Goal: Task Accomplishment & Management: Use online tool/utility

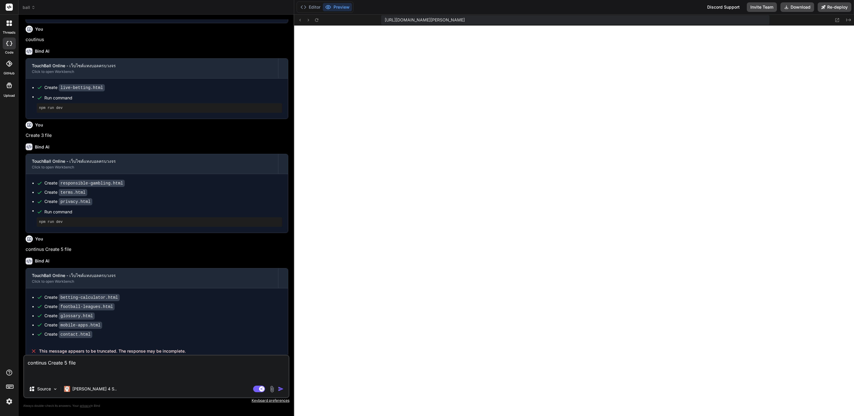
scroll to position [190, 0]
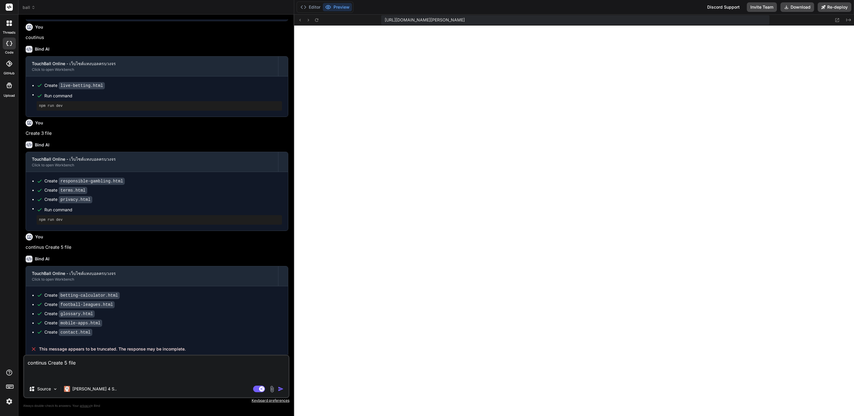
click at [115, 358] on textarea "continus Create 5 file" at bounding box center [156, 368] width 264 height 25
type textarea "x"
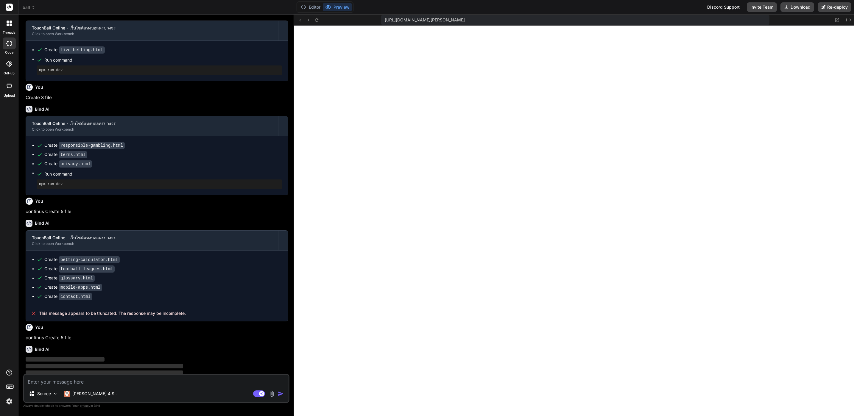
scroll to position [233, 0]
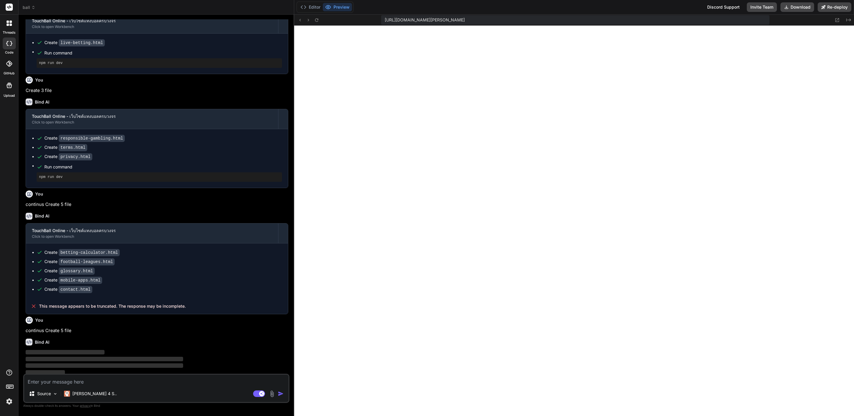
type textarea "x"
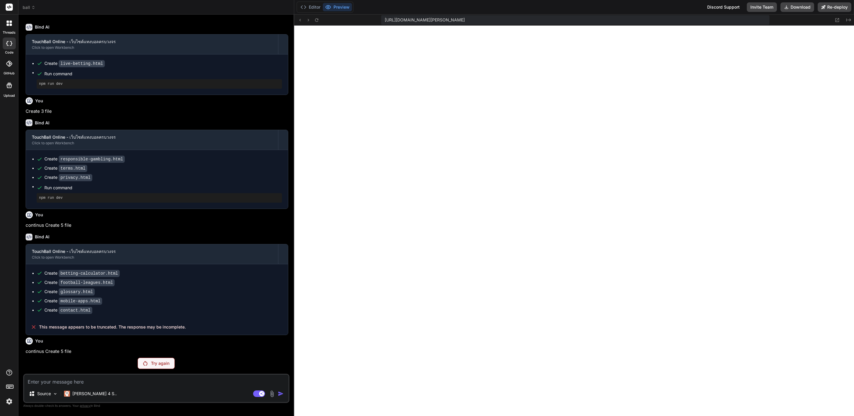
click at [33, 12] on header "ball Created with Pixso." at bounding box center [156, 7] width 276 height 15
click at [32, 9] on icon at bounding box center [33, 7] width 4 height 4
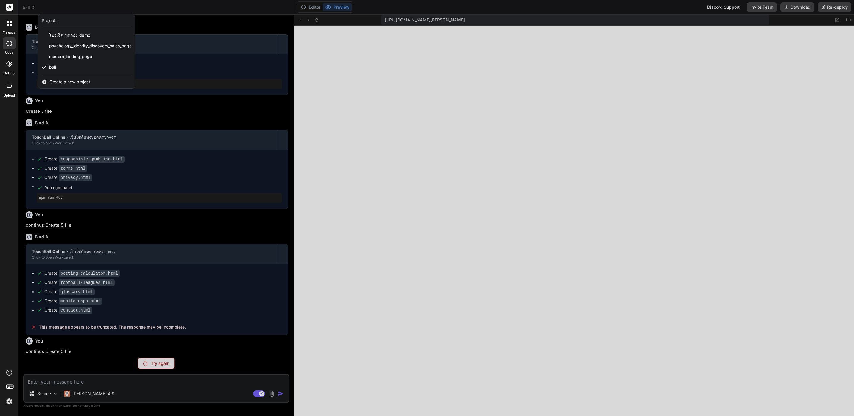
click at [74, 83] on span "Create a new project" at bounding box center [69, 82] width 41 height 6
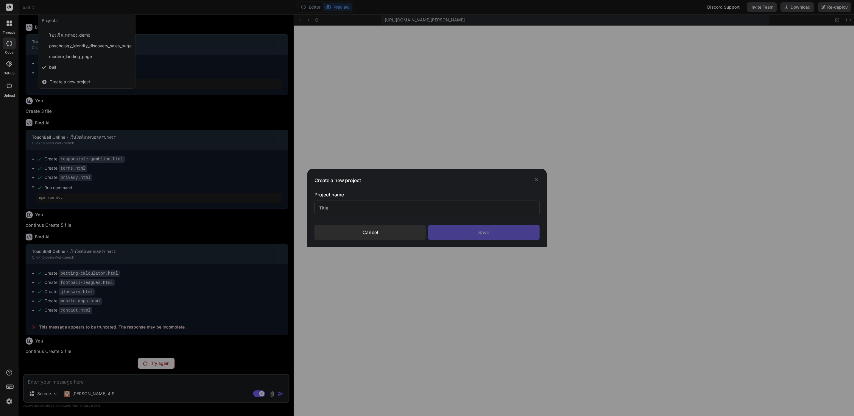
click at [359, 202] on input "text" at bounding box center [426, 208] width 225 height 15
type input "ิ"
type input "b2"
click at [479, 225] on div "Save" at bounding box center [483, 232] width 111 height 15
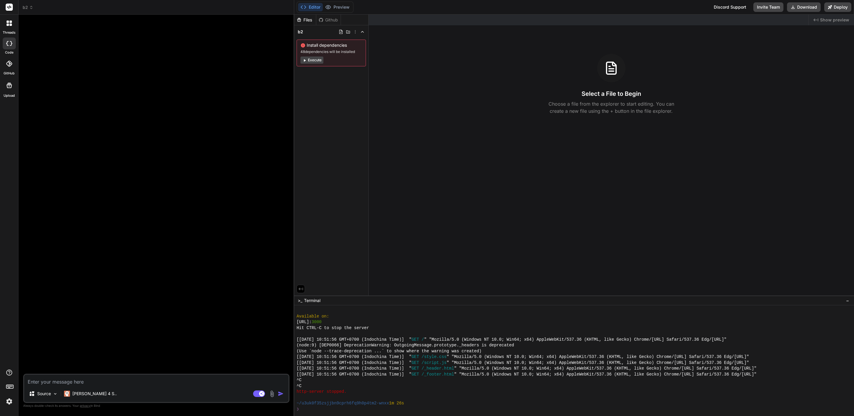
scroll to position [0, 0]
click at [76, 397] on div "[PERSON_NAME] 4 S.." at bounding box center [90, 394] width 57 height 12
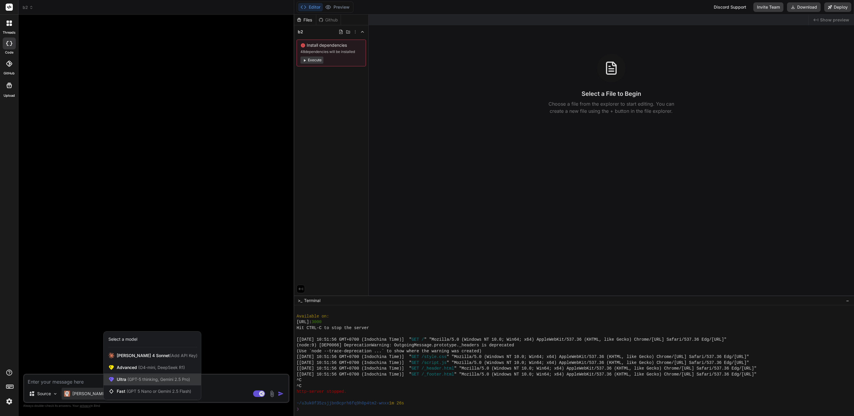
click at [189, 384] on div "Ultra (GPT-5 thinking, Gemini 2.5 Pro)" at bounding box center [152, 380] width 97 height 12
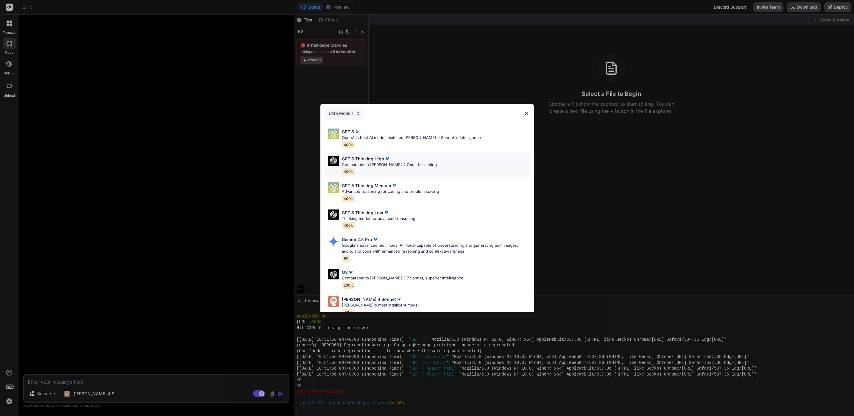
click at [395, 159] on div "GPT 5 Thinking High" at bounding box center [389, 159] width 95 height 6
type textarea "x"
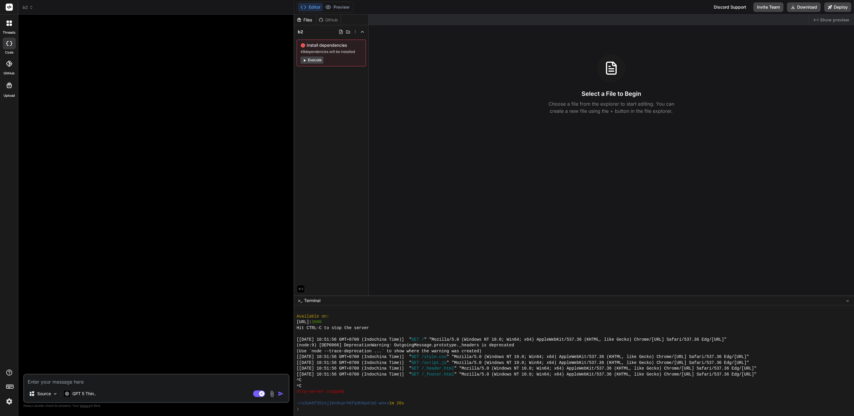
click at [214, 381] on textarea at bounding box center [156, 380] width 264 height 11
paste textarea "Lor ips do sitame CON adipisc elitse doe temporincidi utl etdolorem. Aliq enim …"
type textarea "Lor ips do sitame CON adipisc elitse doe temporincidi utl etdolorem. Aliq enim …"
type textarea "x"
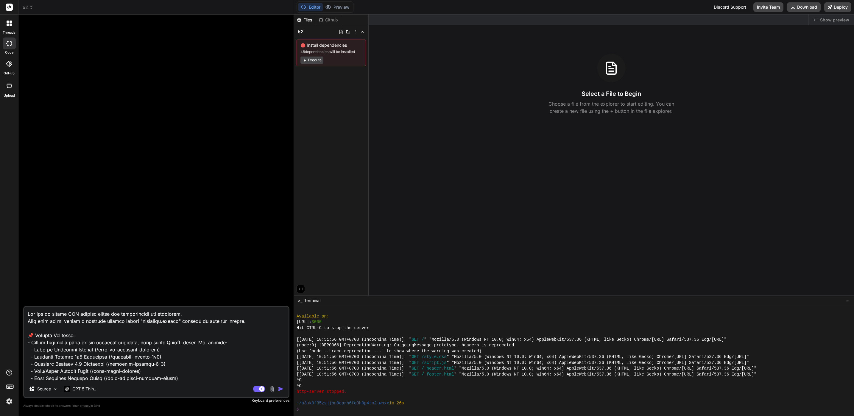
scroll to position [315, 0]
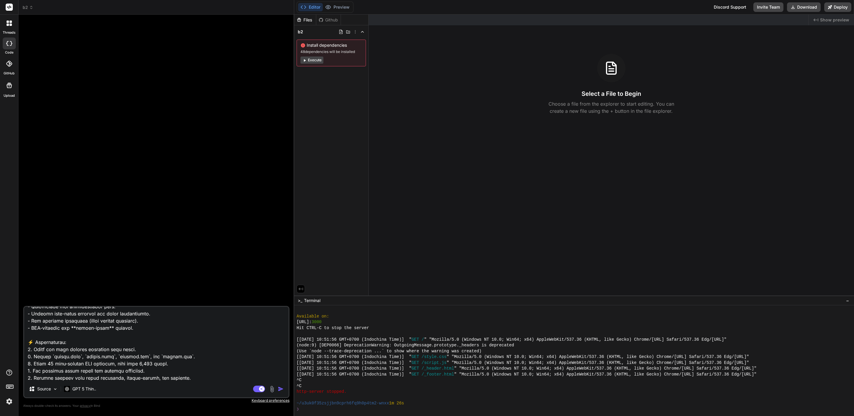
type textarea "Lor ips do sitame CON adipisc elitse doe temporincidi utl etdolorem. Aliq enim …"
click at [280, 391] on img "button" at bounding box center [281, 389] width 6 height 6
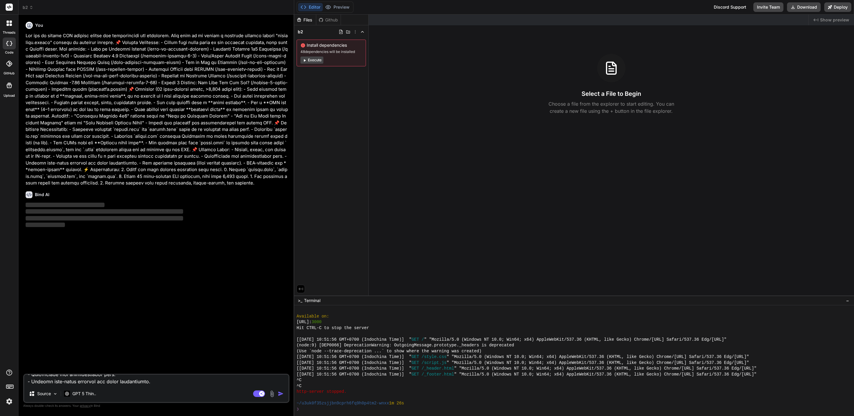
scroll to position [0, 0]
click at [309, 65] on div "Install dependencies 48 dependencies will be installed Execute" at bounding box center [331, 53] width 69 height 27
click at [313, 61] on button "Execute" at bounding box center [311, 60] width 23 height 7
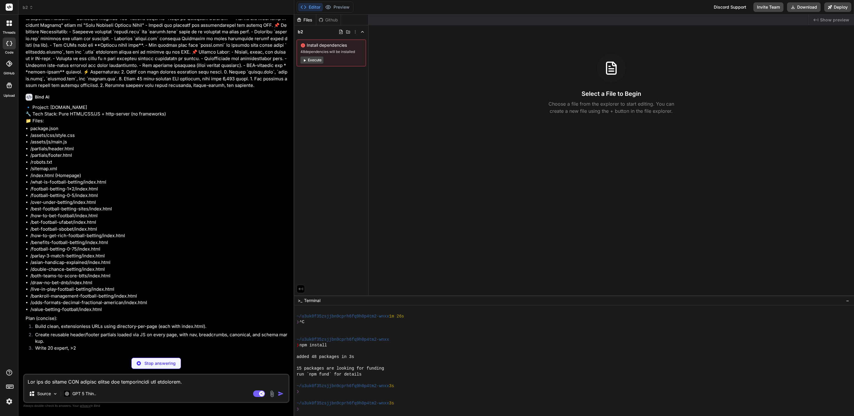
scroll to position [111, 0]
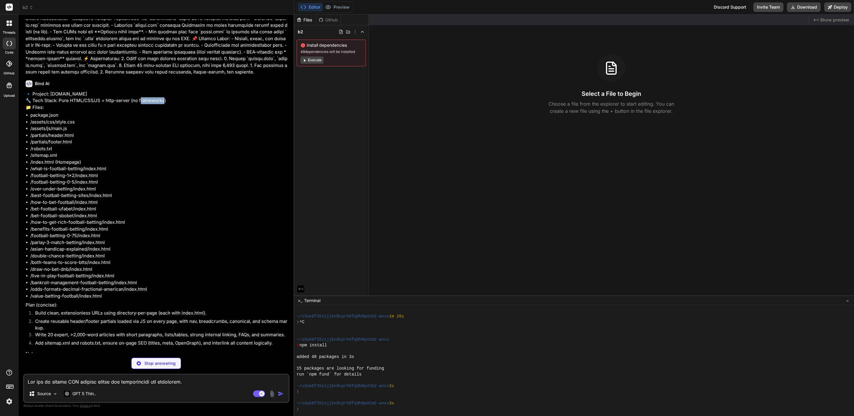
drag, startPoint x: 138, startPoint y: 105, endPoint x: 163, endPoint y: 105, distance: 24.1
click at [163, 105] on p "🔹 Project: [DOMAIN_NAME] 🔧 Tech Stack: Pure HTML/CSS/JS + http-server (no frame…" at bounding box center [157, 101] width 263 height 20
copy p "rameworks"
click at [159, 108] on p "🔹 Project: [DOMAIN_NAME] 🔧 Tech Stack: Pure HTML/CSS/JS + http-server (no frame…" at bounding box center [157, 101] width 263 height 20
click at [164, 108] on p "🔹 Project: [DOMAIN_NAME] 🔧 Tech Stack: Pure HTML/CSS/JS + http-server (no frame…" at bounding box center [157, 101] width 263 height 20
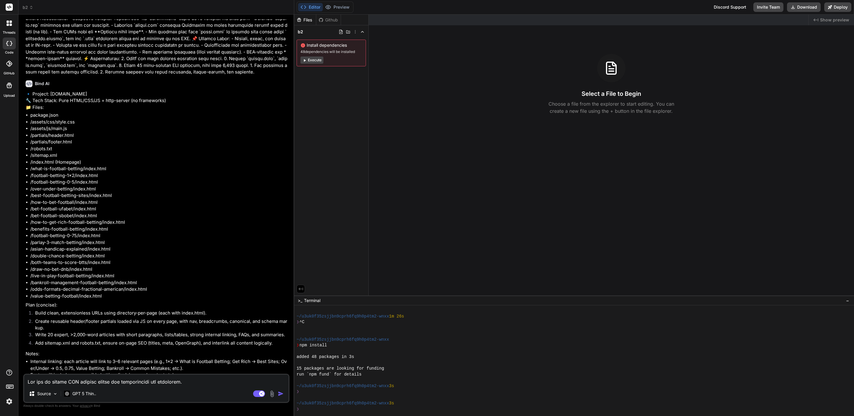
drag, startPoint x: 164, startPoint y: 108, endPoint x: 157, endPoint y: 108, distance: 6.5
click at [157, 108] on p "🔹 Project: [DOMAIN_NAME] 🔧 Tech Stack: Pure HTML/CSS/JS + http-server (no frame…" at bounding box center [157, 101] width 263 height 20
type textarea "x"
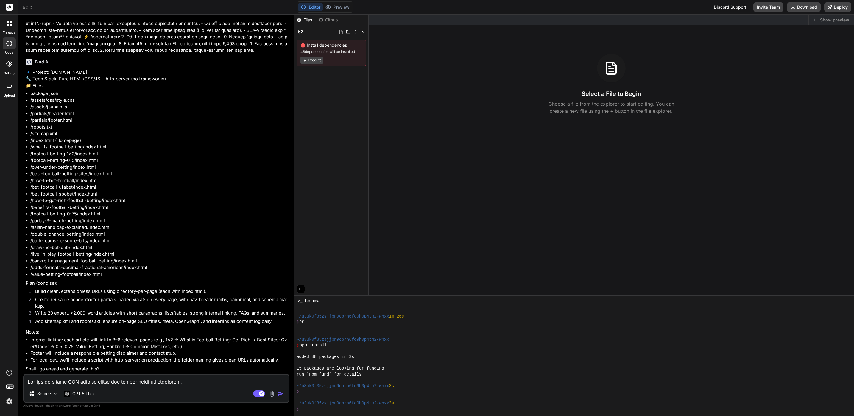
scroll to position [146, 0]
click at [129, 386] on div "Source GPT 5 Thin.. Agent Mode. When this toggle is activated, AI automatically…" at bounding box center [156, 388] width 266 height 29
click at [136, 381] on textarea at bounding box center [156, 380] width 264 height 11
type textarea "c"
type textarea "x"
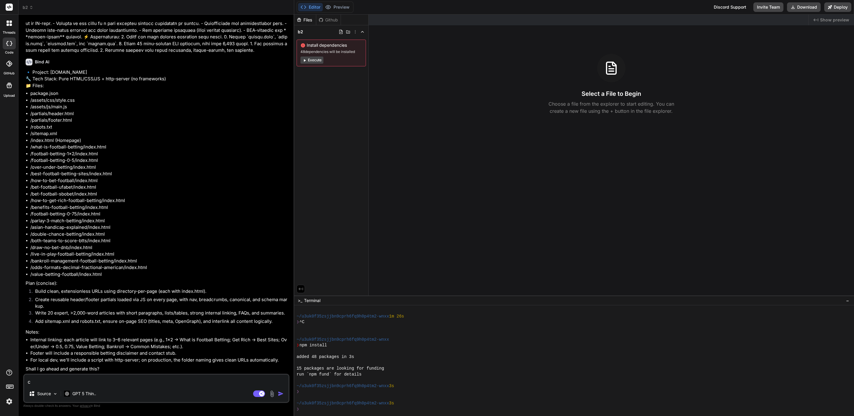
type textarea "ca"
type textarea "x"
type textarea "can"
type textarea "x"
type textarea "can"
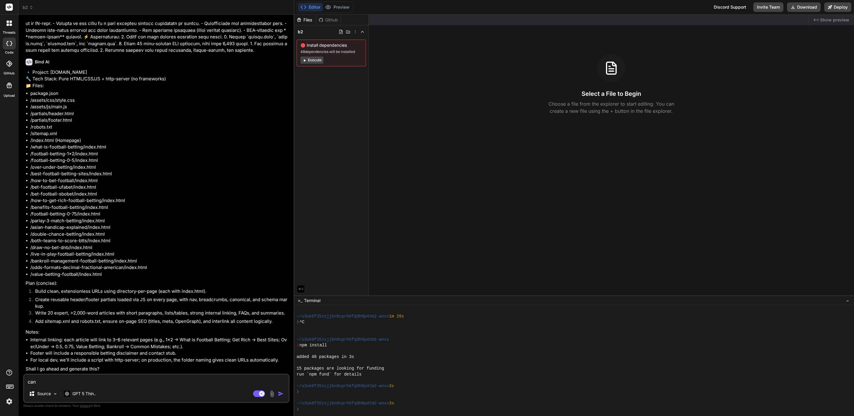
type textarea "x"
type textarea "can i"
type textarea "x"
type textarea "can i"
type textarea "x"
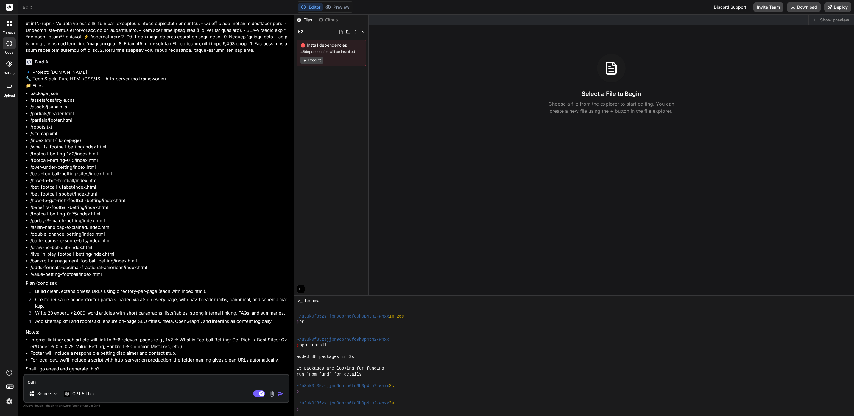
type textarea "can i u"
type textarea "x"
type textarea "can i [GEOGRAPHIC_DATA]"
type textarea "x"
type textarea "can i use"
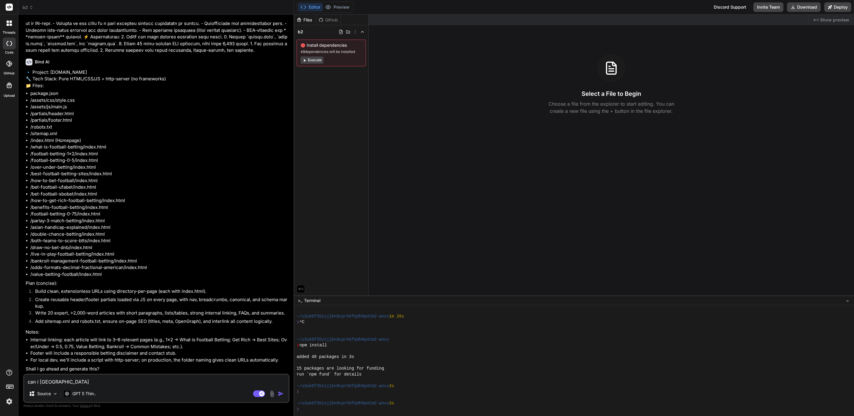
type textarea "x"
type textarea "can i use"
type textarea "x"
paste textarea "NextJS"
type textarea "can i use NextJS"
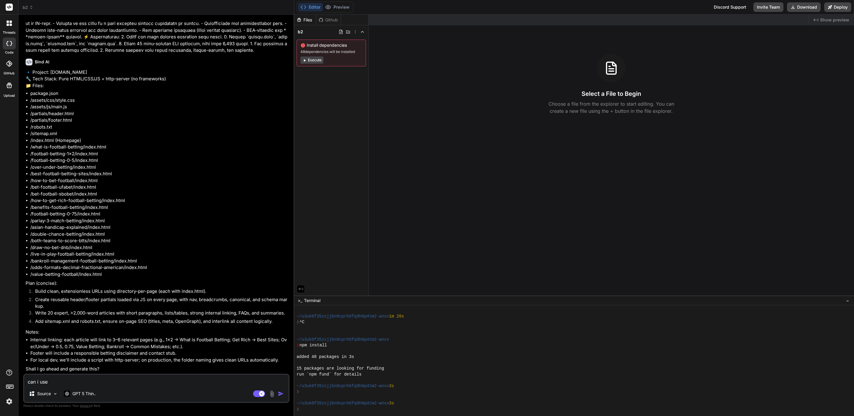
type textarea "x"
type textarea "can i use NextJS"
type textarea "x"
type textarea "can i use NextJS f"
type textarea "x"
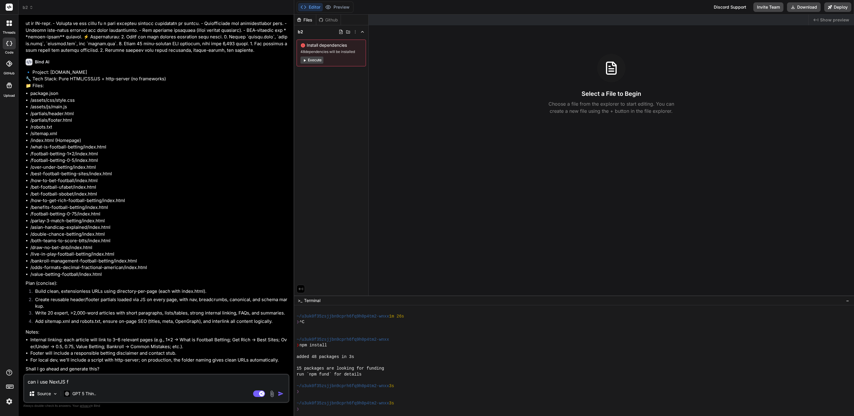
type textarea "can i use NextJS"
type textarea "x"
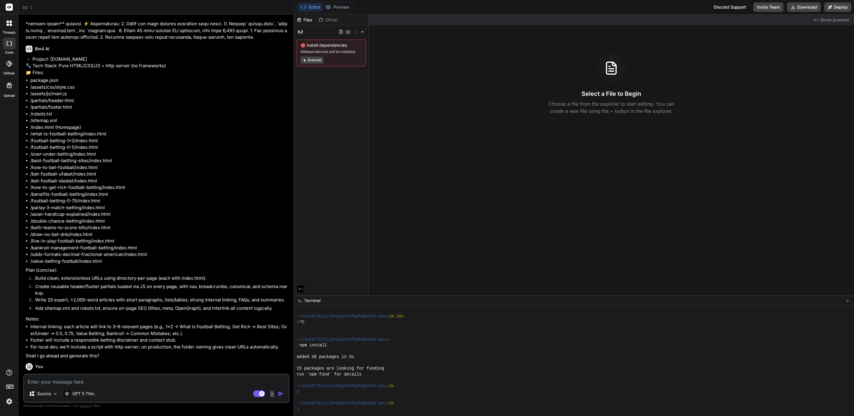
scroll to position [208, 0]
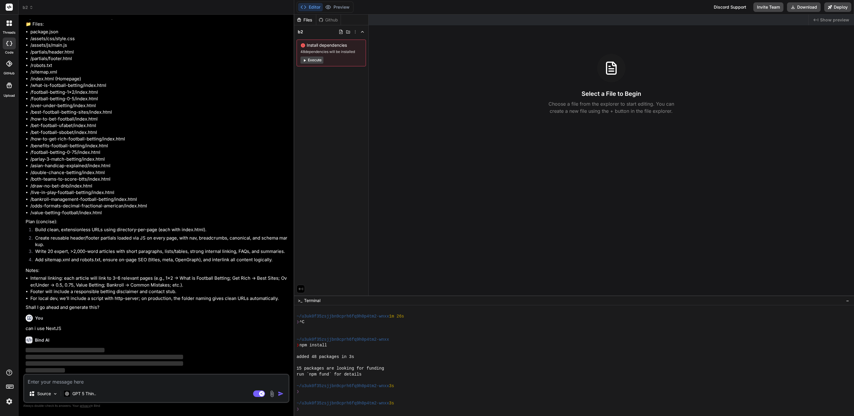
click at [320, 58] on button "Execute" at bounding box center [311, 60] width 23 height 7
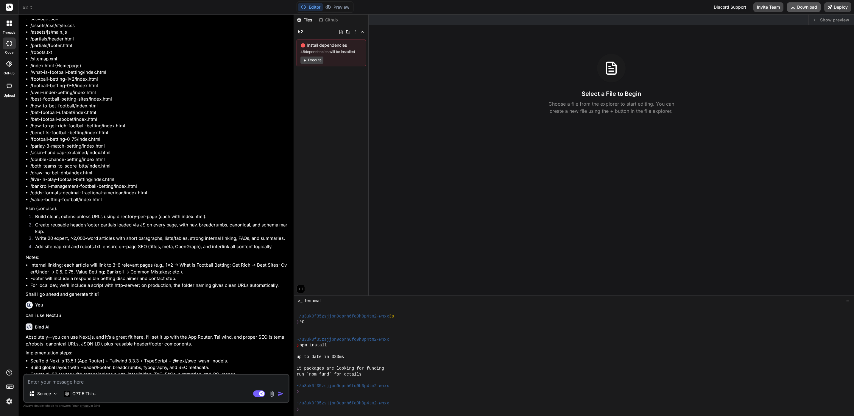
type textarea "x"
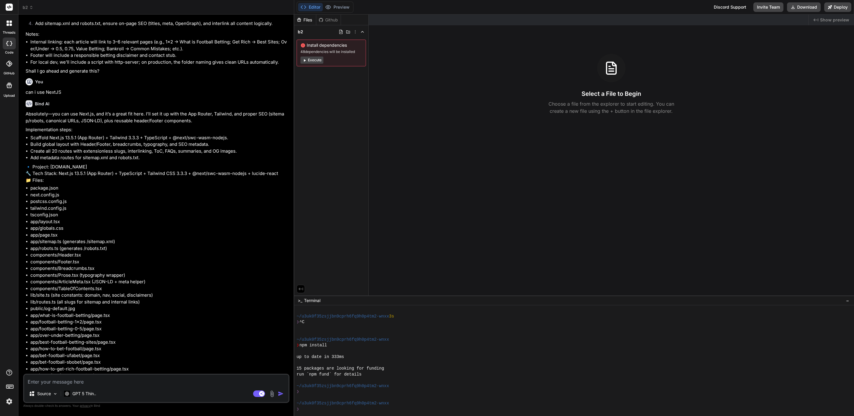
scroll to position [584, 0]
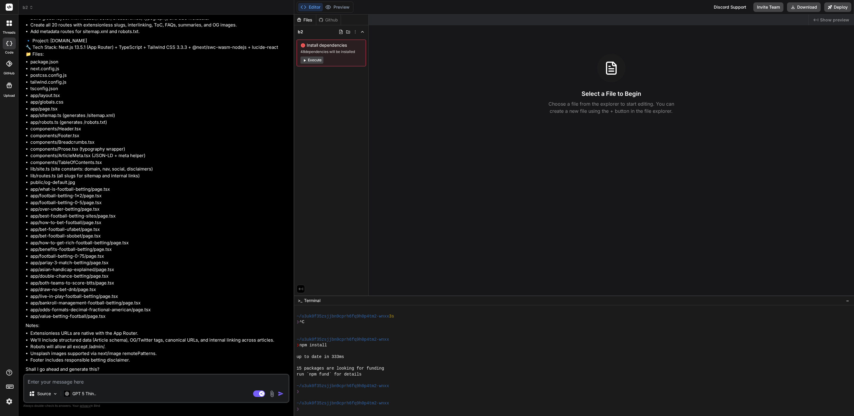
drag, startPoint x: 199, startPoint y: 185, endPoint x: 196, endPoint y: 322, distance: 136.7
click at [184, 375] on textarea at bounding box center [156, 380] width 264 height 11
click at [175, 381] on textarea at bounding box center [156, 380] width 264 height 11
type textarea "o"
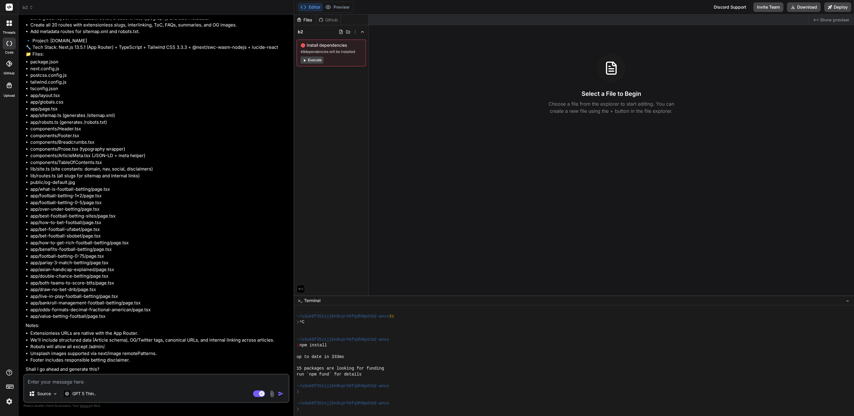
type textarea "x"
type textarea "ok"
type textarea "x"
type textarea "ok"
type textarea "x"
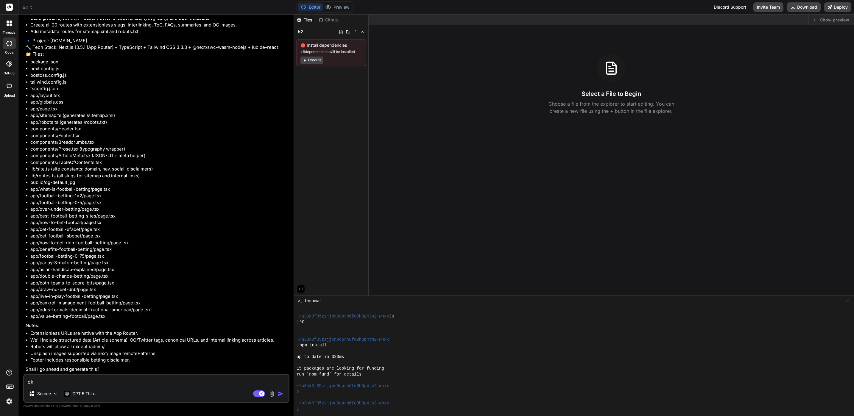
type textarea "ok d"
type textarea "x"
type textarea "ok do"
type textarea "x"
type textarea "ok do"
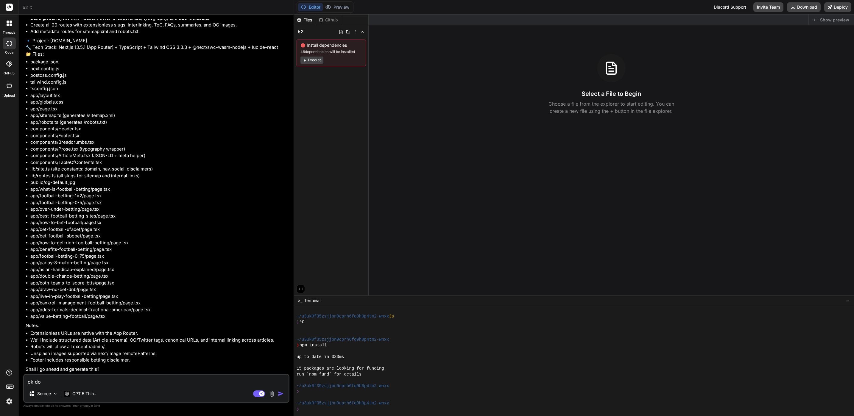
type textarea "x"
type textarea "ok do i"
type textarea "x"
type textarea "ok do it"
type textarea "x"
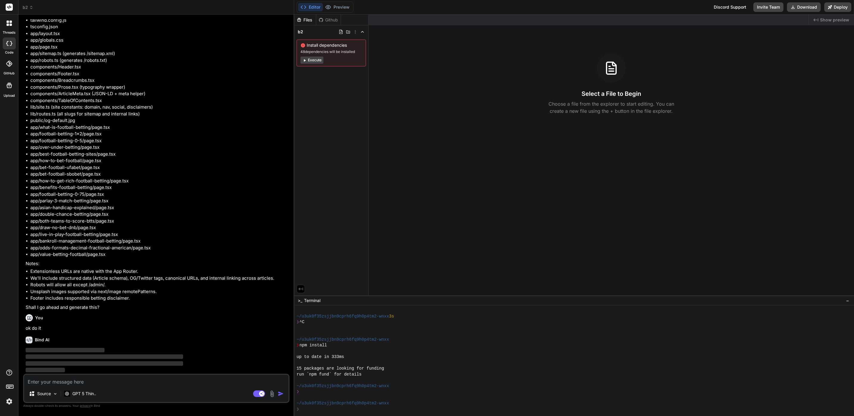
scroll to position [645, 0]
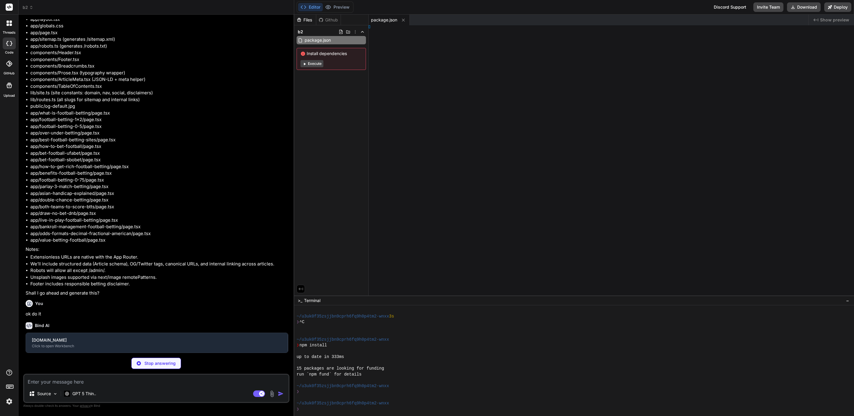
type textarea "x"
type textarea "xtConfig;"
type textarea "x"
type textarea "")] };"
type textarea "x"
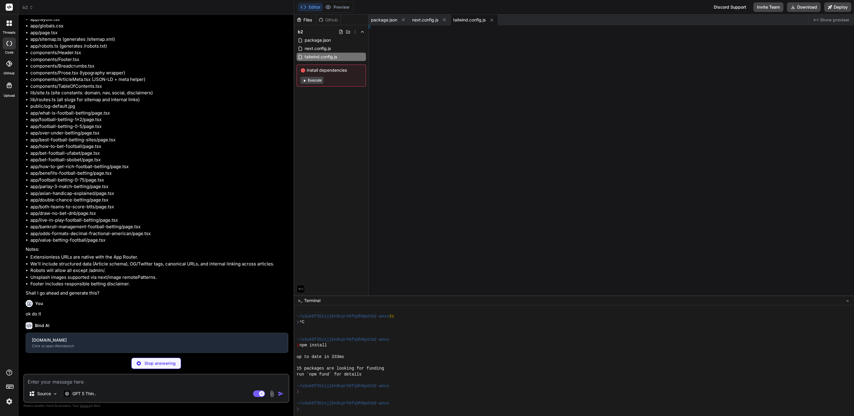
type textarea "} };"
type textarea "x"
type textarea "les"] }"
type textarea "x"
type textarea "mation."
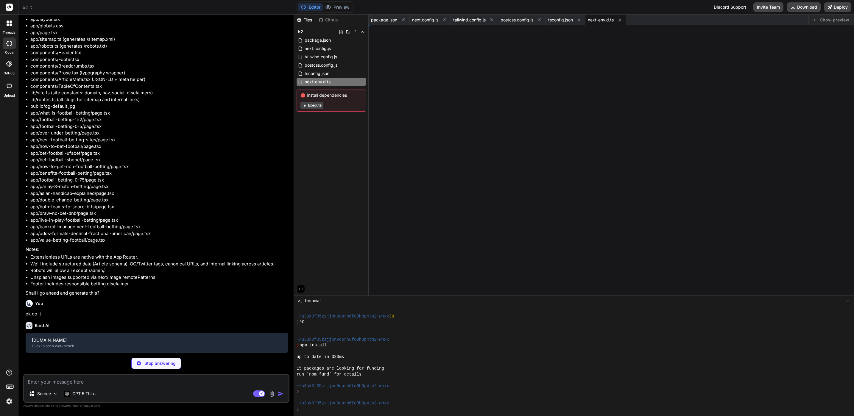
type textarea "x"
type textarea "s; }"
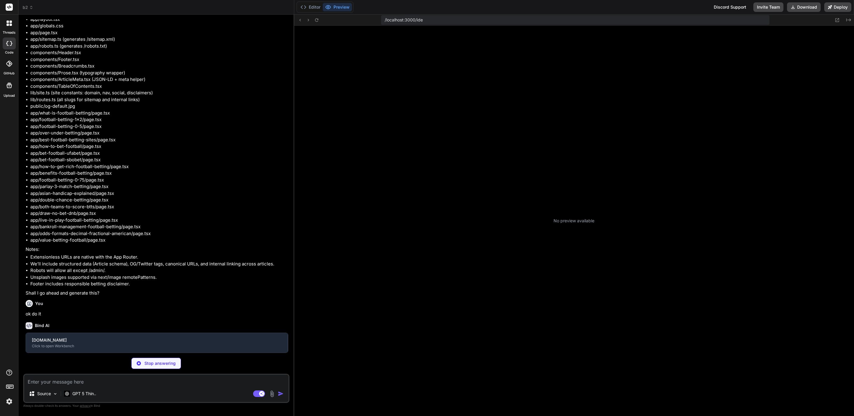
type textarea "x"
type textarea "xtConfig;"
type textarea "x"
type textarea "")] };"
type textarea "x"
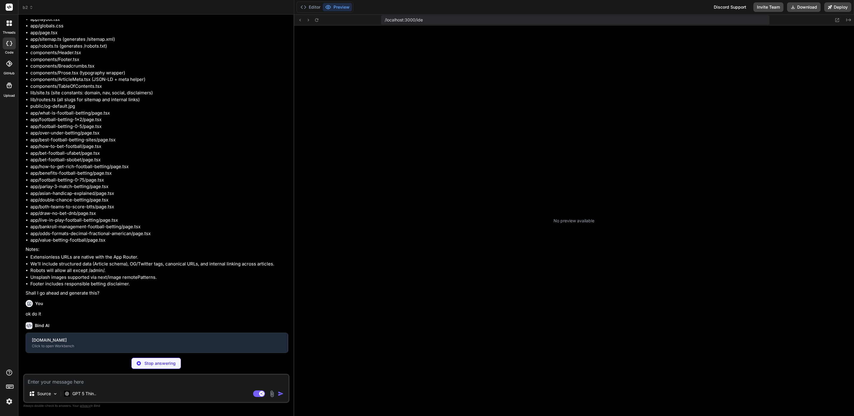
type textarea "} };"
type textarea "x"
type textarea "les"] }"
type textarea "x"
type textarea "mation."
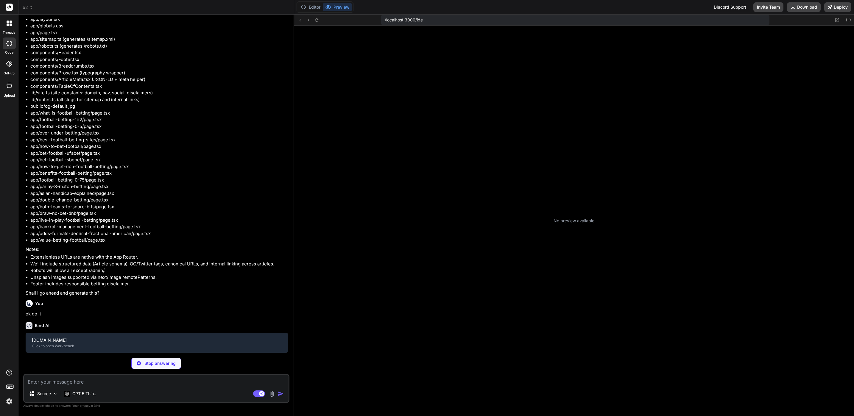
type textarea "x"
type textarea "s; }"
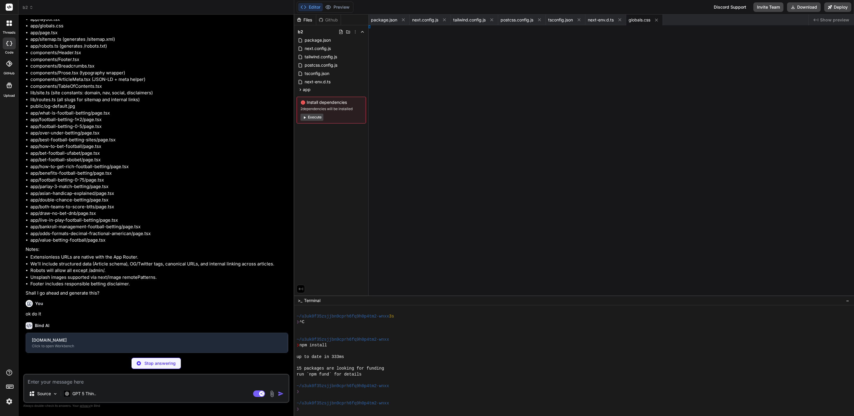
type textarea "x"
type textarea "" } ];"
type textarea "x"
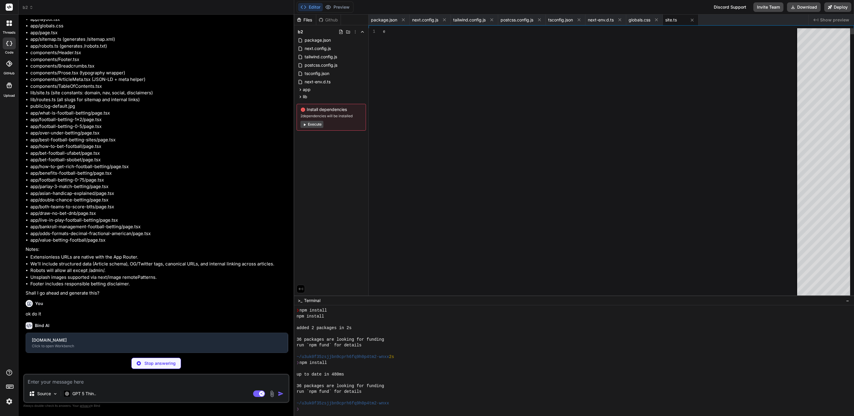
type textarea "{ slug: "value-betting-football", title: "Value Betting in Football", descripti…"
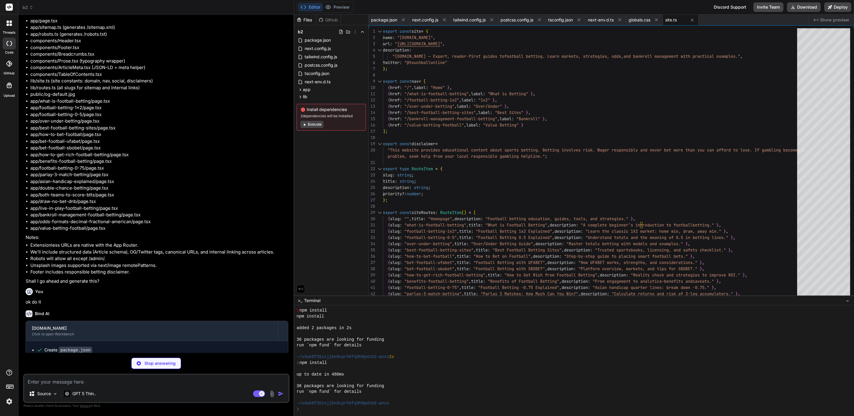
scroll to position [772, 0]
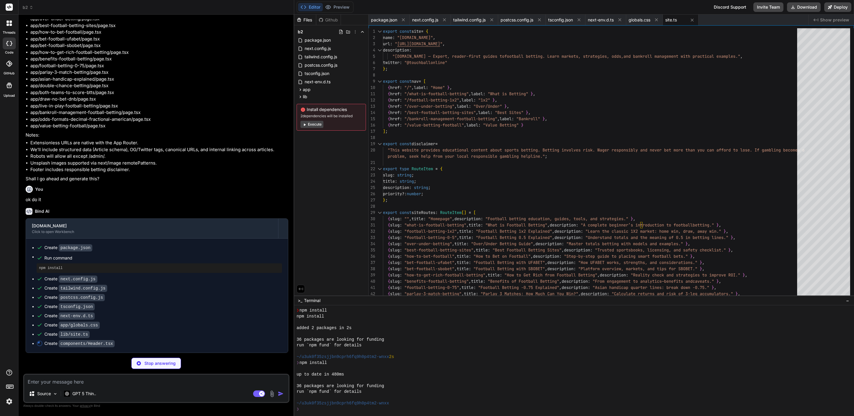
type textarea "x"
type textarea "</Link> </div> </div> </header> ); }"
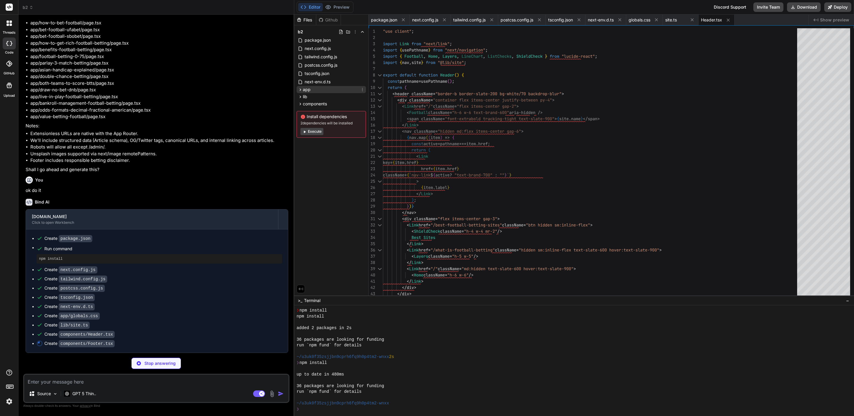
click at [301, 89] on icon at bounding box center [300, 89] width 5 height 5
click at [299, 105] on icon at bounding box center [300, 106] width 5 height 5
click at [301, 121] on icon at bounding box center [300, 123] width 5 height 5
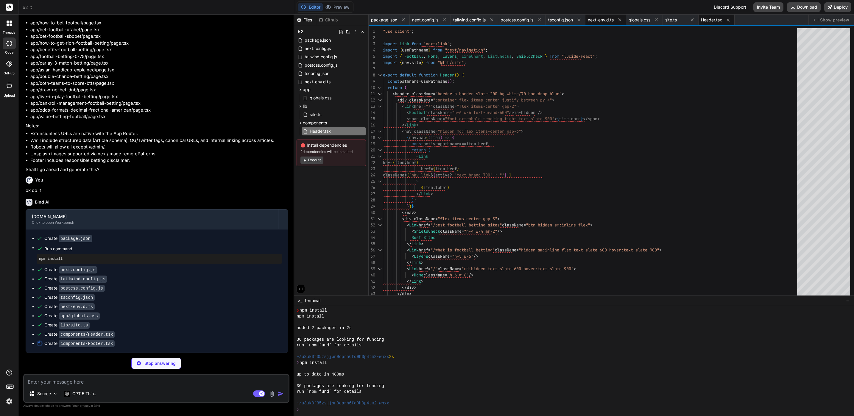
type textarea "x"
type textarea "}"
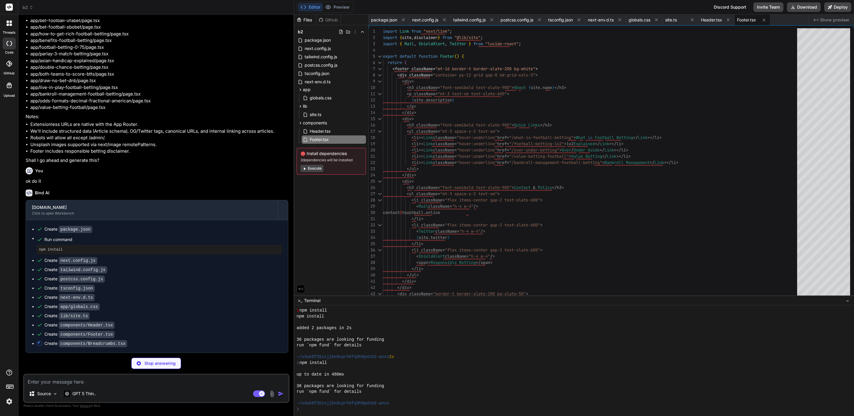
scroll to position [790, 0]
type textarea "x"
type textarea "))} </ol> </nav> ); }"
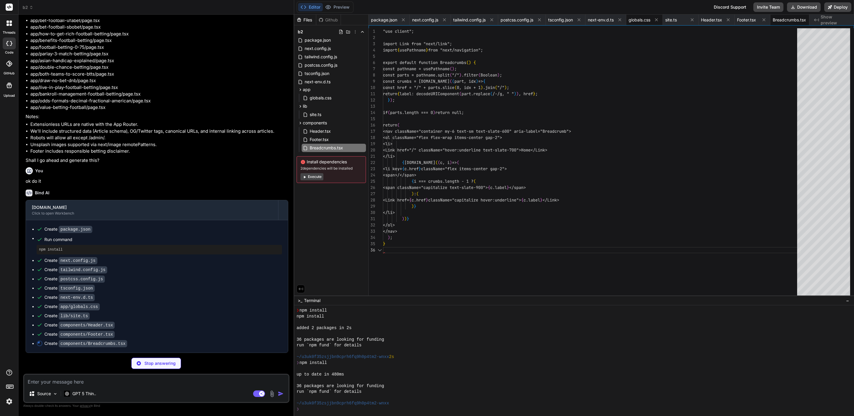
scroll to position [0, 14]
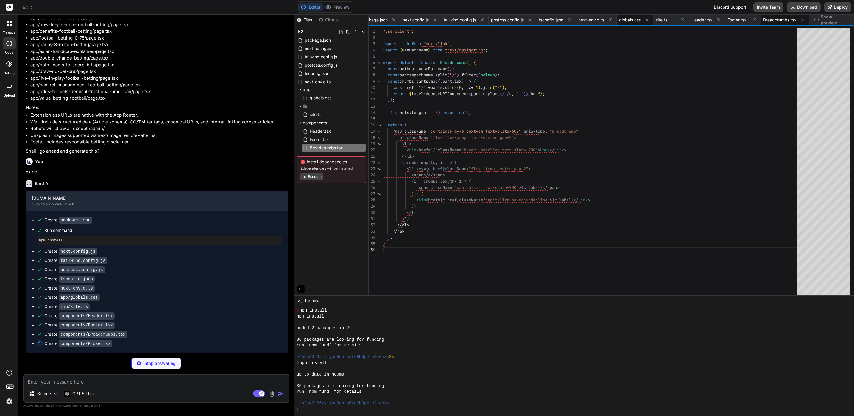
type textarea "x"
type textarea "import { ReactNode } from "react"; export default function Prose({ children }: …"
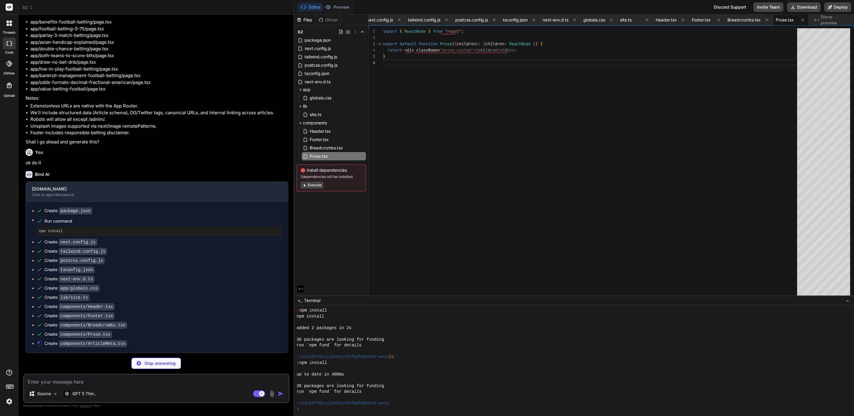
scroll to position [807, 0]
type textarea "x"
type textarea "); }"
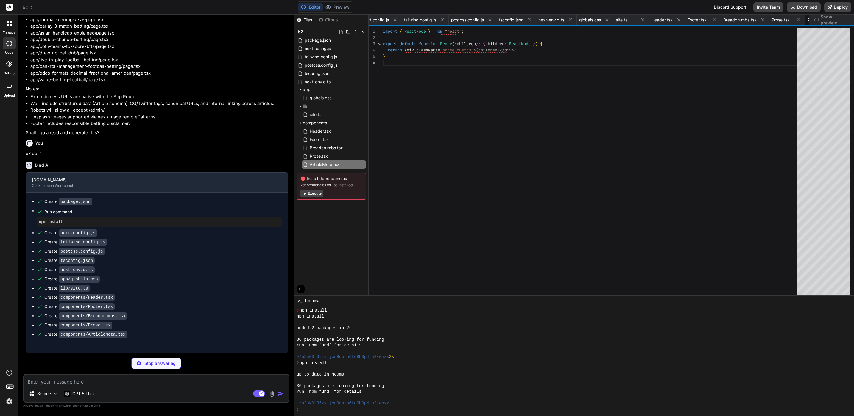
type textarea "x"
type textarea "}"
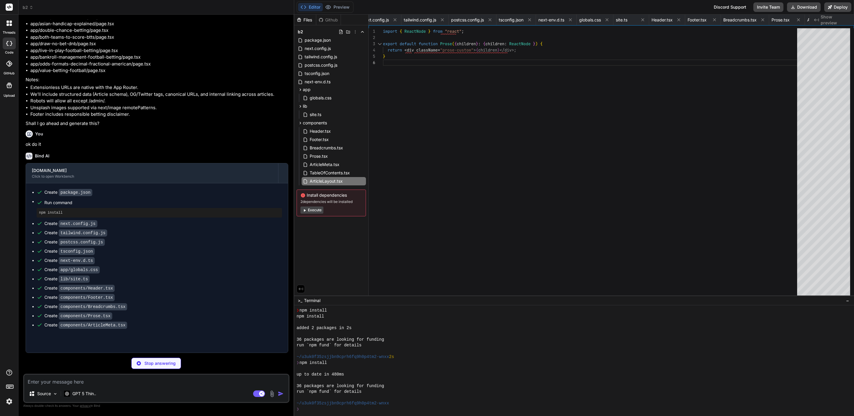
type textarea "x"
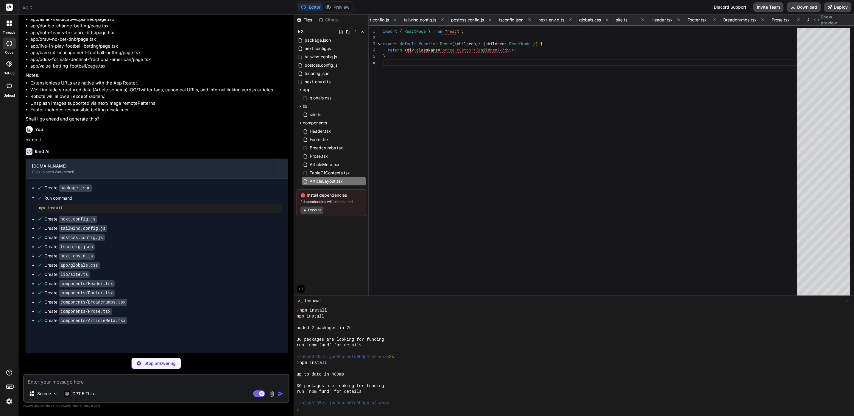
type textarea "x"
type textarea "); }"
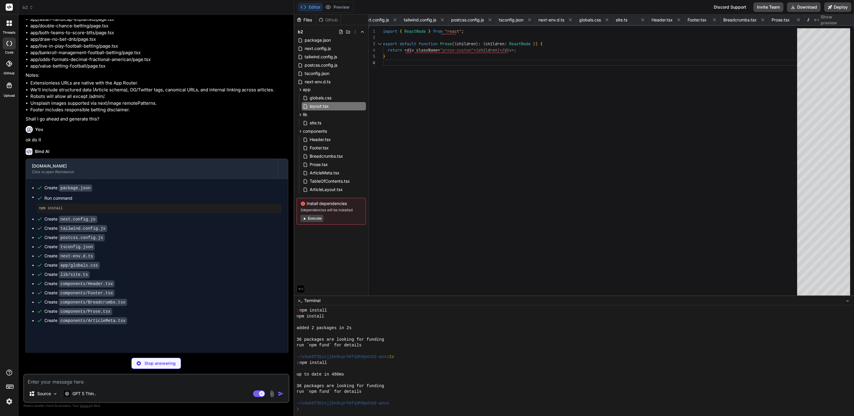
type textarea "x"
type textarea "</> ); }"
type textarea "x"
type textarea "} ], sitemap: `${site.url}/sitemap.xml`, host: site.url }; }"
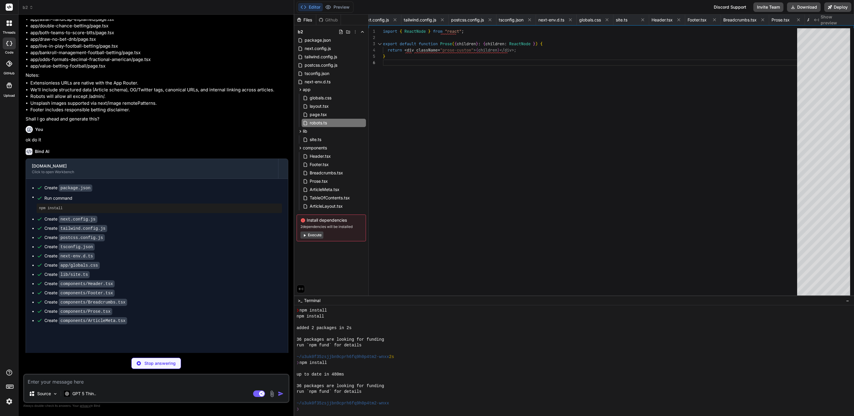
type textarea "x"
type textarea "url, lastModified: now, changeFrequency: "weekly", priority: r.priority ?? (r.s…"
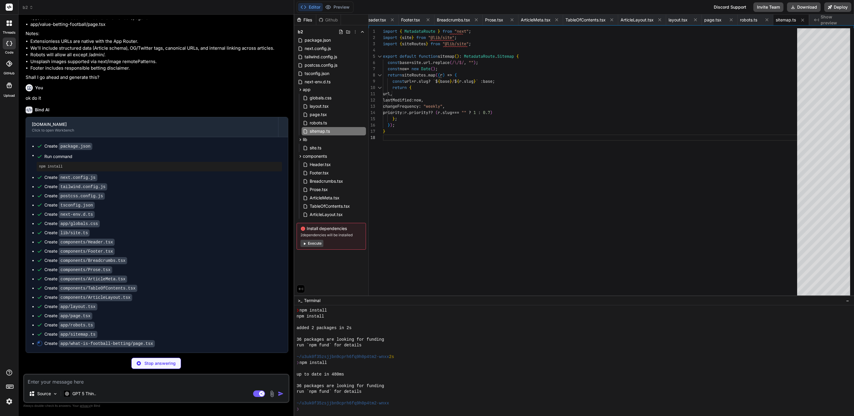
scroll to position [870, 0]
type textarea "x"
type textarea "); }"
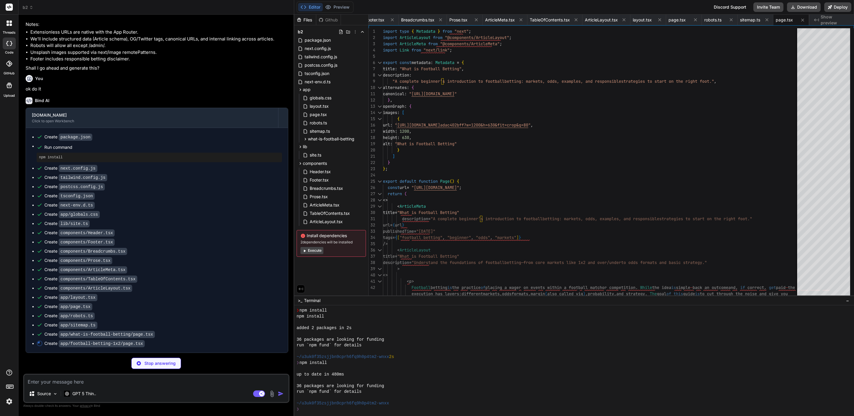
scroll to position [0, 412]
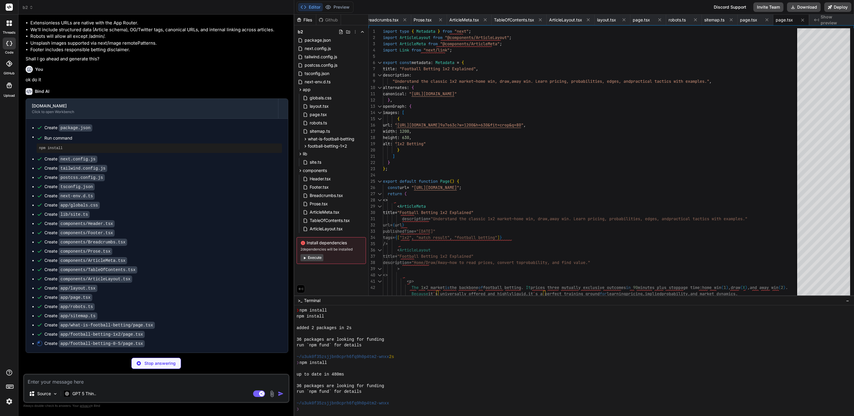
type textarea "x"
type textarea "</> ); }"
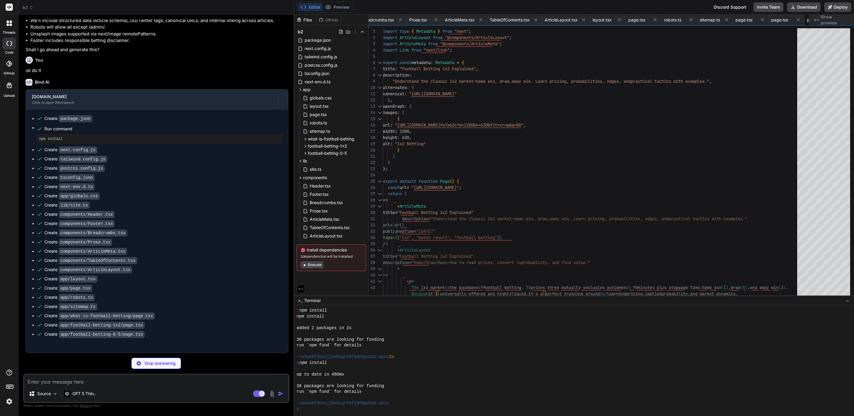
type textarea "x"
type textarea "</ArticleLayout> </> ); }"
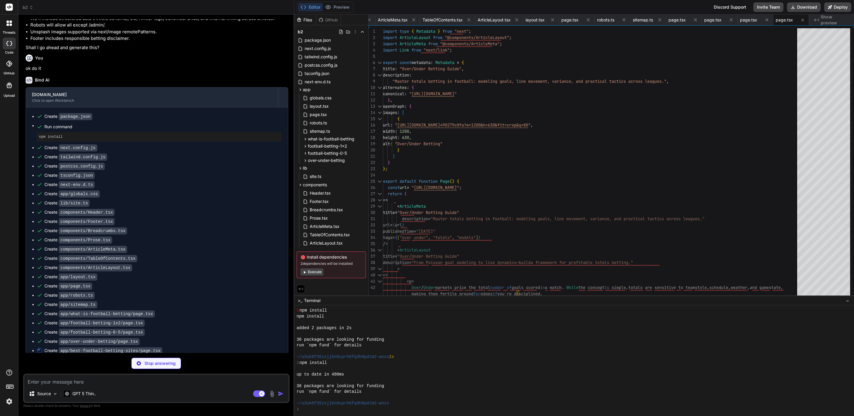
scroll to position [906, 0]
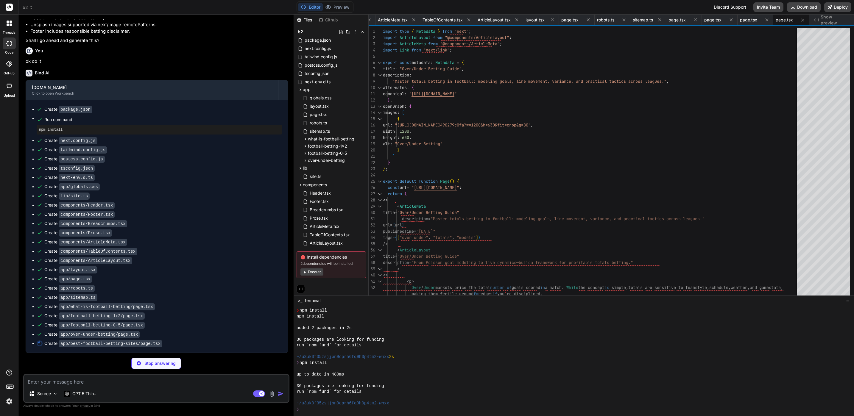
type textarea "x"
type textarea "<p className="mt-6 text-sm text-slate-600"> Learn how to place your first bet i…"
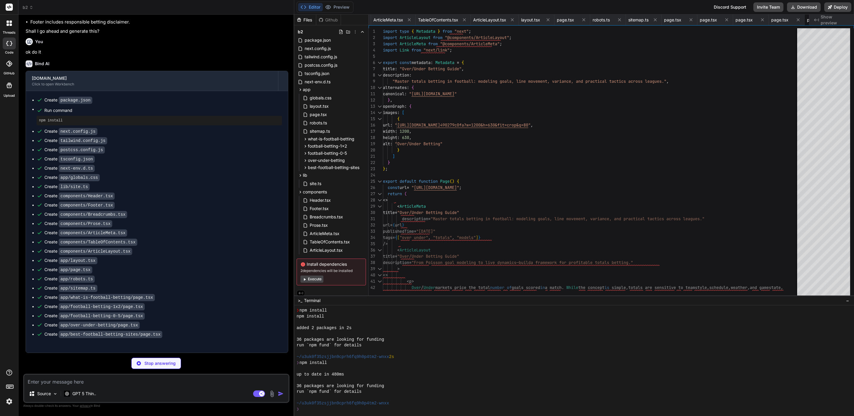
type textarea "x"
type textarea "</> </ArticleLayout> </> ); }"
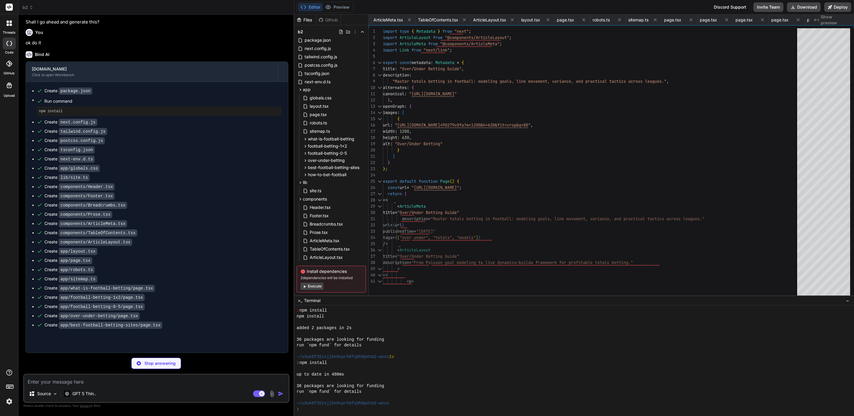
type textarea "x"
type textarea "</p> </> </ArticleLayout> </> ); }"
type textarea "x"
type textarea "</> </ArticleLayout> </> ); }"
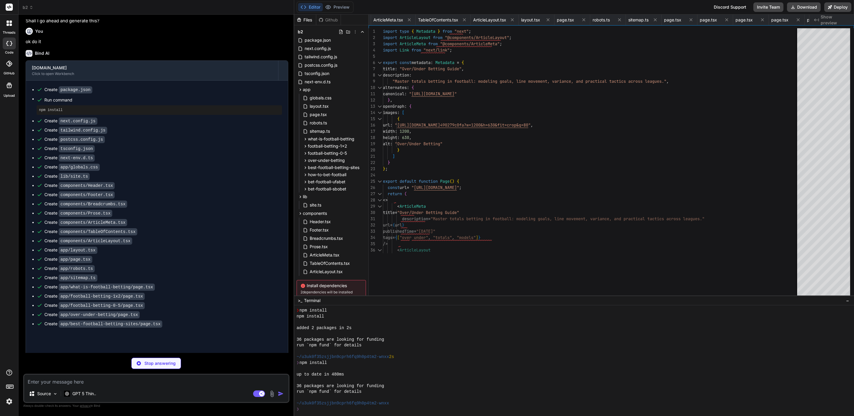
type textarea "x"
type textarea "<p className="mt-6 text-sm text-slate-600"> Start with <Link href="/best-footba…"
type textarea "x"
type textarea "}"
type textarea "x"
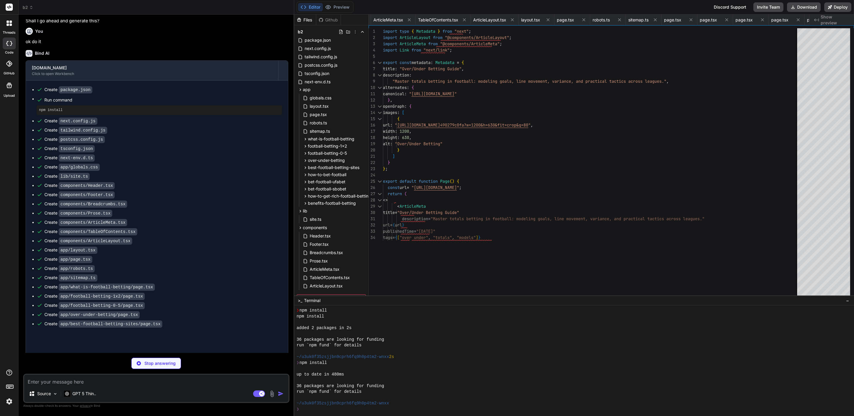
type textarea "</p> <p className="mt-6 text-sm text-slate-600"> Learn the system in <Link href…"
type textarea "x"
type textarea "</> </ArticleLayout> </> ); }"
type textarea "x"
type textarea "</p> </> </ArticleLayout> </> ); }"
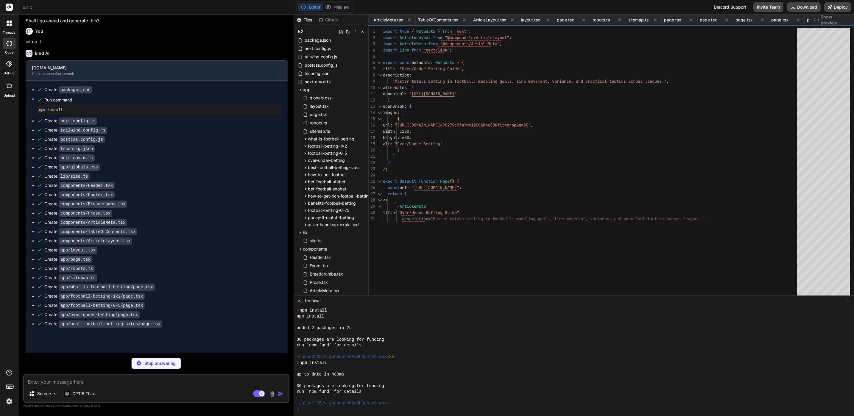
type textarea "x"
type textarea "</> </ArticleLayout> </> ); }"
type textarea "x"
type textarea "<p className="mt-6 text-sm text-slate-600"> Related: <Link href="/over-under-be…"
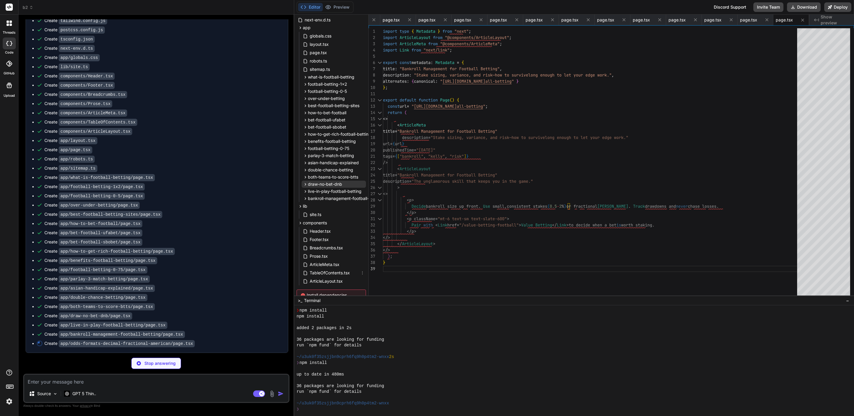
scroll to position [96, 0]
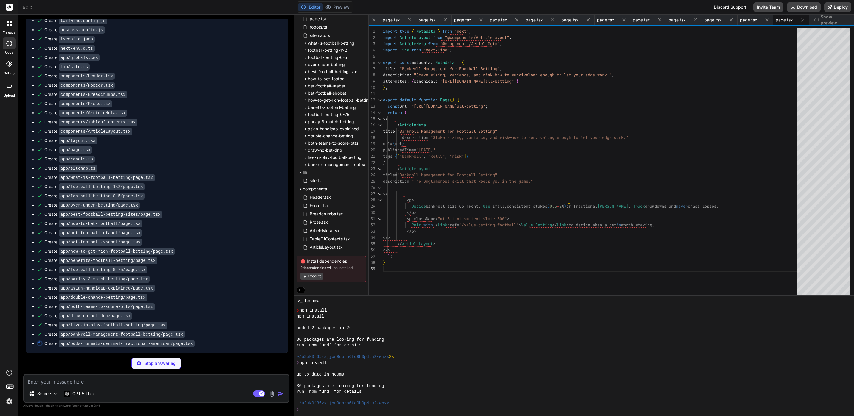
type textarea "x"
type textarea "}"
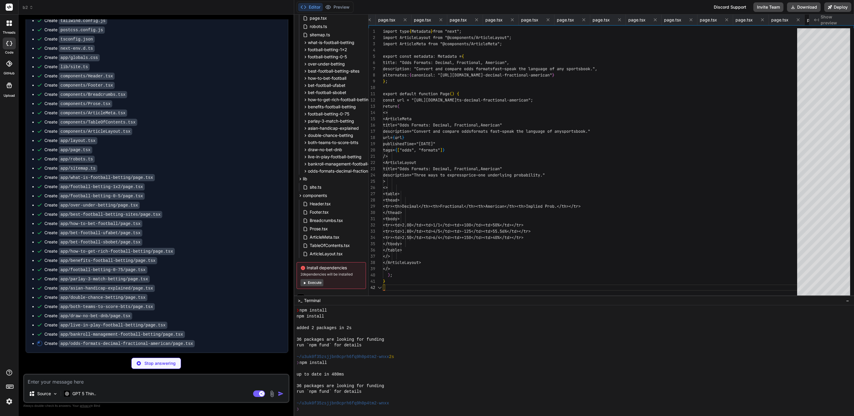
scroll to position [0, 1019]
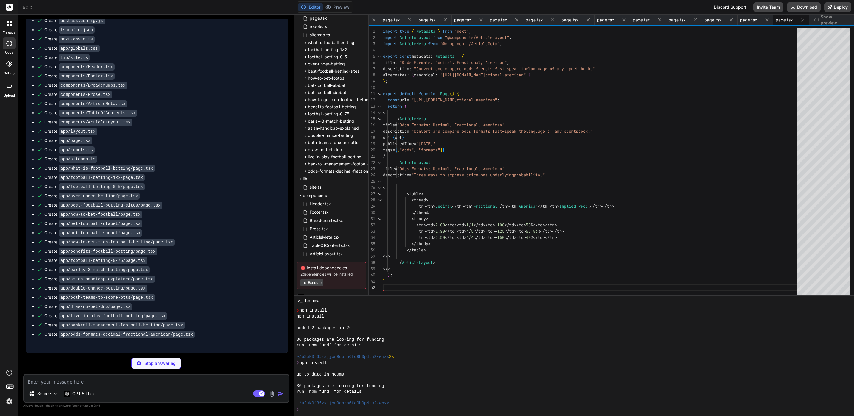
type textarea "x"
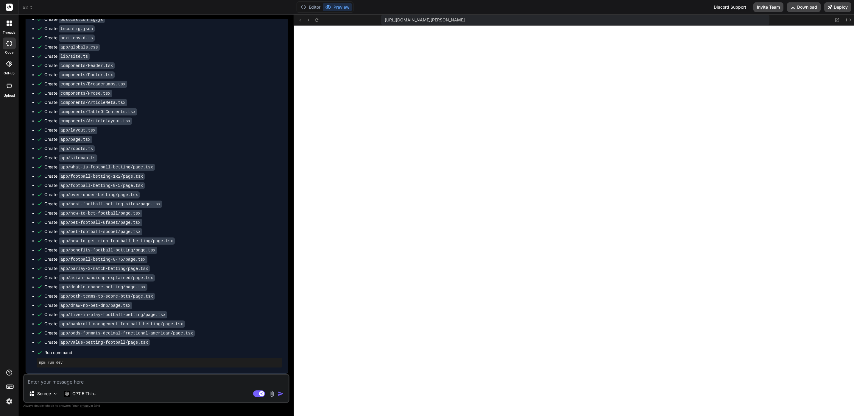
scroll to position [1041, 0]
click at [343, 8] on button "Preview" at bounding box center [337, 7] width 29 height 8
click at [836, 8] on button "Deploy" at bounding box center [837, 7] width 27 height 10
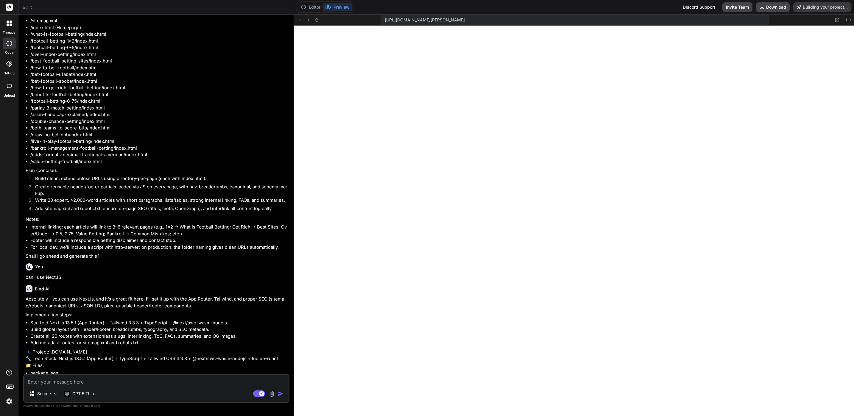
scroll to position [289, 0]
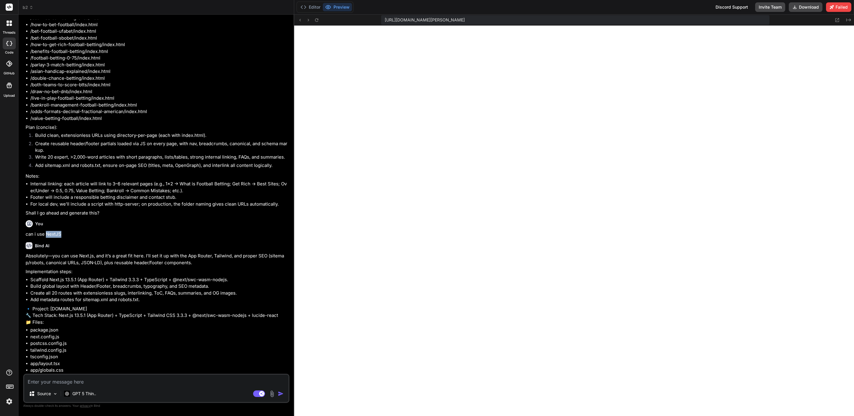
drag, startPoint x: 63, startPoint y: 249, endPoint x: 46, endPoint y: 249, distance: 16.1
click at [46, 238] on p "can i use NextJS" at bounding box center [157, 234] width 263 height 7
copy p "NextJS"
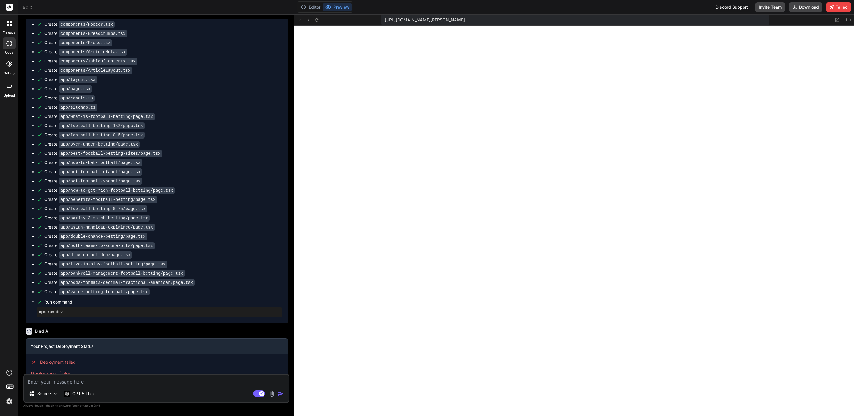
scroll to position [1109, 0]
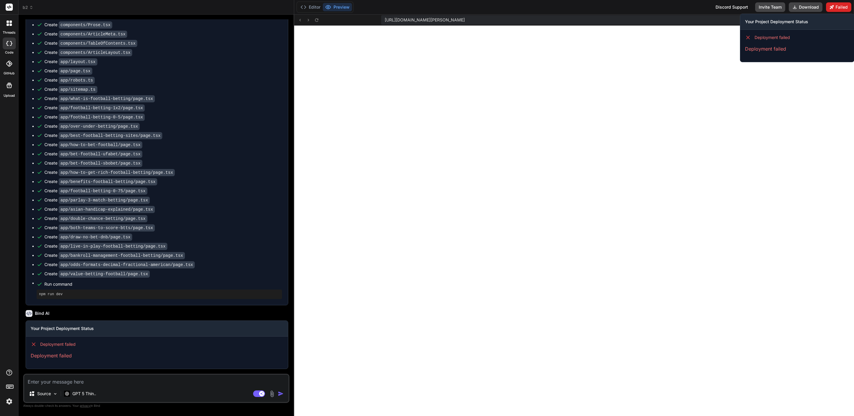
click at [840, 10] on button "Failed" at bounding box center [838, 7] width 25 height 10
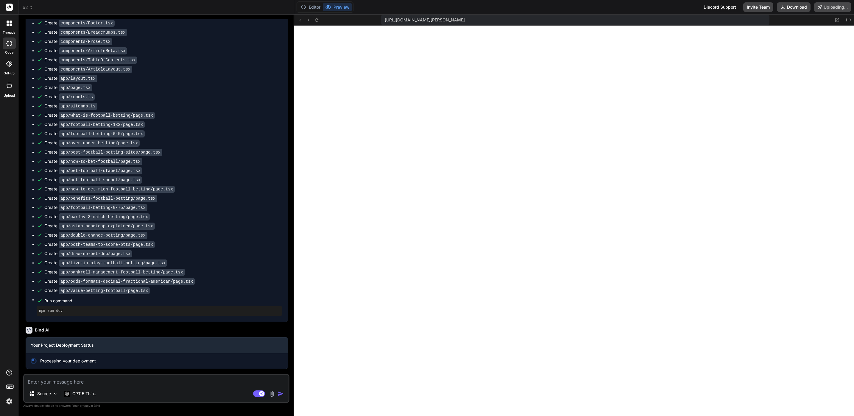
scroll to position [1093, 0]
type textarea "x"
click at [109, 383] on textarea at bounding box center [156, 380] width 264 height 11
type textarea "แ"
type textarea "x"
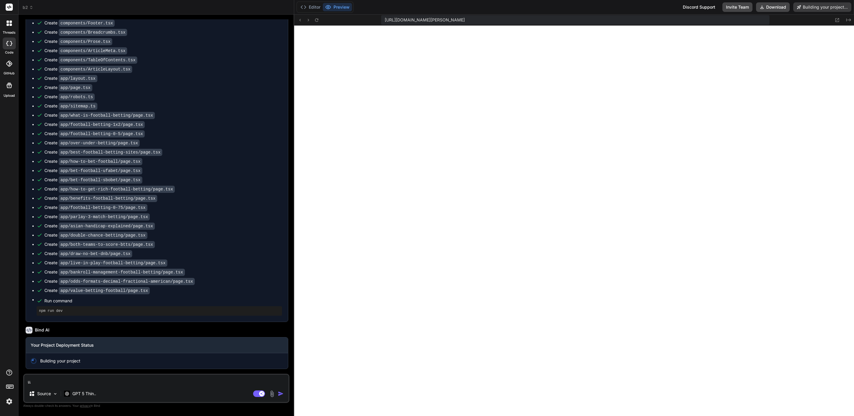
type textarea "แก"
type textarea "x"
type textarea "แก้"
type textarea "x"
type textarea "แก้ไ"
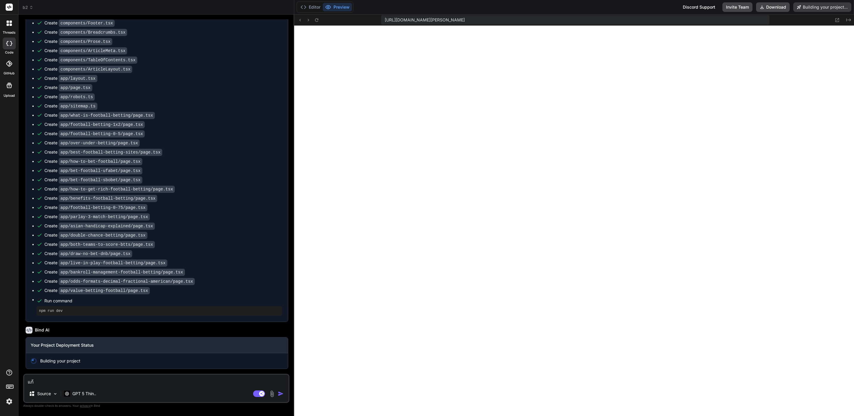
type textarea "x"
type textarea "แก้ไข"
type textarea "x"
type textarea "แก้ไข"
type textarea "x"
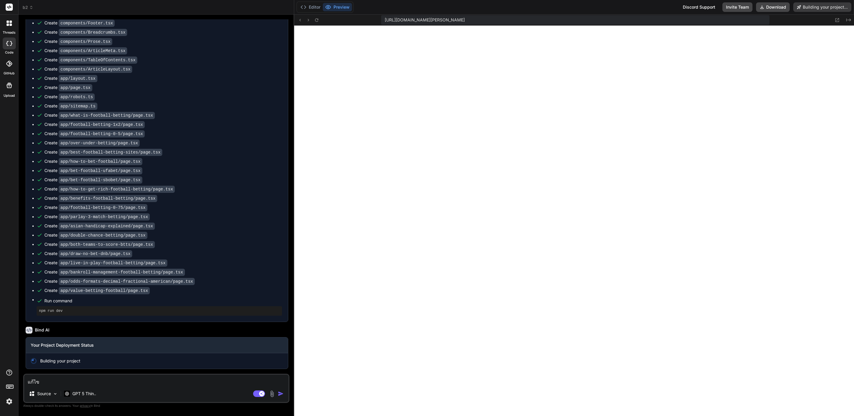
type textarea "แก้ไข e"
type textarea "x"
type textarea "แก้ไข er"
type textarea "x"
type textarea "แก้ไข err"
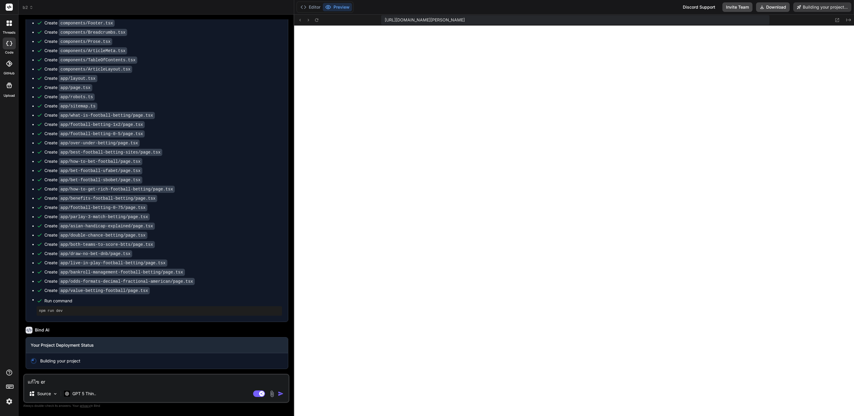
type textarea "x"
type textarea "แก้ไข erro"
type textarea "x"
type textarea "แก้ไข error"
type textarea "x"
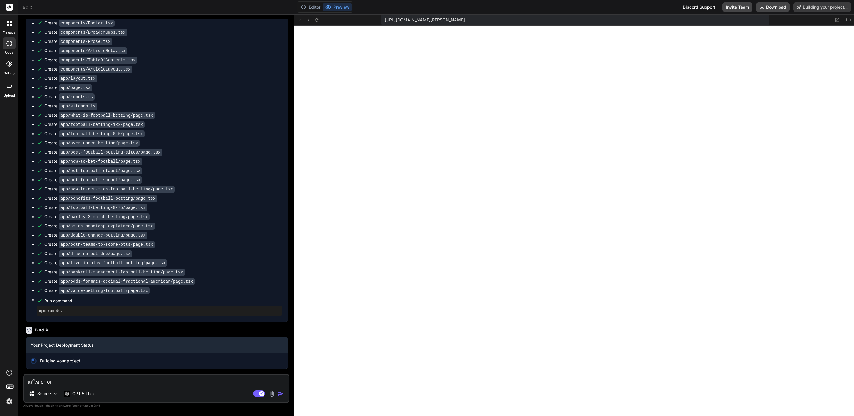
type textarea "แก้ไข error"
type textarea "x"
type textarea "แก้ไข error :"
type textarea "x"
type textarea "แก้ไข error :"
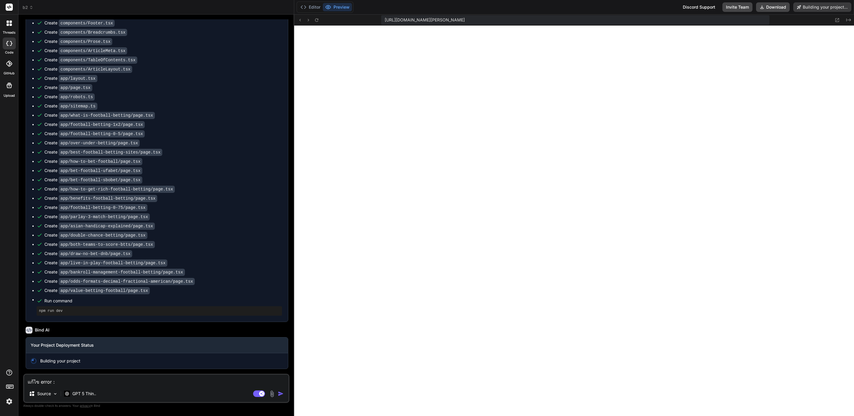
type textarea "x"
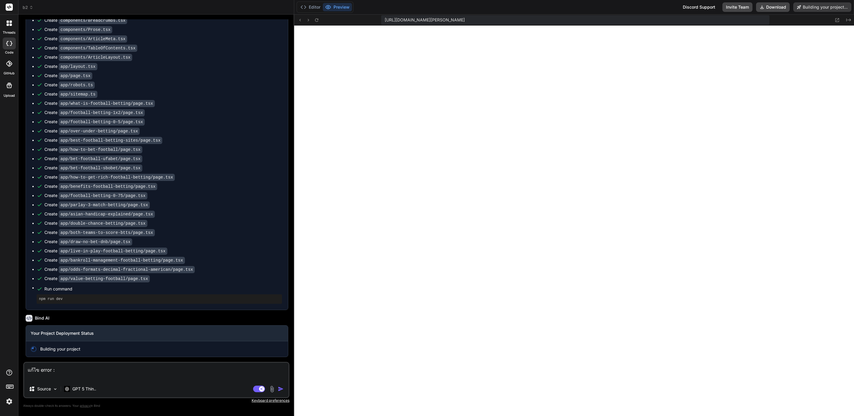
scroll to position [1105, 0]
paste textarea "Unhandled Runtime Error Error: Element type is invalid: expected a string (for …"
type textarea "lo้ip dolor : Sitametco Adipisc Elits Doeiu: Tempori utla et dolorem: aliquaen …"
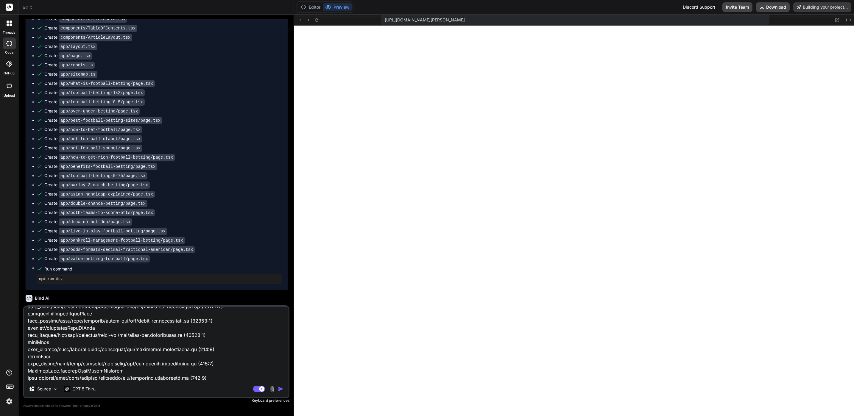
type textarea "x"
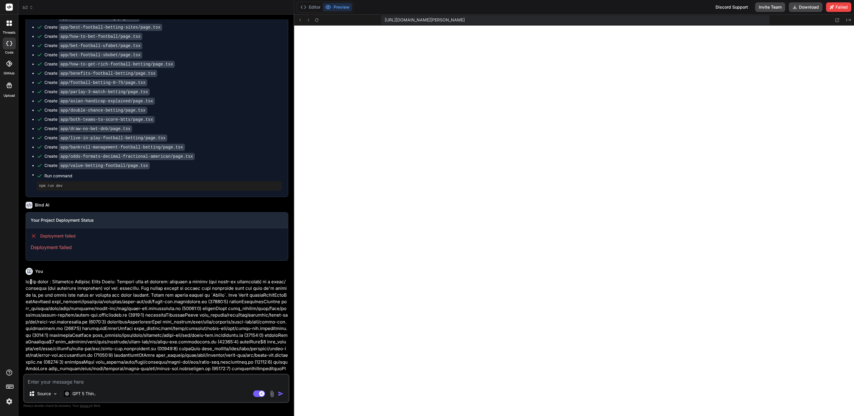
scroll to position [1292, 0]
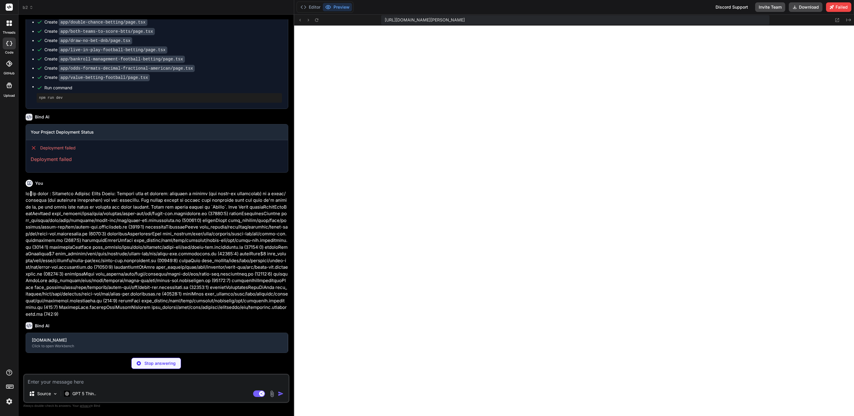
type textarea "x"
type textarea "</Link> </div> </div> </header> ); }"
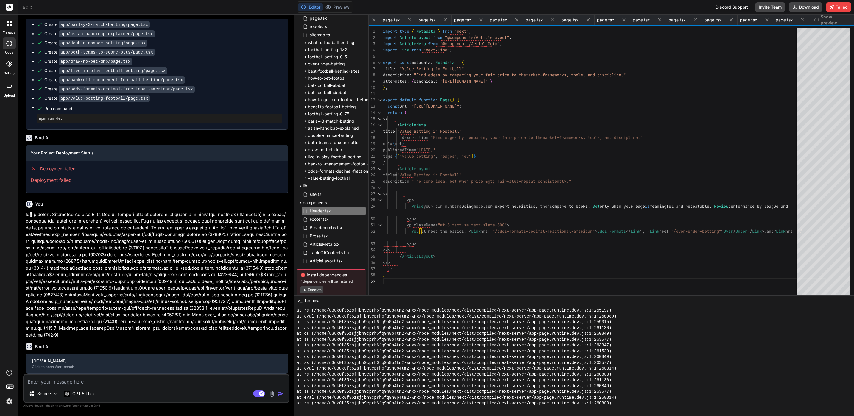
type textarea "x"
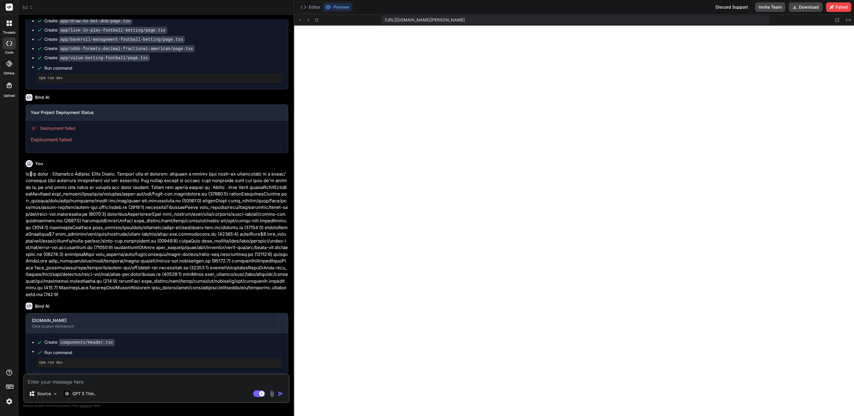
scroll to position [1974, 0]
click at [135, 381] on textarea at bounding box center [156, 380] width 264 height 11
type textarea "0"
type textarea "x"
type textarea "0t"
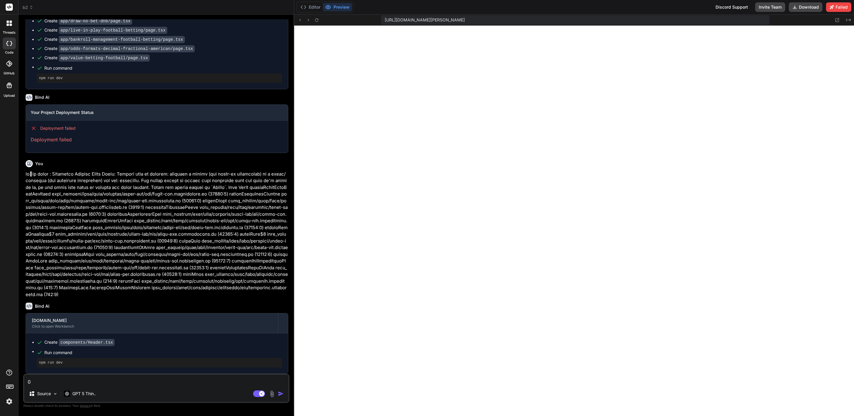
type textarea "x"
type textarea "0"
type textarea "x"
type textarea "จ"
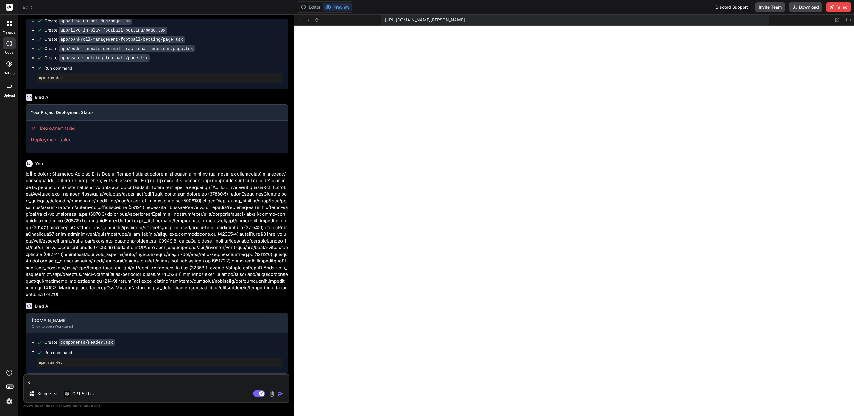
type textarea "x"
type textarea "จะ"
type textarea "x"
type textarea "จะน"
type textarea "x"
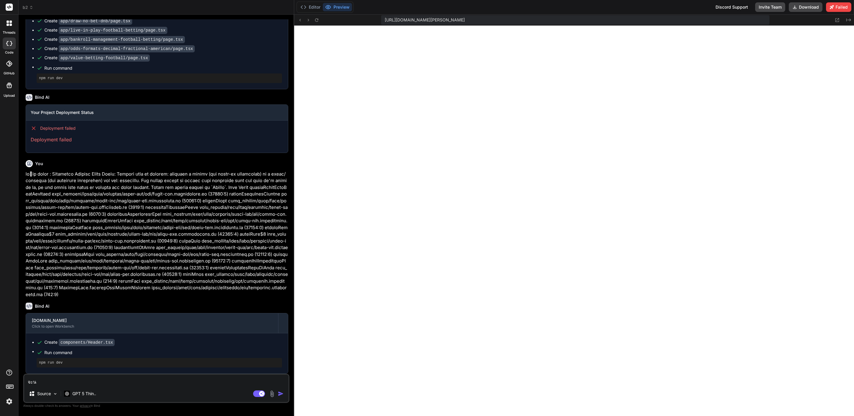
type textarea "จะนำ"
type textarea "x"
type textarea "จะนำไ"
type textarea "x"
type textarea "จะนำไป"
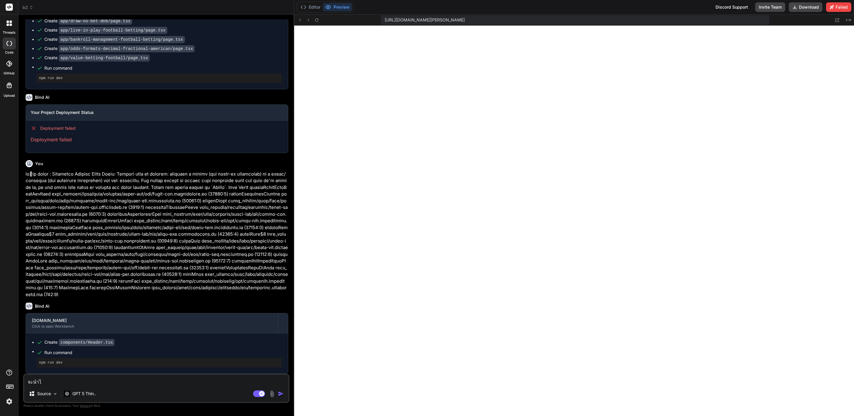
type textarea "x"
type textarea "จะนำไปใ"
type textarea "x"
type textarea "จะนำไปใช"
type textarea "x"
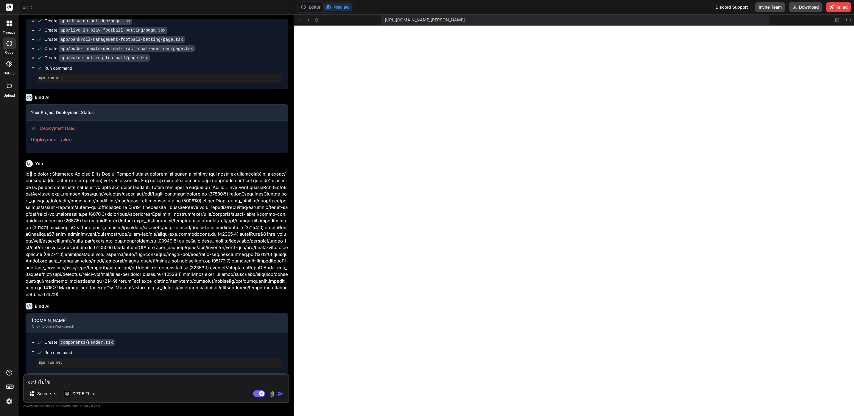
type textarea "จะนำไปใช้"
type textarea "x"
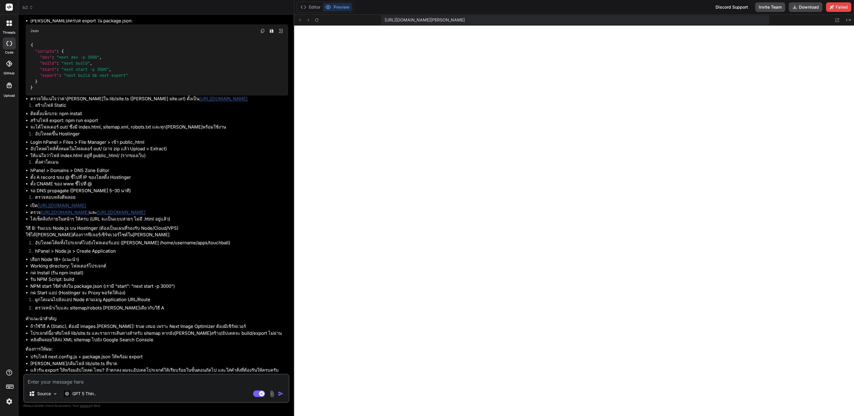
scroll to position [1737, 0]
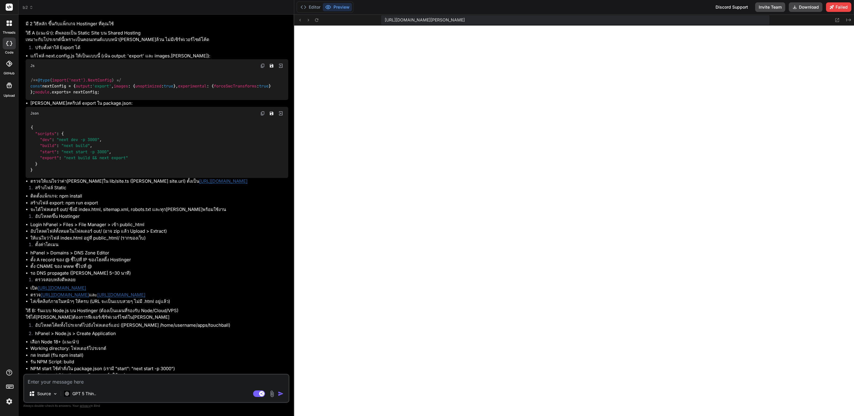
drag, startPoint x: 244, startPoint y: 247, endPoint x: 242, endPoint y: 263, distance: 16.5
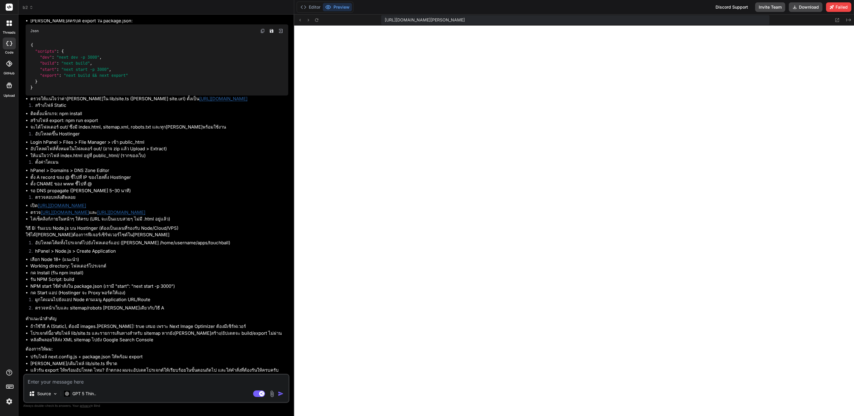
scroll to position [1871, 0]
click at [797, 6] on icon at bounding box center [794, 7] width 5 height 5
drag, startPoint x: 267, startPoint y: 189, endPoint x: 282, endPoint y: 216, distance: 29.8
drag, startPoint x: 264, startPoint y: 224, endPoint x: 264, endPoint y: 238, distance: 14.0
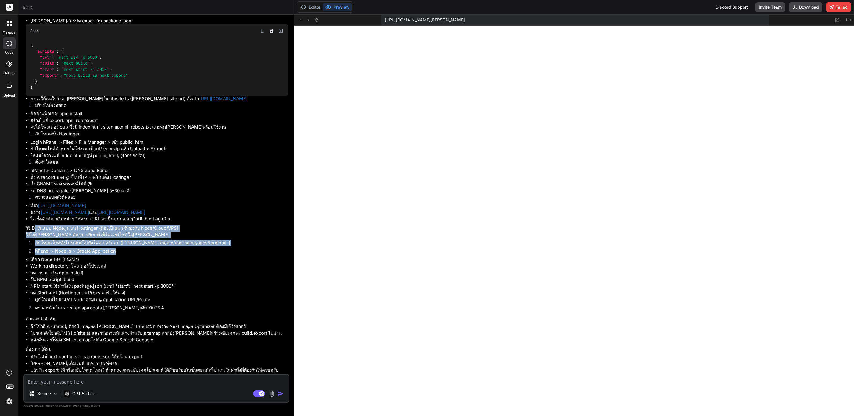
drag, startPoint x: 34, startPoint y: 226, endPoint x: 124, endPoint y: 252, distance: 93.9
click at [124, 252] on div "แผนย่อ: แนะนำ 2 รูปแบบดีพลอยบน Hostinger: แบบ Static Export (ง่ายสุดบน Shared) …" at bounding box center [157, 131] width 263 height 486
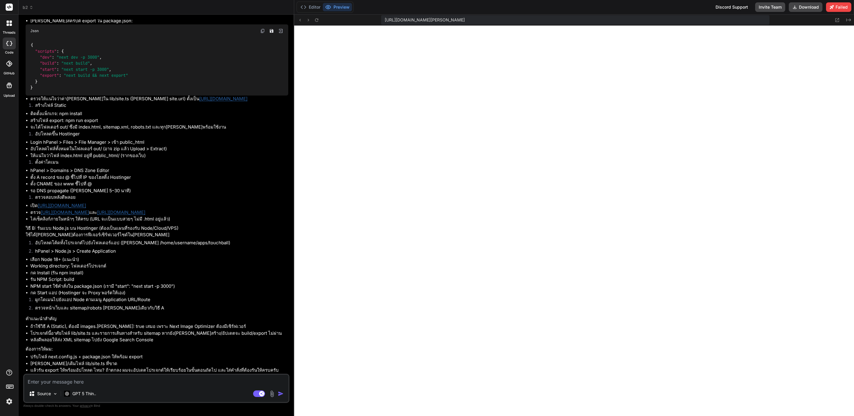
click at [175, 329] on li "ถ้าใช้วิธี A (Static), ต้องมี images.[PERSON_NAME]: true เสมอ เพราะ Next Image …" at bounding box center [159, 326] width 258 height 7
drag, startPoint x: 164, startPoint y: 355, endPoint x: 181, endPoint y: 367, distance: 20.6
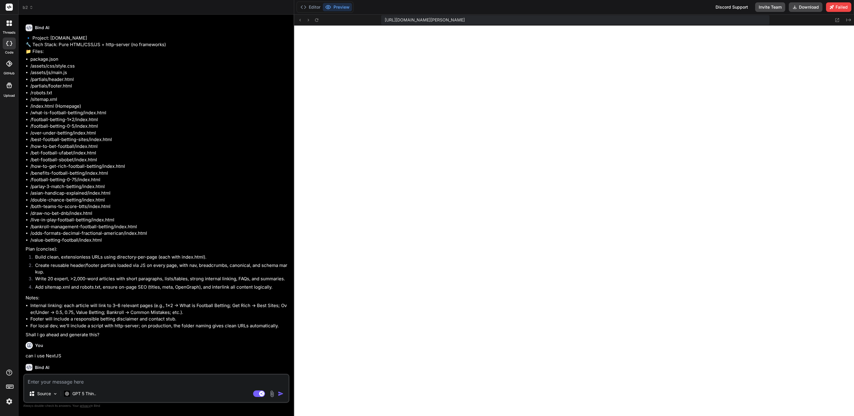
scroll to position [85, 0]
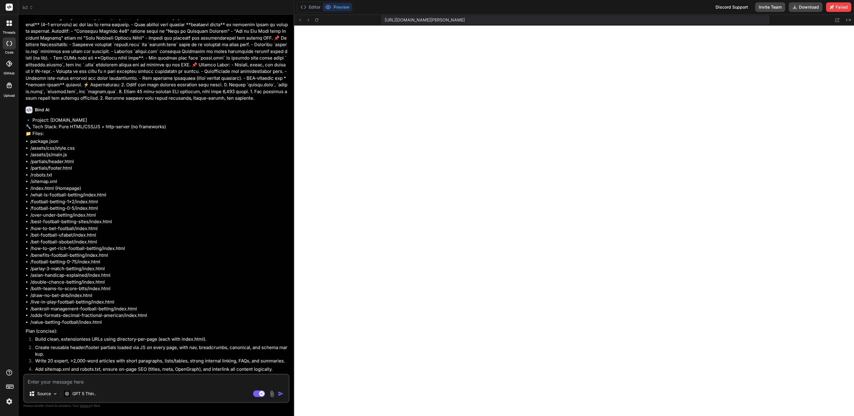
click at [31, 9] on icon at bounding box center [31, 7] width 4 height 4
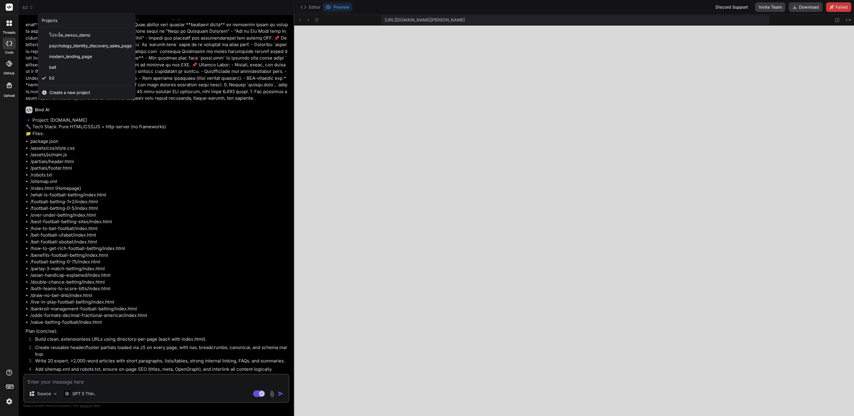
click at [221, 125] on div at bounding box center [427, 208] width 854 height 416
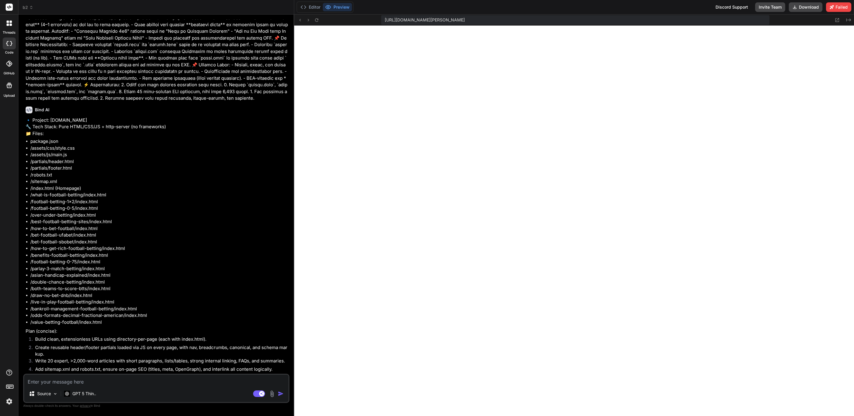
click at [202, 179] on li "/robots.txt" at bounding box center [159, 175] width 258 height 7
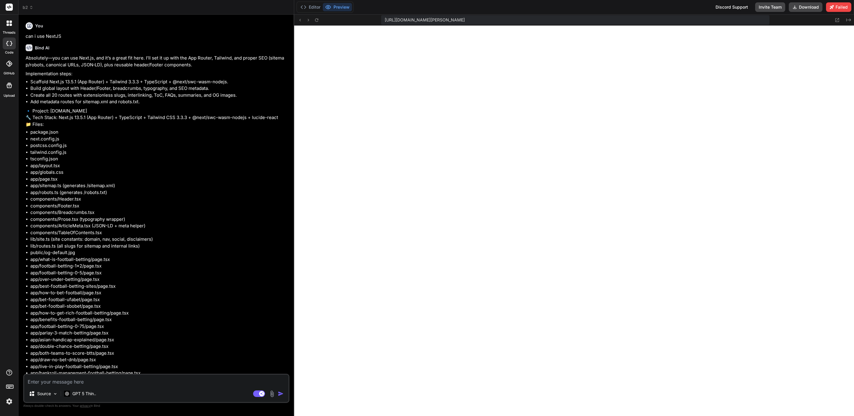
scroll to position [710, 0]
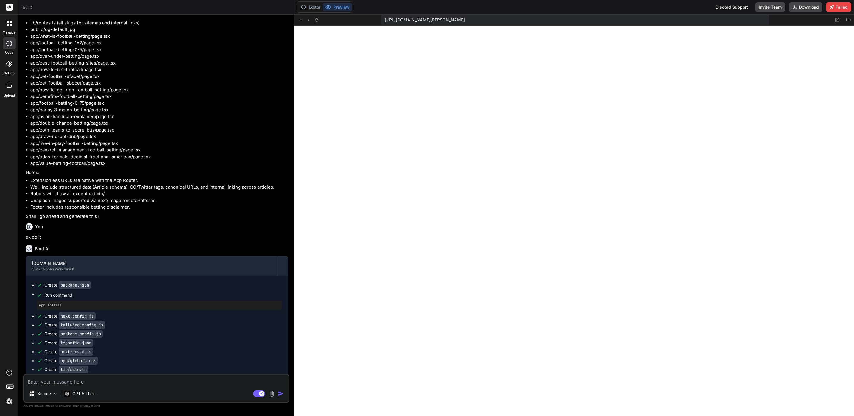
drag, startPoint x: 217, startPoint y: 190, endPoint x: 197, endPoint y: 435, distance: 246.4
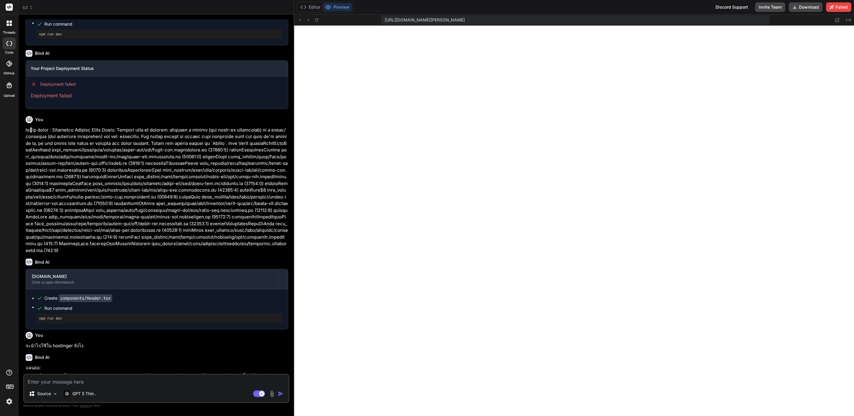
scroll to position [1380, 0]
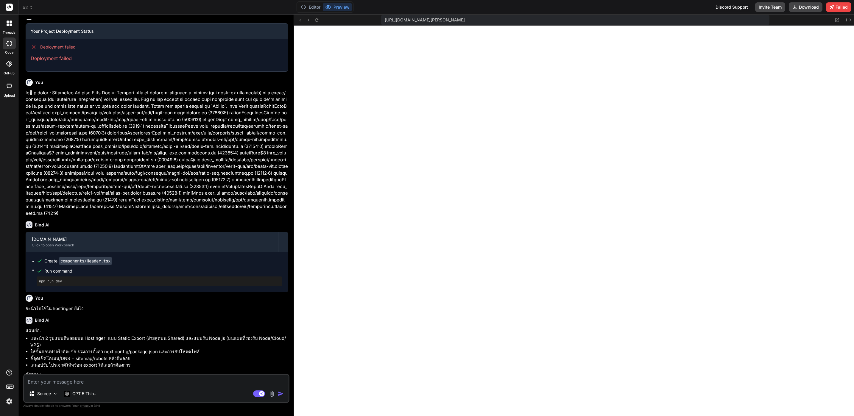
click at [27, 4] on header "b2 Created with Pixso." at bounding box center [156, 7] width 276 height 15
click at [33, 13] on header "b2 Created with Pixso." at bounding box center [156, 7] width 276 height 15
click at [311, 4] on button "Editor" at bounding box center [310, 7] width 25 height 8
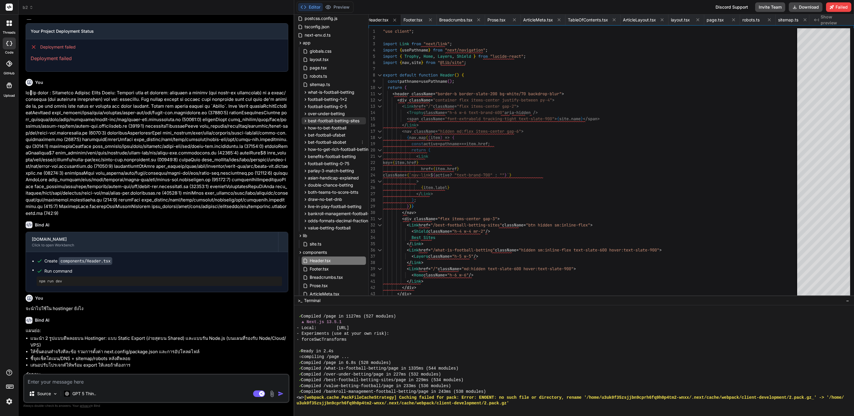
scroll to position [0, 0]
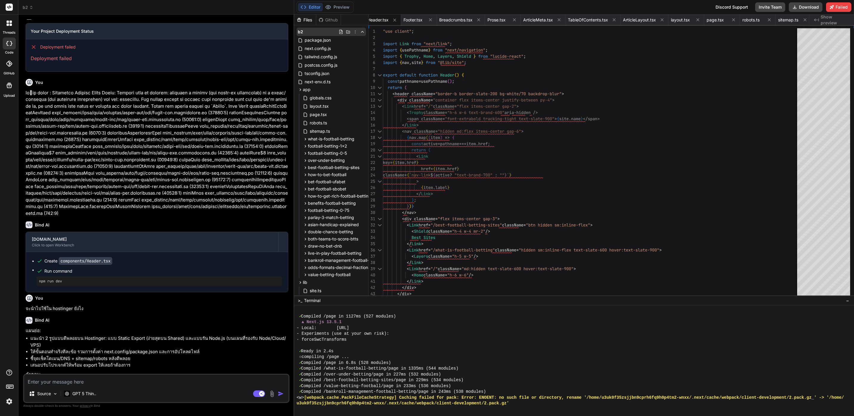
click at [355, 31] on icon at bounding box center [355, 31] width 5 height 5
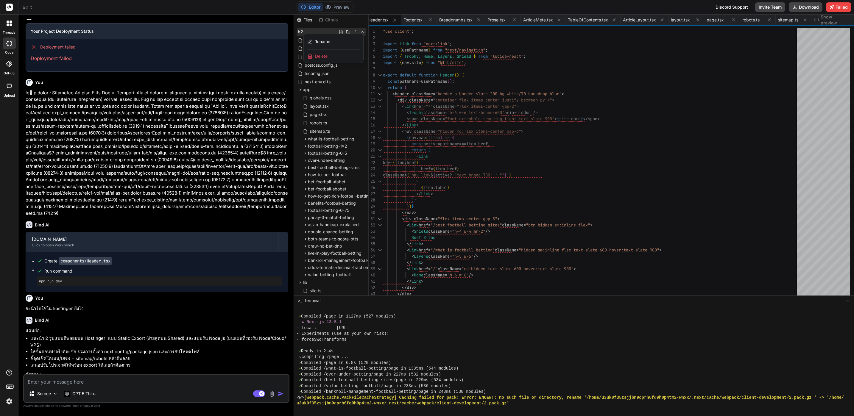
click at [327, 50] on div "Delete" at bounding box center [334, 56] width 60 height 13
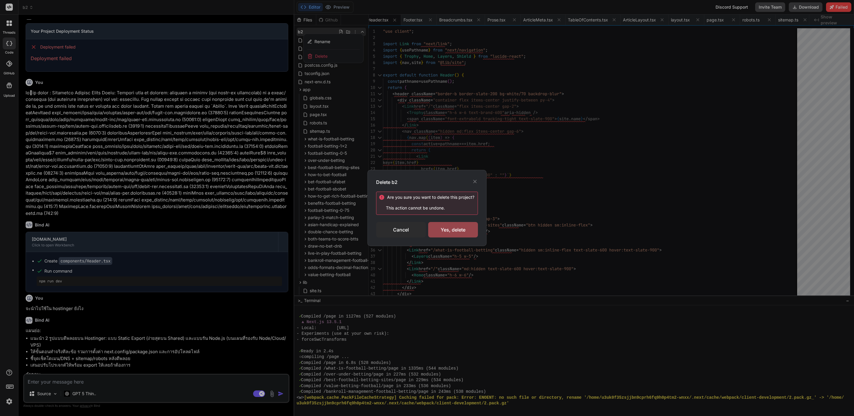
click at [460, 238] on div "Delete b2 Are you sure you want to delete this project ? This action cannot be …" at bounding box center [426, 208] width 119 height 76
click at [461, 232] on div "Yes, delete" at bounding box center [453, 229] width 50 height 15
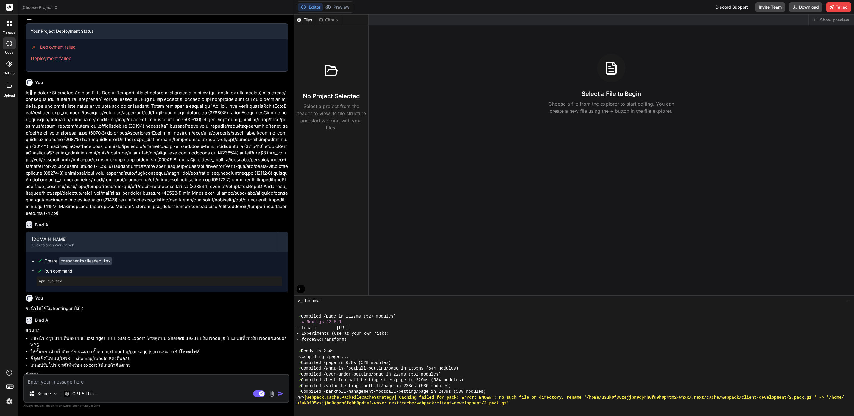
click at [51, 6] on span "Choose Project" at bounding box center [40, 7] width 35 height 6
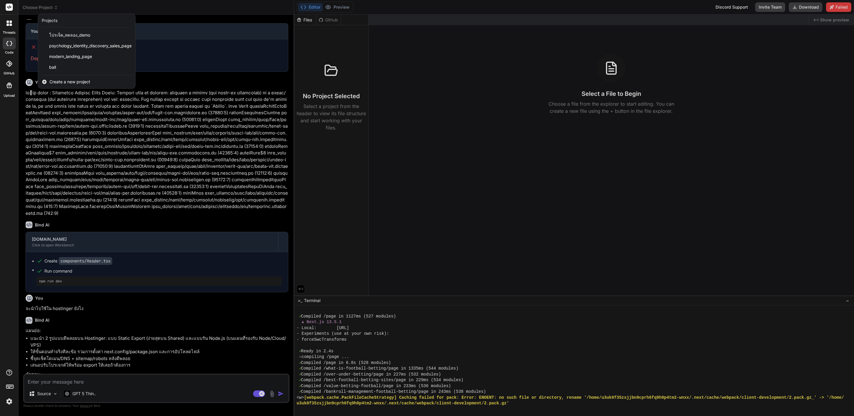
click at [75, 82] on span "Create a new project" at bounding box center [69, 82] width 41 height 6
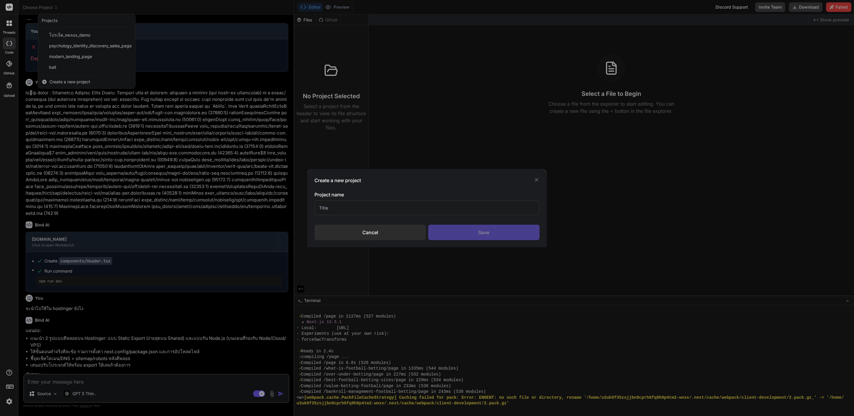
click at [463, 205] on input "text" at bounding box center [426, 208] width 225 height 15
click at [473, 235] on div "Save" at bounding box center [483, 232] width 111 height 15
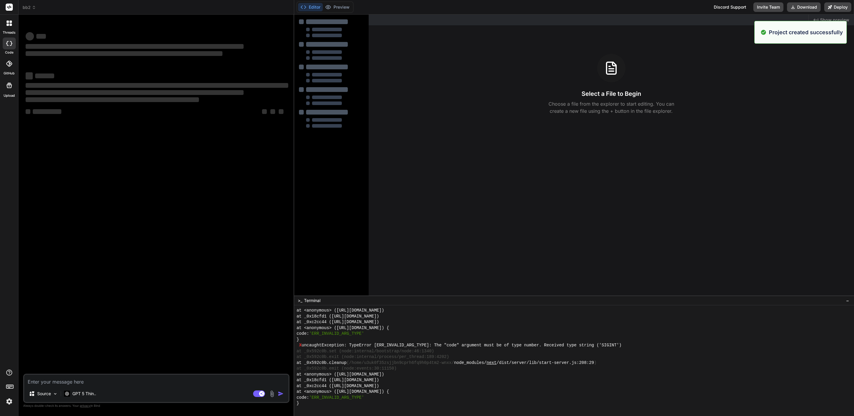
scroll to position [2525, 0]
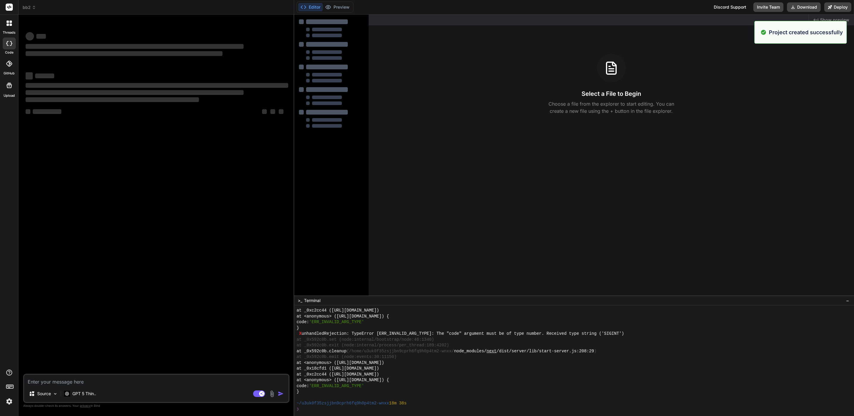
click at [185, 384] on textarea at bounding box center [156, 380] width 264 height 11
paste textarea "Lor ips do sitame CON adipisc elitse doe temporincidi utl etdolorem. Aliq enim …"
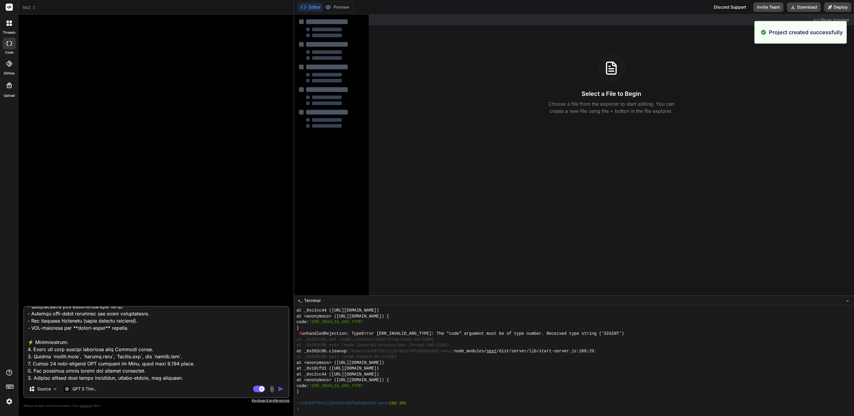
click at [280, 390] on img "button" at bounding box center [281, 389] width 6 height 6
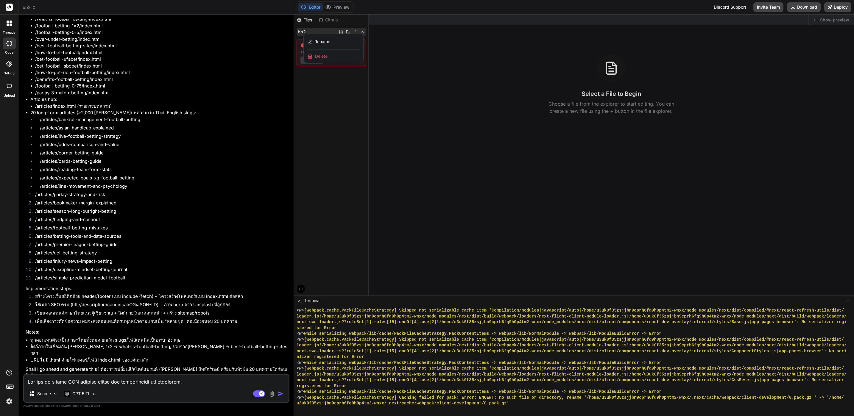
scroll to position [4975, 0]
click at [345, 163] on div at bounding box center [574, 216] width 560 height 402
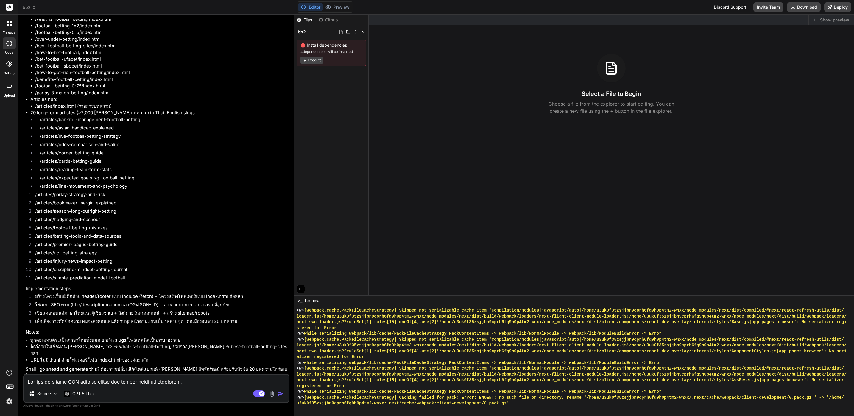
click at [167, 380] on textarea at bounding box center [156, 380] width 264 height 11
paste textarea "[URL][DOMAIN_NAME]"
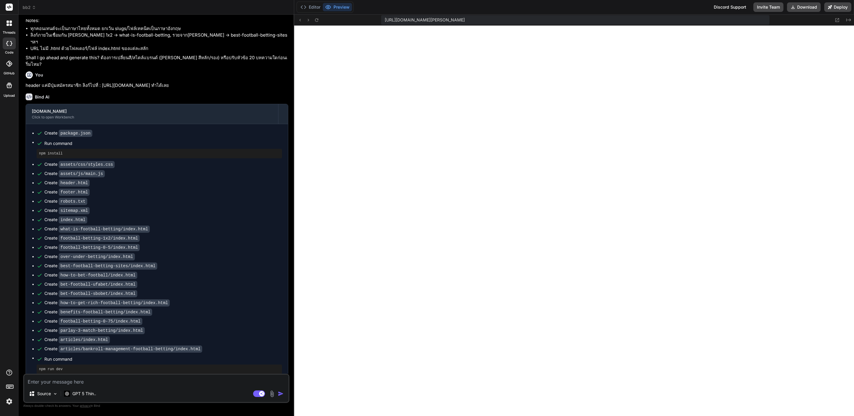
scroll to position [5469, 0]
click at [316, 21] on icon at bounding box center [316, 20] width 5 height 5
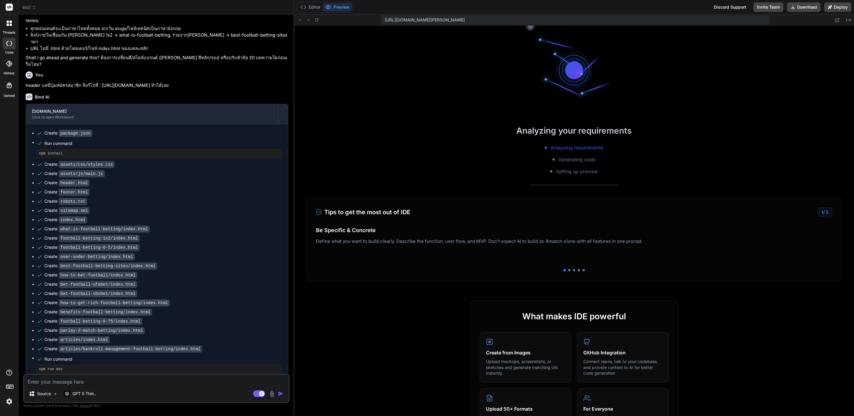
scroll to position [5498, 0]
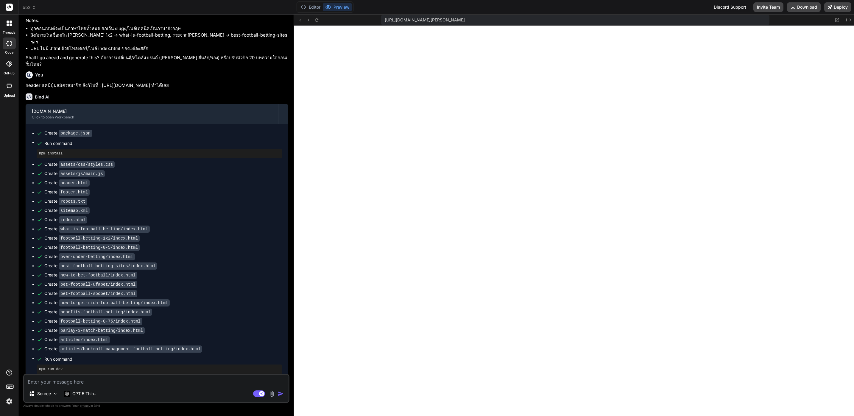
click at [82, 383] on textarea at bounding box center [156, 380] width 264 height 11
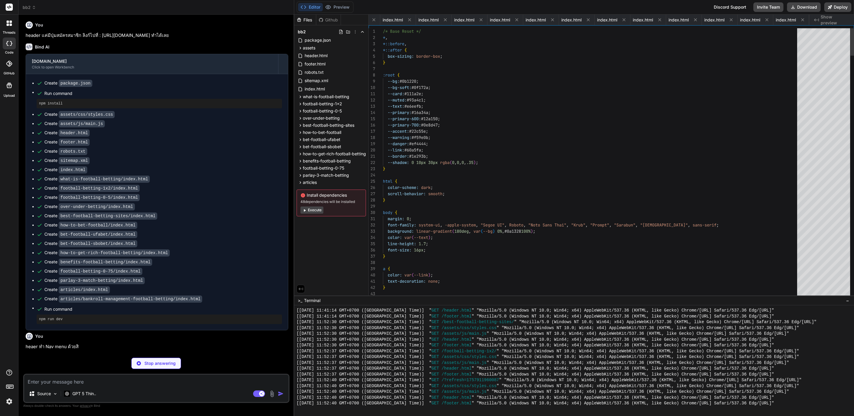
scroll to position [0, 41]
click at [343, 11] on button "Preview" at bounding box center [337, 7] width 29 height 8
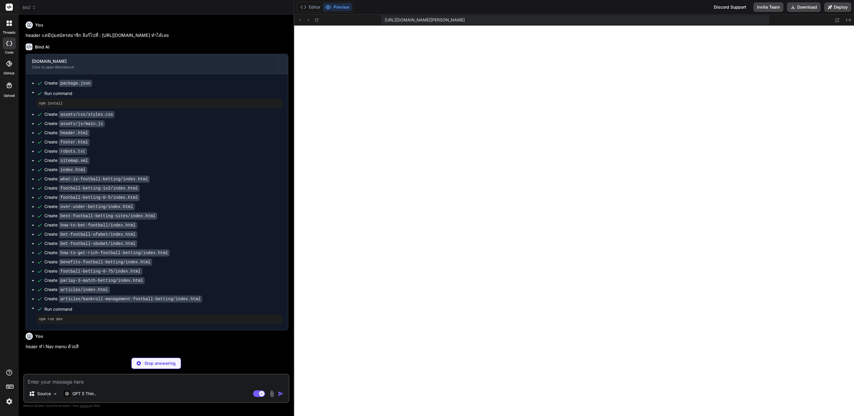
click at [321, 18] on div "[URL][DOMAIN_NAME][PERSON_NAME] Created with Pixso." at bounding box center [574, 20] width 560 height 11
click at [318, 18] on icon at bounding box center [316, 20] width 5 height 5
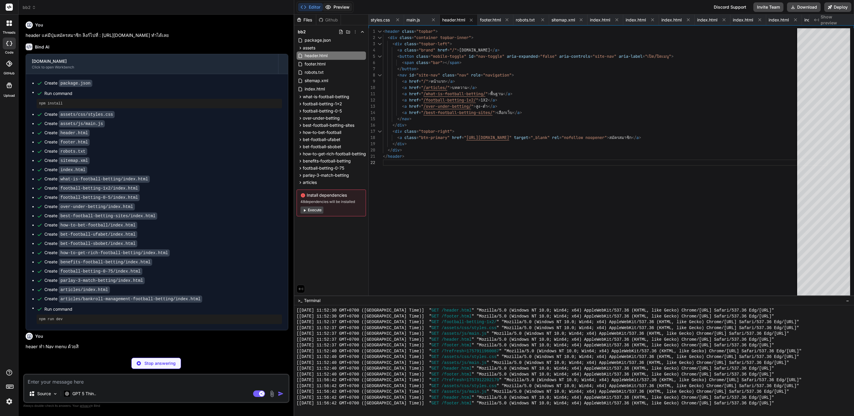
click at [337, 9] on button "Preview" at bounding box center [337, 7] width 29 height 8
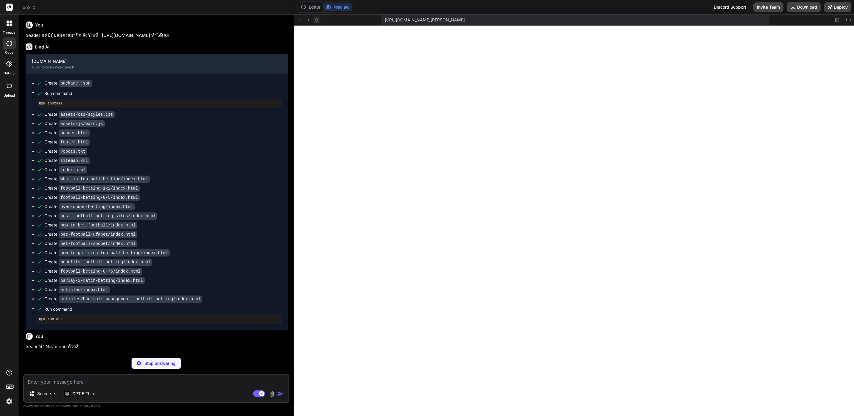
click at [314, 17] on button at bounding box center [316, 19] width 7 height 7
click at [317, 20] on icon at bounding box center [316, 20] width 5 height 5
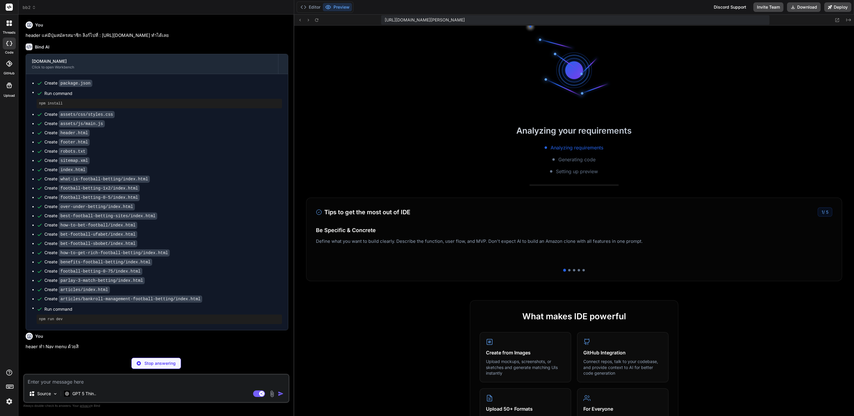
scroll to position [5625, 0]
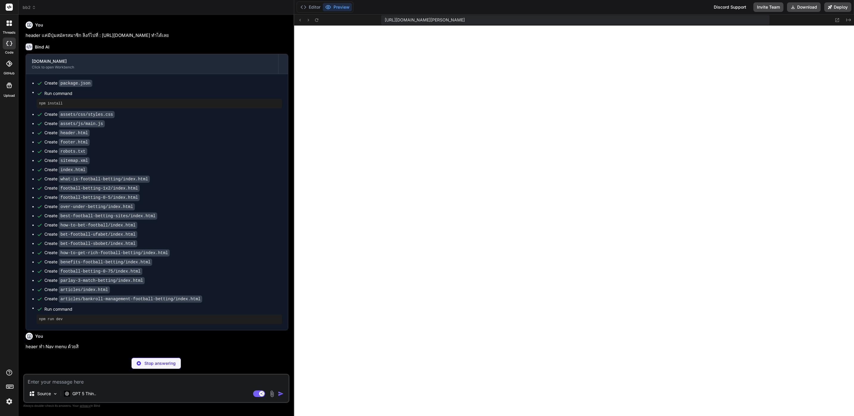
click at [106, 375] on textarea at bounding box center [156, 380] width 264 height 11
click at [100, 377] on textarea at bounding box center [156, 380] width 264 height 11
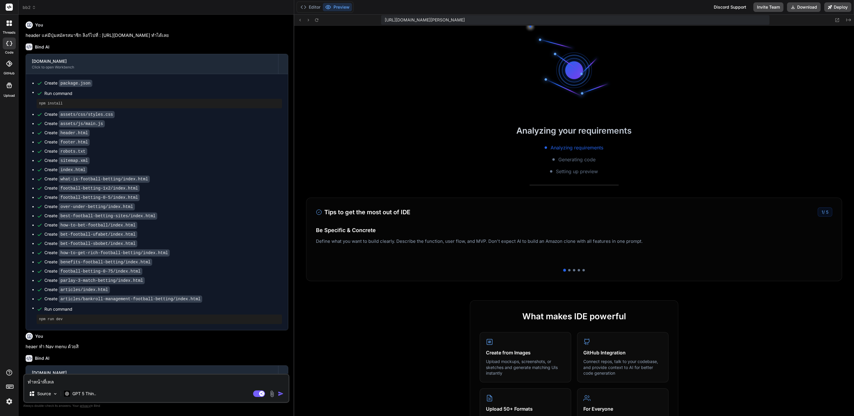
scroll to position [5805, 0]
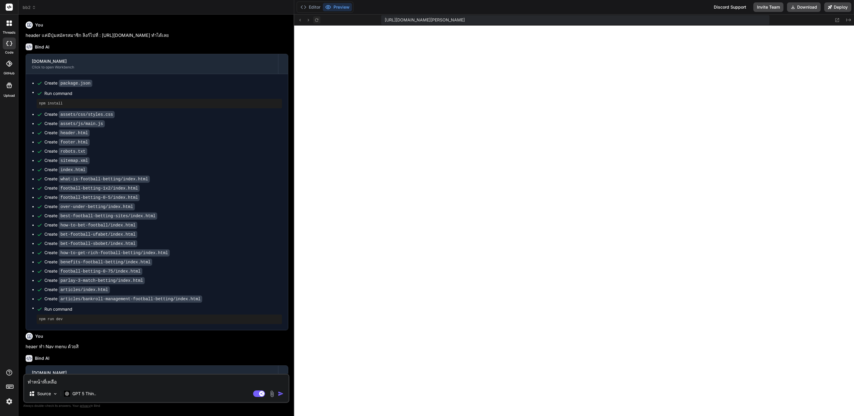
click at [316, 18] on icon at bounding box center [316, 20] width 5 height 5
click at [108, 380] on textarea "ทำหน้าที่เหลือ" at bounding box center [156, 380] width 264 height 11
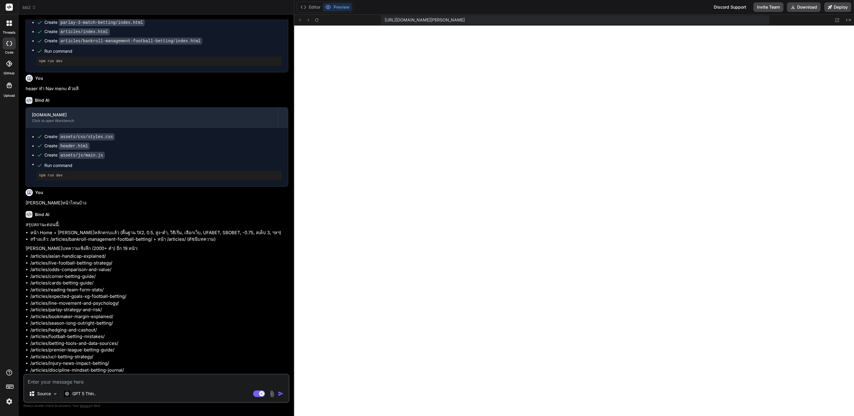
scroll to position [903, 0]
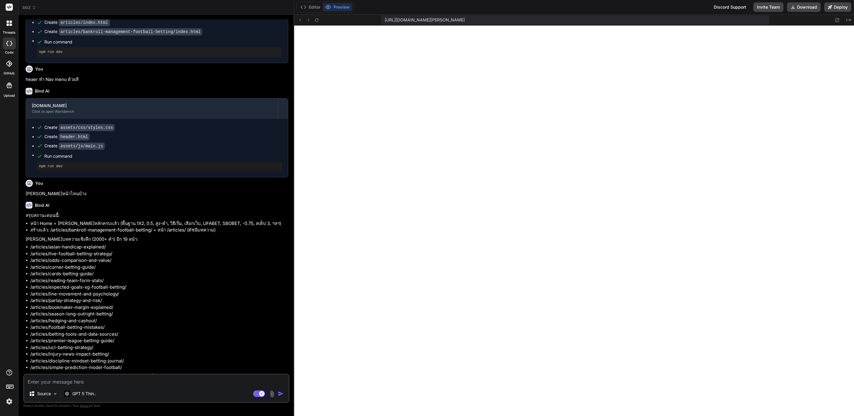
click at [169, 380] on textarea at bounding box center [156, 380] width 264 height 11
drag, startPoint x: 112, startPoint y: 369, endPoint x: 145, endPoint y: 368, distance: 33.3
click at [145, 374] on p "ต้องการให้ผมเริ่มเขียนบทความไหนก่อน หรือให้จัดทำต่อเนื่องครบทั้ง 19 หน้าเลยดีไห…" at bounding box center [157, 377] width 263 height 7
drag, startPoint x: 112, startPoint y: 369, endPoint x: 170, endPoint y: 371, distance: 58.4
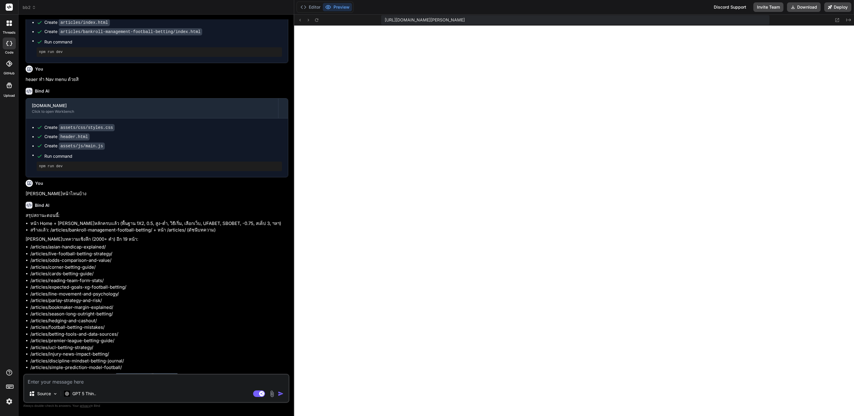
click at [170, 374] on p "ต้องการให้ผมเริ่มเขียนบทความไหนก่อน หรือให้จัดทำต่อเนื่องครบทั้ง 19 หน้าเลยดีไห…" at bounding box center [157, 377] width 263 height 7
copy p "จัดทำต่อเนื่องครบทั้ง 19 หน้าเลย"
drag, startPoint x: 170, startPoint y: 371, endPoint x: 155, endPoint y: 379, distance: 17.2
click at [155, 379] on textarea at bounding box center [156, 380] width 264 height 11
paste textarea "จัดทำต่อเนื่องครบทั้ง 19 หน้าเลย"
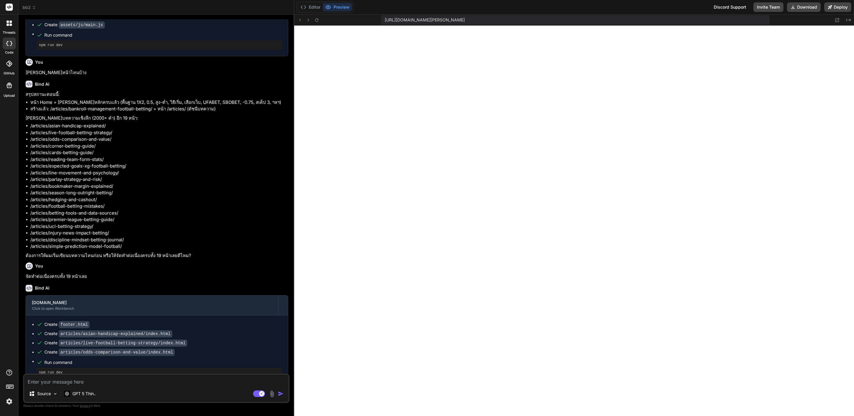
scroll to position [1026, 0]
click at [156, 382] on textarea at bounding box center [156, 380] width 264 height 11
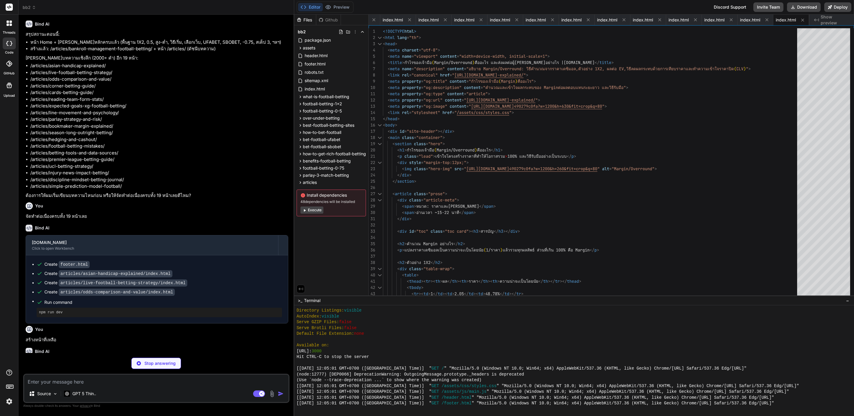
scroll to position [1004, 0]
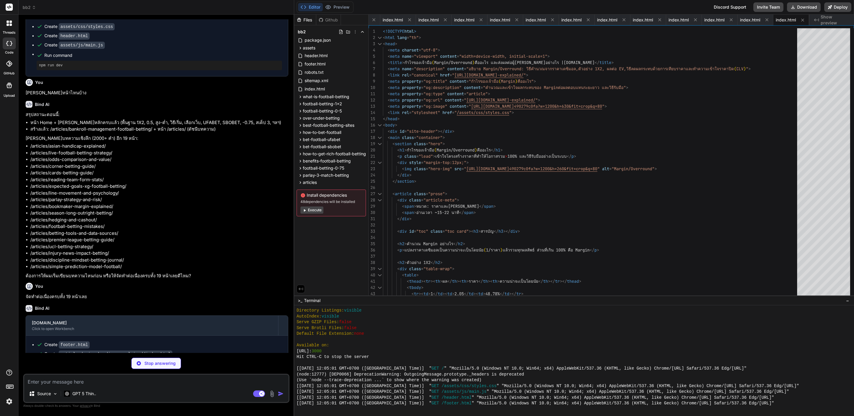
click at [45, 96] on div "Bind AI สรุปสถานะตอนนี้: หน้า Home + [PERSON_NAME]หลักครบแล้ว (พื้นฐาน 1X2, 0.5…" at bounding box center [157, 187] width 263 height 183
click at [48, 90] on p "[PERSON_NAME]หน้าไหนบ้าง" at bounding box center [157, 93] width 263 height 7
copy div "[PERSON_NAME]หน้าไหนบ้าง"
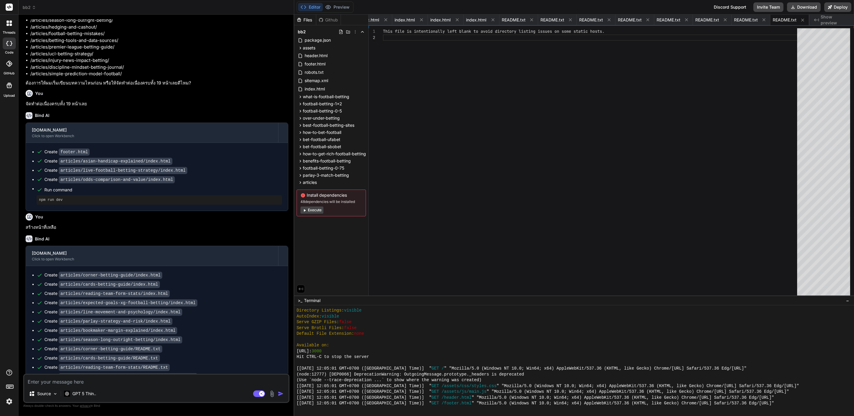
scroll to position [1233, 0]
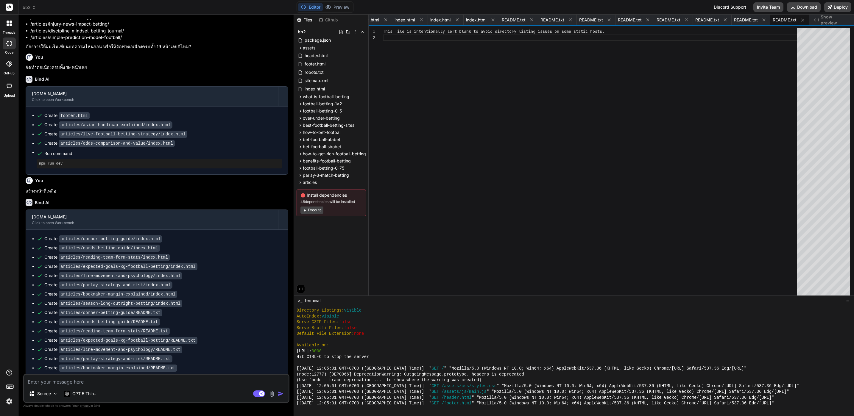
click at [164, 385] on textarea at bounding box center [156, 380] width 264 height 11
paste textarea "[PERSON_NAME]หน้าไหนบ้าง"
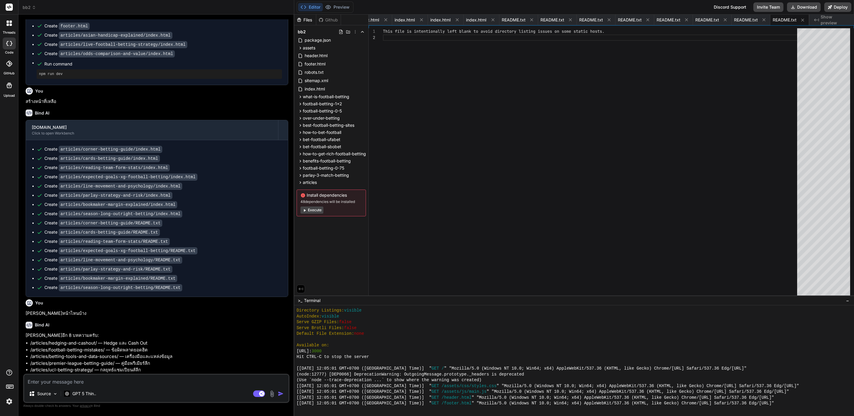
scroll to position [1295, 0]
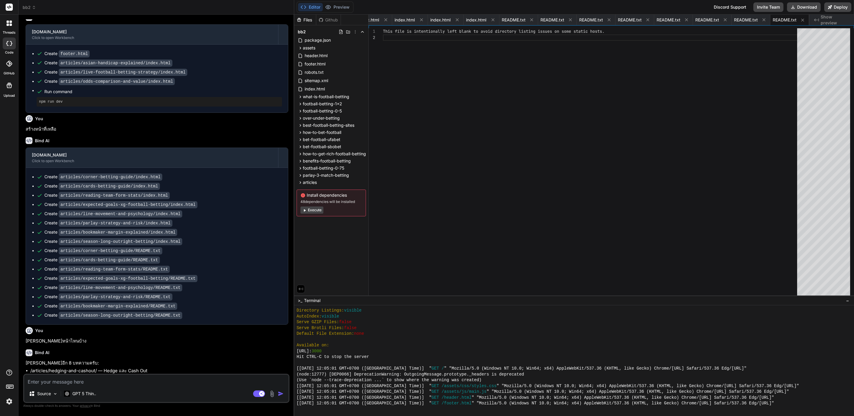
click at [48, 132] on div "Bind AI [DOMAIN_NAME] Click to open Workbench Create articles/corner-betting-gu…" at bounding box center [157, 228] width 263 height 192
click at [50, 126] on p "สร้างหน้าที่เหลือ" at bounding box center [157, 129] width 263 height 7
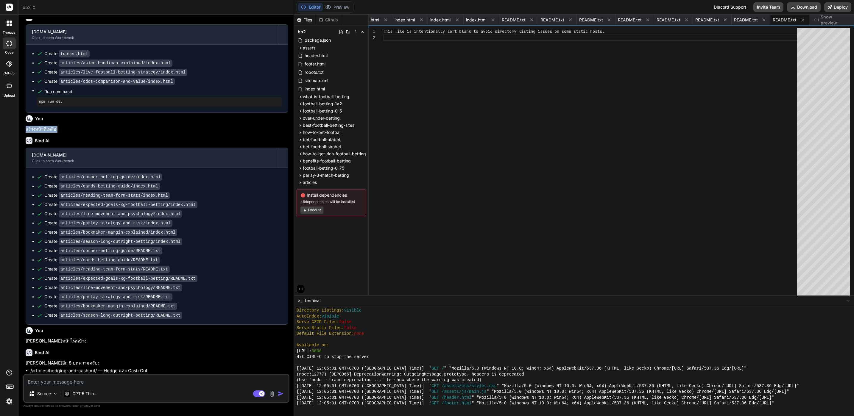
copy div "สร้างหน้าที่เหลือ"
click at [165, 383] on textarea at bounding box center [156, 380] width 264 height 11
paste textarea "สร้างหน้าที่เหลือ"
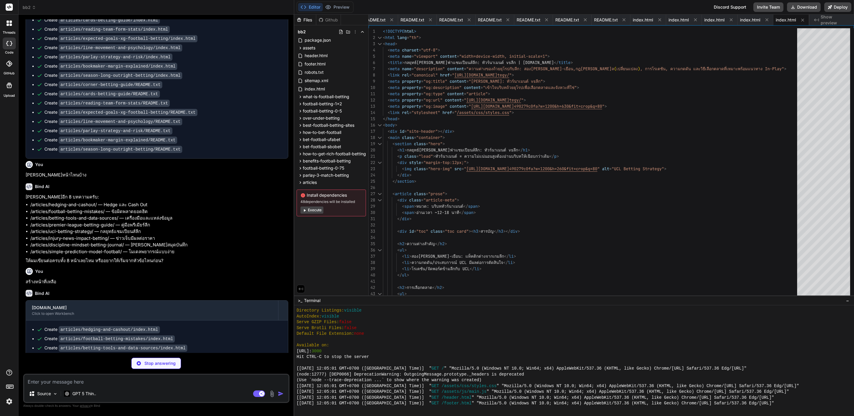
scroll to position [1479, 0]
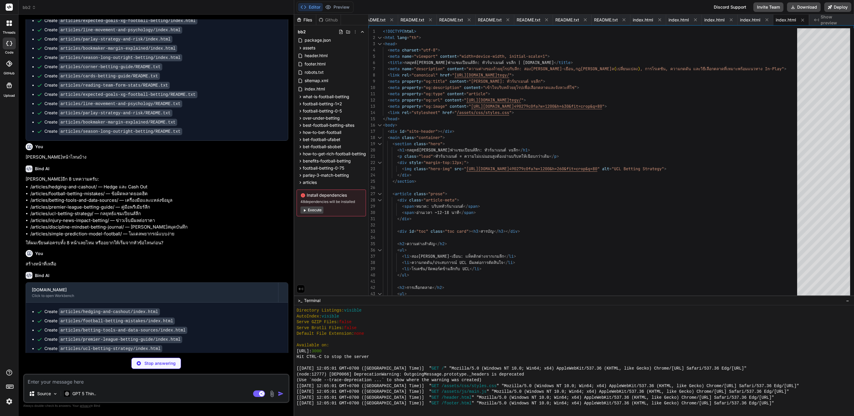
click at [54, 154] on p "[PERSON_NAME]หน้าไหนบ้าง" at bounding box center [157, 157] width 263 height 7
copy div "[PERSON_NAME]หน้าไหนบ้าง"
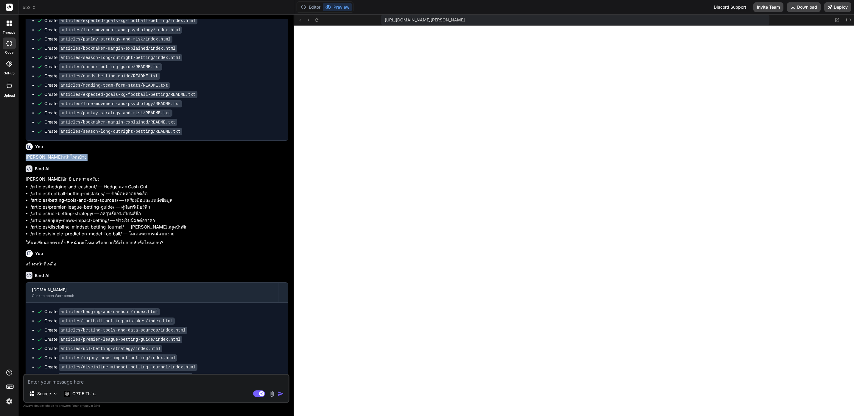
scroll to position [1570, 0]
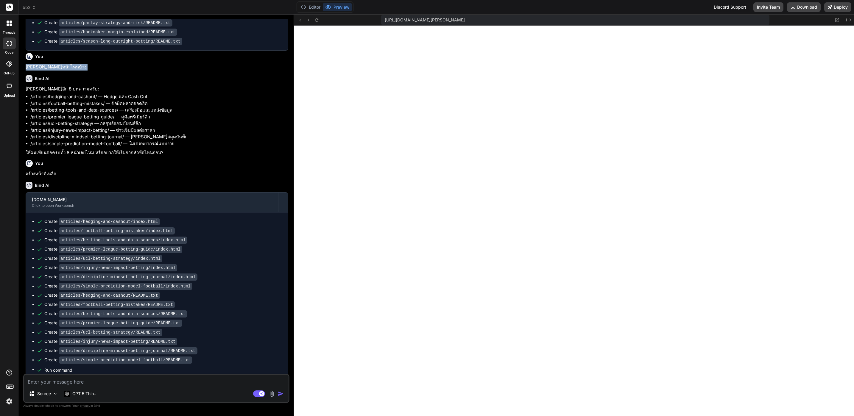
copy div "[PERSON_NAME]หน้าไหนบ้าง"
click at [143, 384] on textarea at bounding box center [156, 380] width 264 height 11
paste textarea "[PERSON_NAME]หน้าไหนบ้าง"
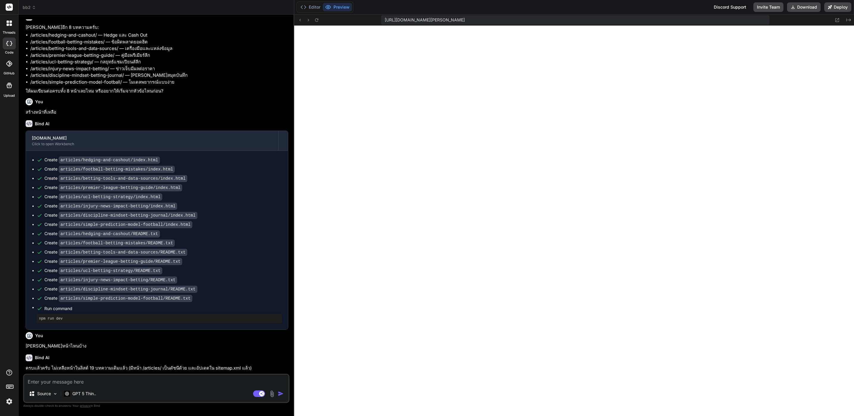
scroll to position [1642, 0]
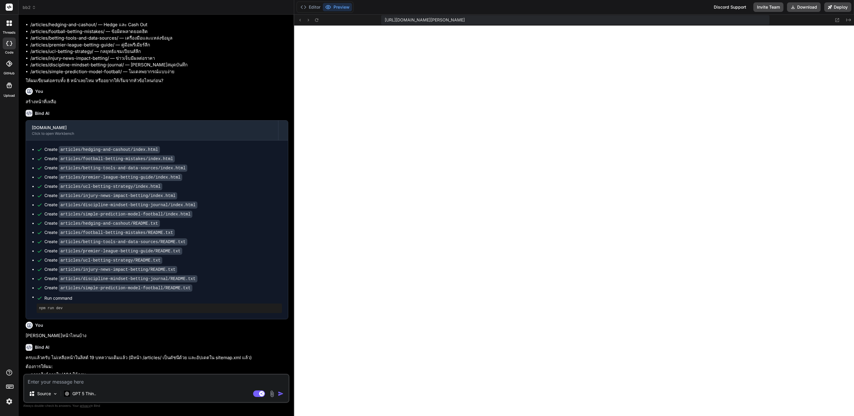
drag, startPoint x: 54, startPoint y: 368, endPoint x: 149, endPoint y: 369, distance: 95.0
click at [149, 385] on li "หรือ[PERSON_NAME]หน้า Tag/Category, Breadcrumb, และ FAQ Schema ต่อไหม?" at bounding box center [159, 388] width 258 height 7
copy li "Tag/Category, Breadcrumb, และ FAQ Schema"
drag, startPoint x: 149, startPoint y: 369, endPoint x: 138, endPoint y: 381, distance: 15.9
click at [138, 381] on textarea at bounding box center [156, 380] width 264 height 11
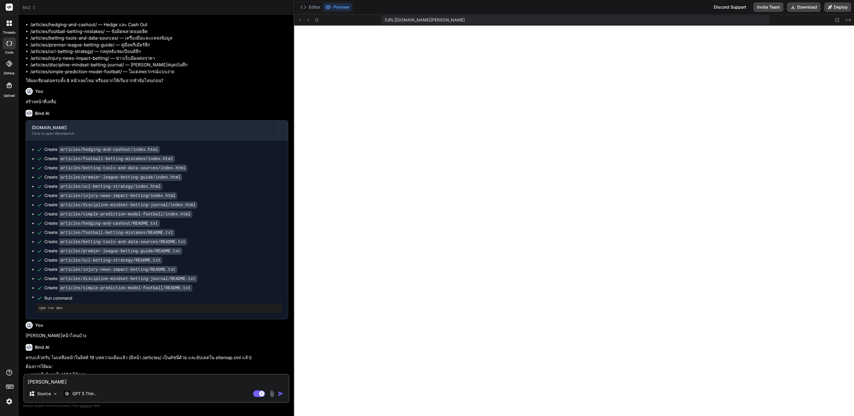
paste textarea "Tag/Category, Breadcrumb, และ FAQ Schema"
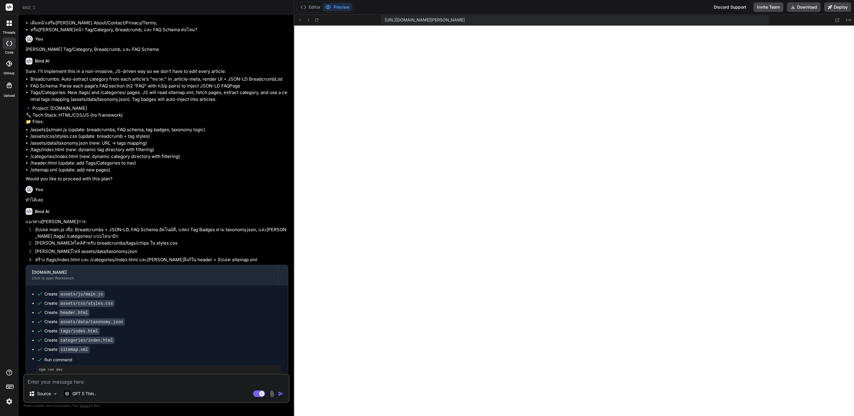
scroll to position [2001, 0]
click at [142, 378] on textarea at bounding box center [156, 380] width 264 height 11
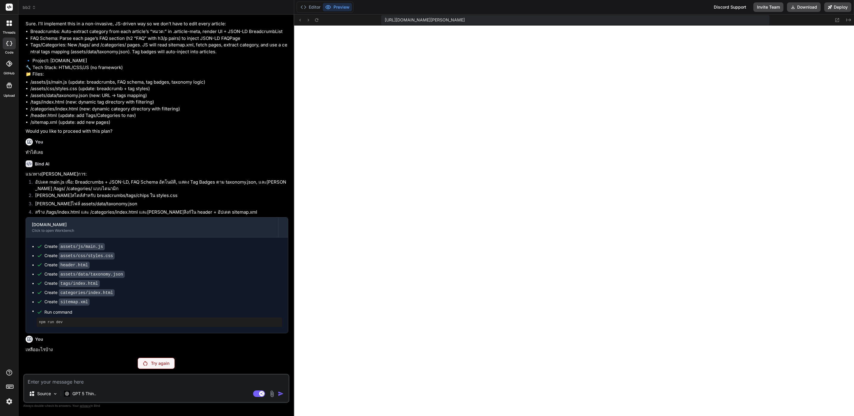
scroll to position [2042, 0]
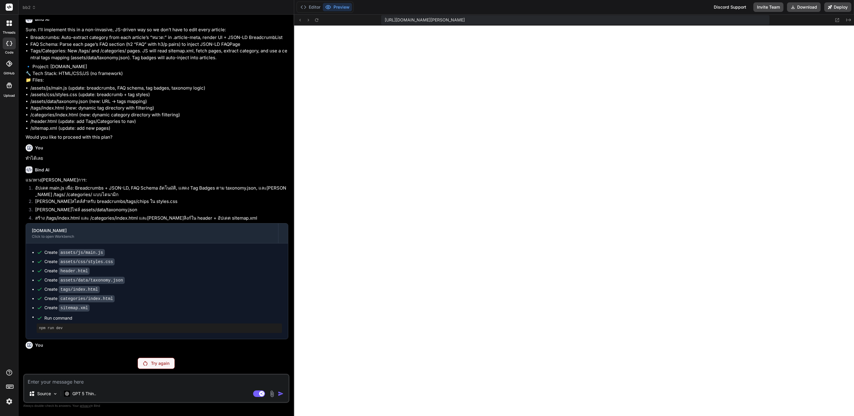
click at [150, 367] on div "Try again" at bounding box center [156, 363] width 37 height 11
click at [145, 383] on textarea at bounding box center [156, 380] width 264 height 11
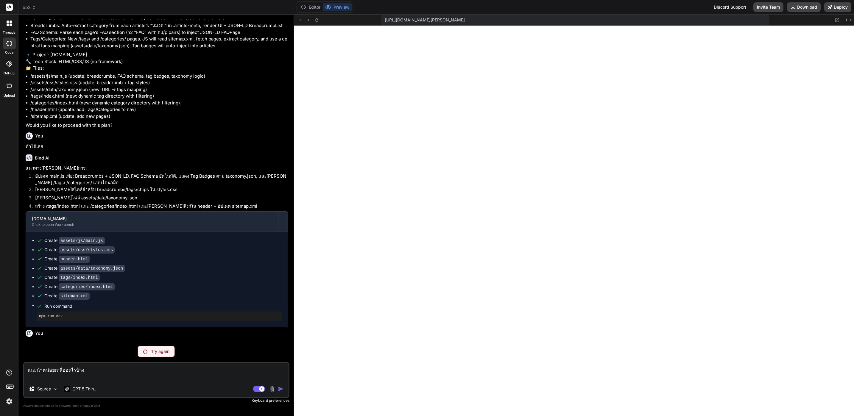
click at [168, 347] on div "Try again" at bounding box center [156, 351] width 37 height 11
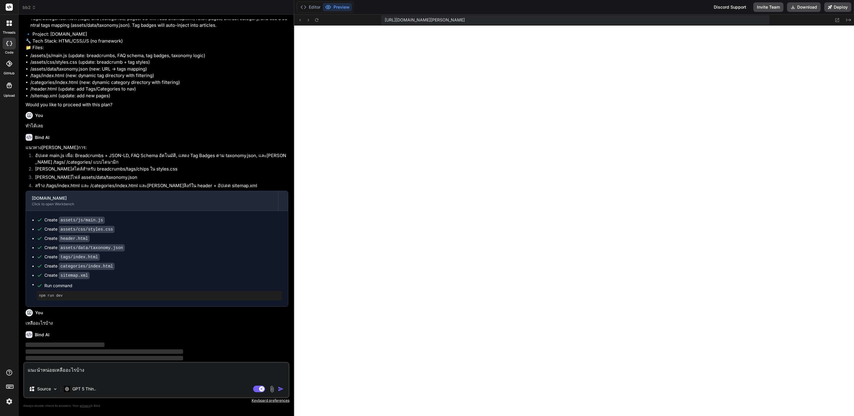
click at [92, 367] on textarea "แนะนำหน่อยเหลืออะไรบ้าง" at bounding box center [156, 372] width 264 height 18
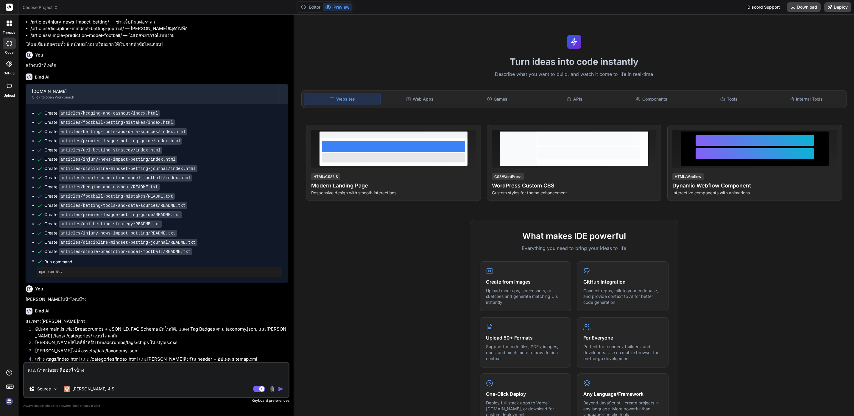
scroll to position [154, 0]
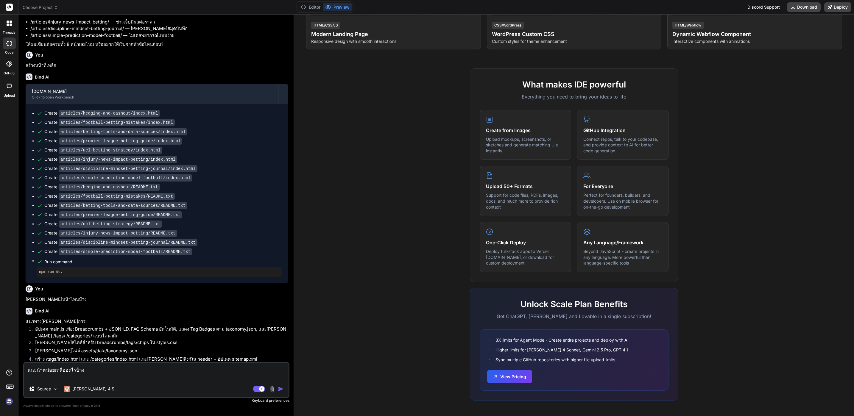
drag, startPoint x: 250, startPoint y: 176, endPoint x: 228, endPoint y: 383, distance: 208.1
drag, startPoint x: 265, startPoint y: 283, endPoint x: 261, endPoint y: 342, distance: 59.1
click at [222, 365] on div "touchball.online Click to open Workbench" at bounding box center [152, 375] width 252 height 20
click at [221, 372] on textarea "แนะนำหน่อยเหลืออะไรบ้าง" at bounding box center [156, 372] width 264 height 18
click at [277, 387] on div "Agent Mode. When this toggle is activated, AI automatically makes decisions, re…" at bounding box center [269, 389] width 34 height 7
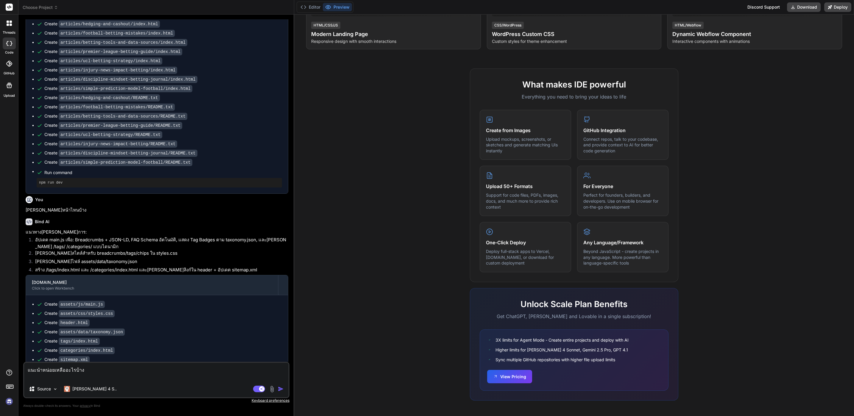
scroll to position [600, 0]
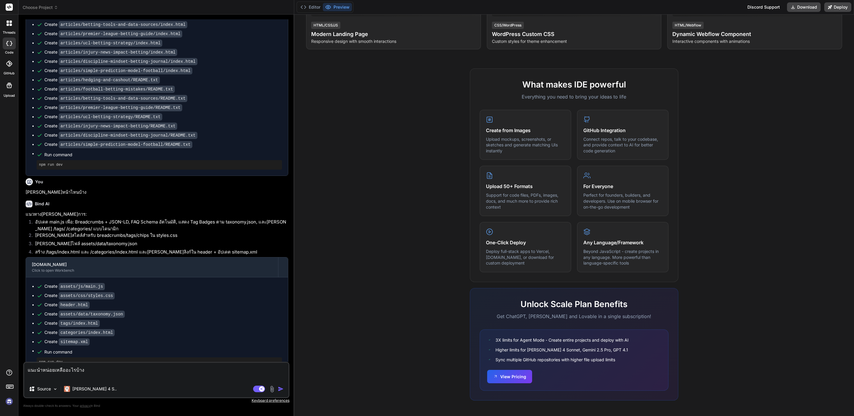
click at [286, 393] on div "Source Claude 4 S.." at bounding box center [156, 390] width 264 height 14
click at [279, 387] on img "button" at bounding box center [281, 389] width 6 height 6
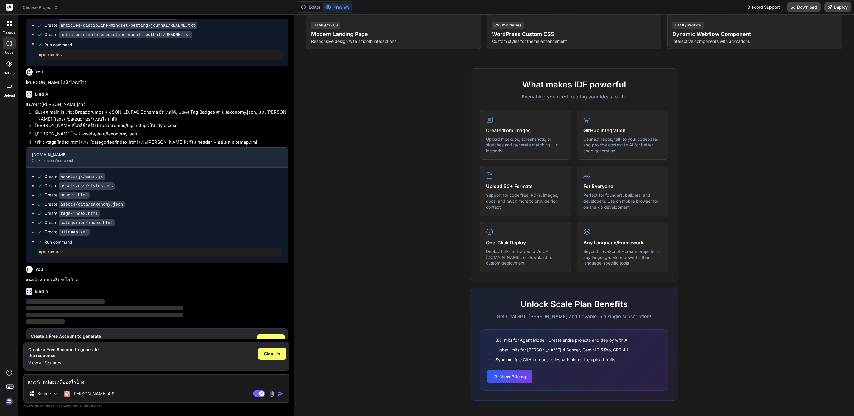
scroll to position [721, 0]
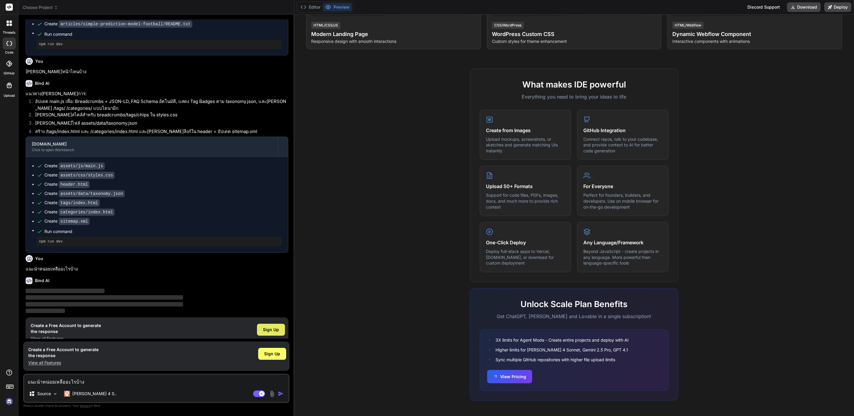
click at [276, 327] on span "Sign Up" at bounding box center [271, 330] width 16 height 6
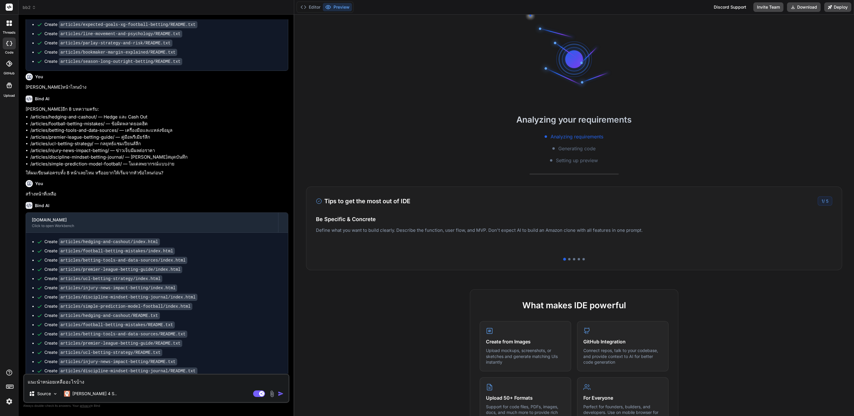
scroll to position [196, 0]
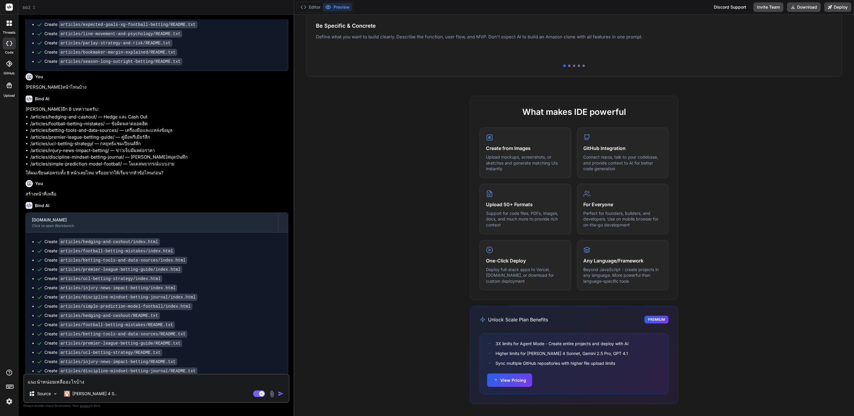
drag, startPoint x: 205, startPoint y: 226, endPoint x: 202, endPoint y: 359, distance: 133.1
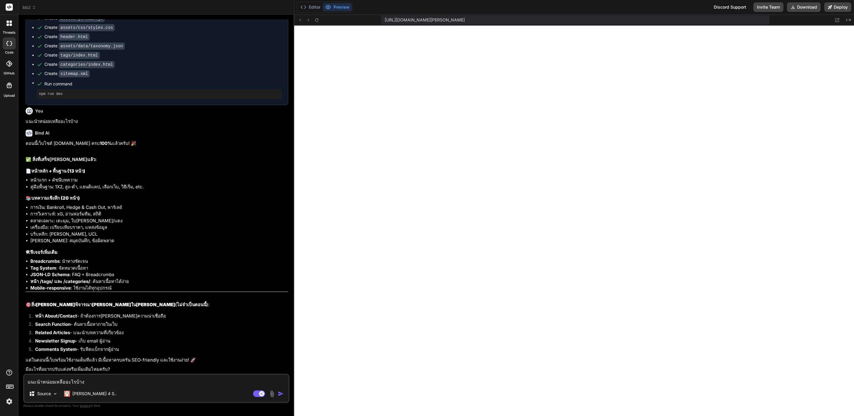
scroll to position [858, 0]
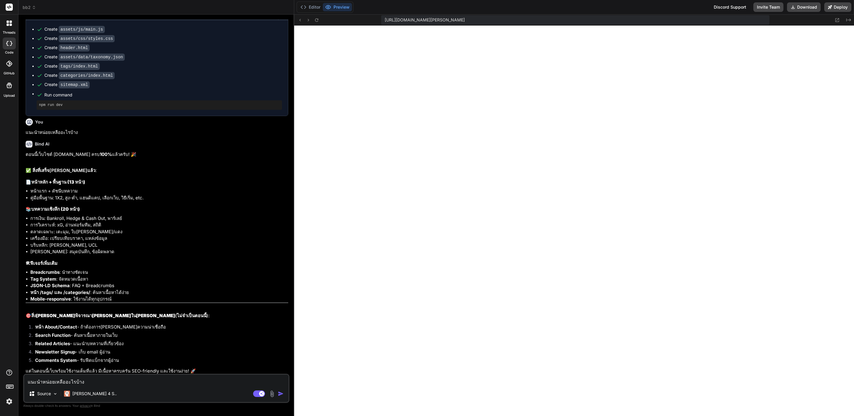
type textarea "x"
click at [316, 24] on div "https://u3uk0f35zsjjbn9cprh6fq9h0p4tm2-wnxx--3000--96435430.local-corp.webconta…" at bounding box center [574, 20] width 560 height 11
click at [316, 20] on icon at bounding box center [316, 20] width 5 height 5
click at [318, 20] on icon at bounding box center [316, 20] width 5 height 5
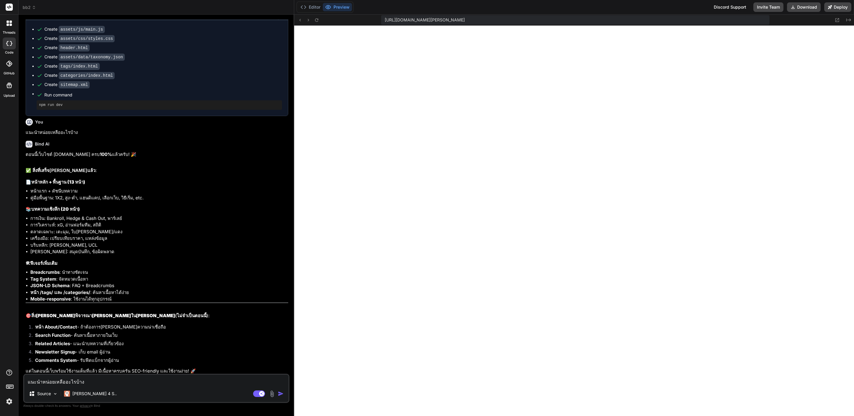
scroll to position [406, 0]
click at [318, 21] on icon at bounding box center [316, 20] width 5 height 5
click at [115, 388] on div "Source Claude 4 S.." at bounding box center [156, 395] width 264 height 14
click at [116, 386] on div "แนะนำหน่อยเหลืออะไรบ้าง Source Claude 4 S.. Agent Mode. When this toggle is act…" at bounding box center [156, 388] width 266 height 29
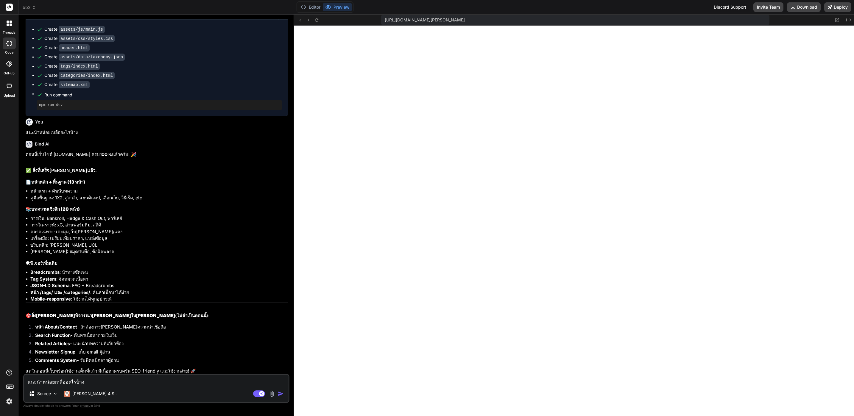
click at [122, 383] on textarea "แนะนำหน่อยเหลืออะไรบ้าง" at bounding box center [156, 380] width 264 height 11
type textarea "n"
type textarea "x"
type textarea "na"
type textarea "x"
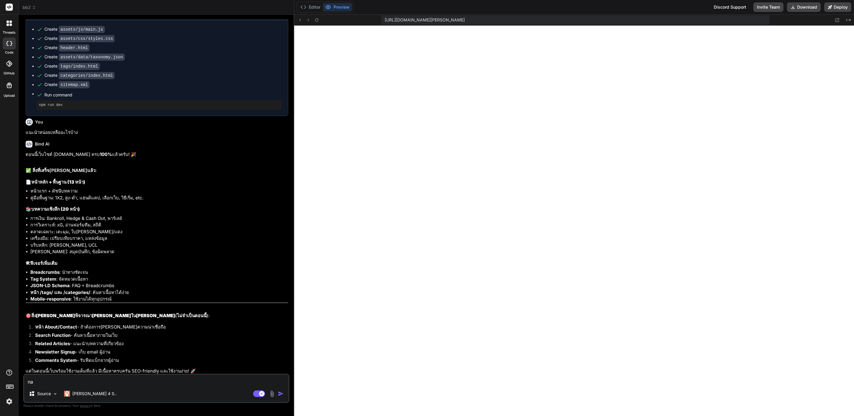
type textarea "nav"
type textarea "x"
type textarea "nav"
type textarea "x"
type textarea "nav h"
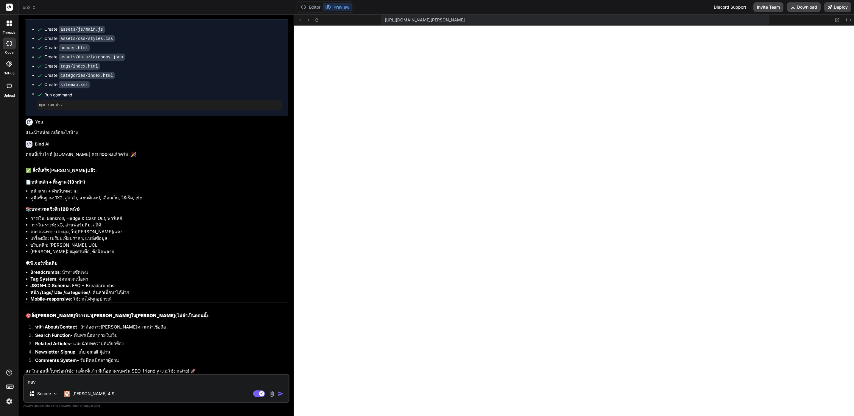
type textarea "x"
type textarea "nav he"
type textarea "x"
type textarea "nav hea"
type textarea "x"
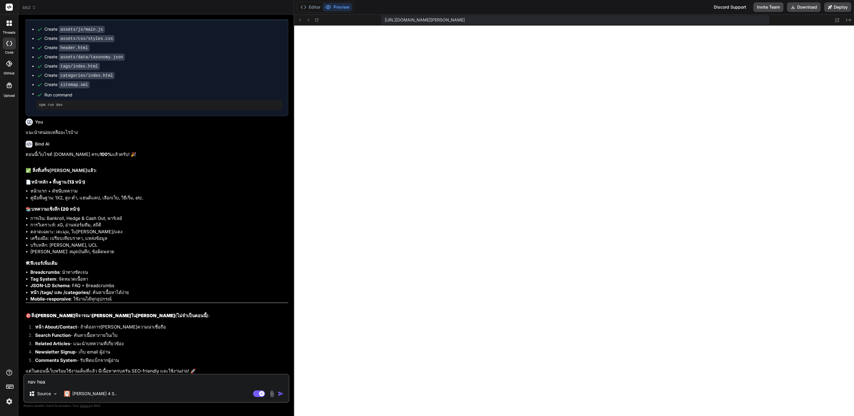
type textarea "nav hear"
type textarea "x"
type textarea "nav hear"
type textarea "x"
type textarea "nav hear เ"
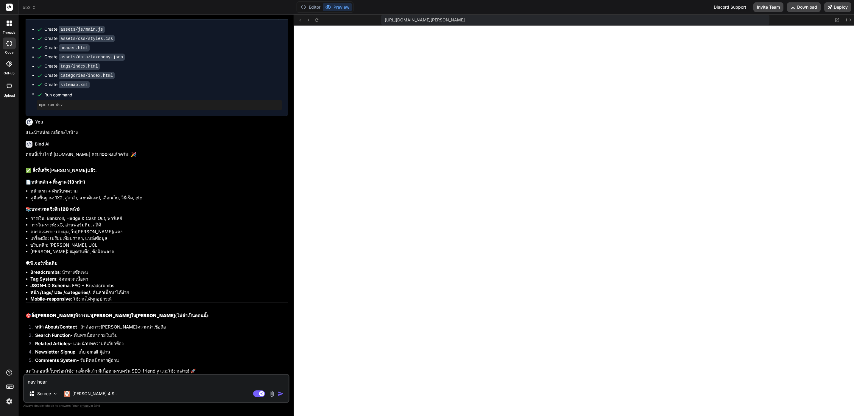
type textarea "x"
type textarea "nav hear เอ"
type textarea "x"
type textarea "nav hear เอา"
type textarea "x"
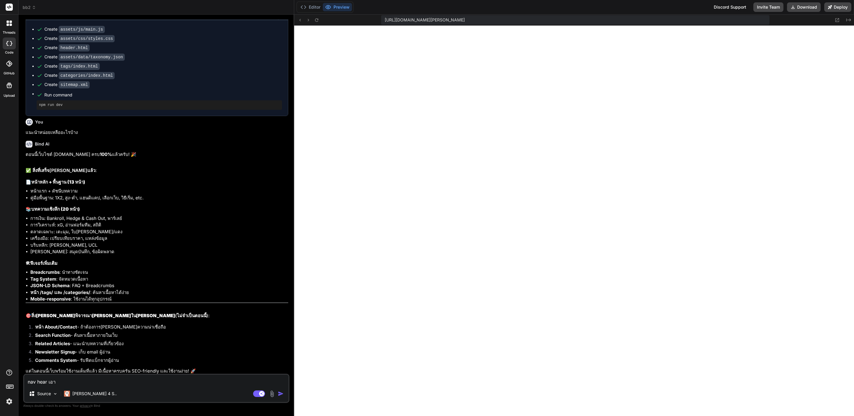
type textarea "nav hear เอา"
type textarea "x"
type textarea "nav hear เอา ห"
type textarea "x"
type textarea "nav hear เอา หน"
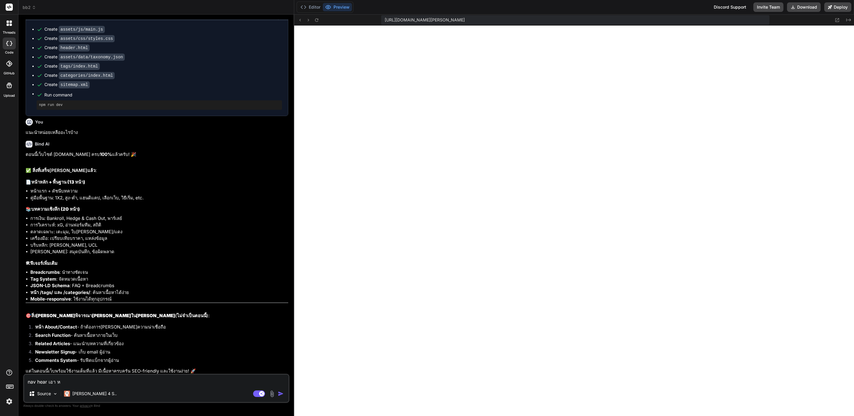
type textarea "x"
type textarea "nav hear เอา หน้"
type textarea "x"
type textarea "nav hear เอา หน้า"
type textarea "x"
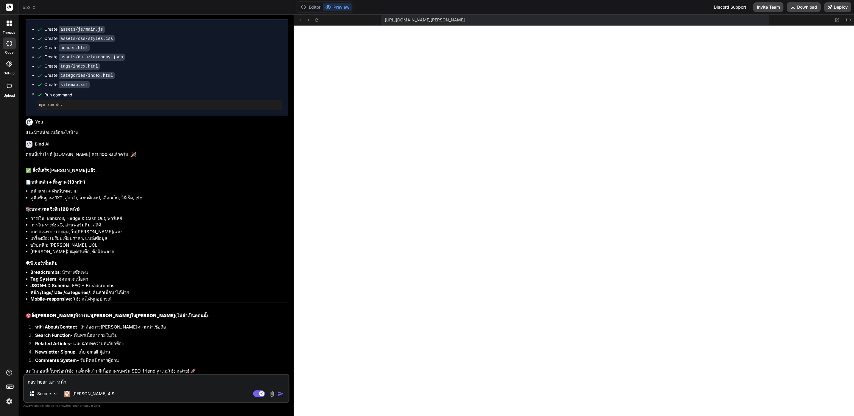
type textarea "nav hear เอา หน้า"
type textarea "x"
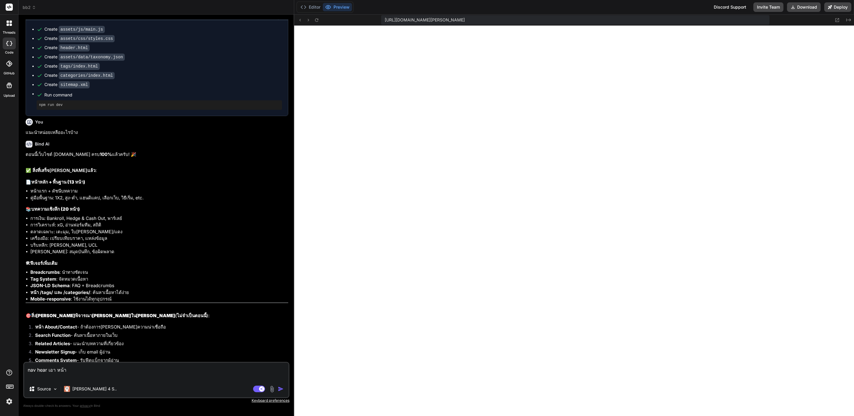
scroll to position [870, 0]
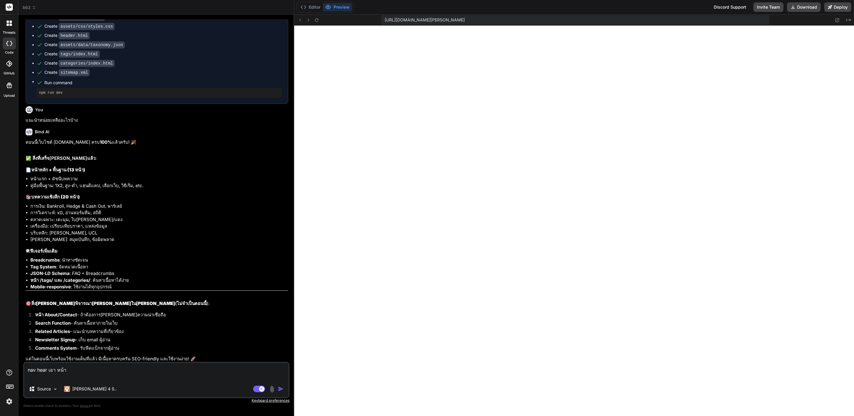
type textarea "nav hear เอา หน้า ห"
type textarea "x"
type textarea "nav hear เอา หน้า"
type textarea "x"
type textarea "nav hear เอา หน้า -"
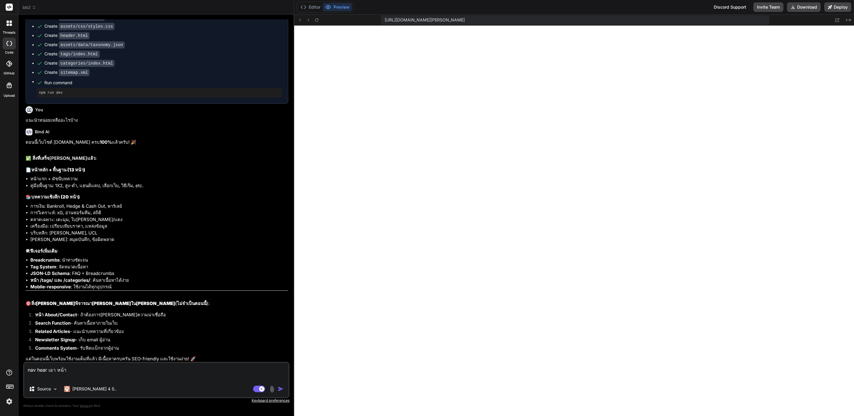
type textarea "x"
type textarea "nav hear เอา หน้า -ห"
type textarea "x"
type textarea "nav hear เอา หน้า -หม"
type textarea "x"
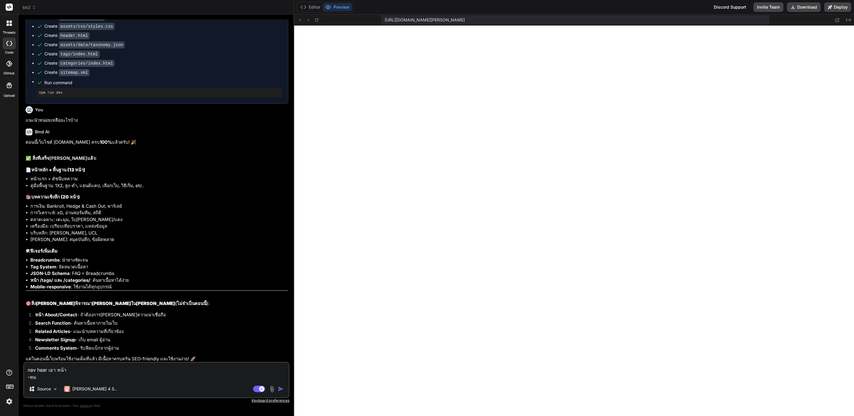
type textarea "nav hear เอา หน้า -หมว"
type textarea "x"
type textarea "nav hear เอา หน้า -หมวด"
type textarea "x"
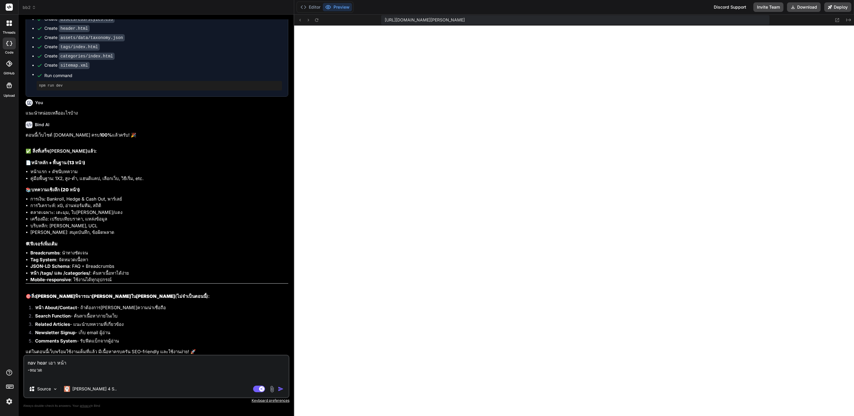
type textarea "nav hear เอา หน้า -หมวด -"
type textarea "x"
type textarea "nav hear เอา หน้า -หมวด -แ"
type textarea "x"
type textarea "nav hear เอา หน้า -หมวด -แท"
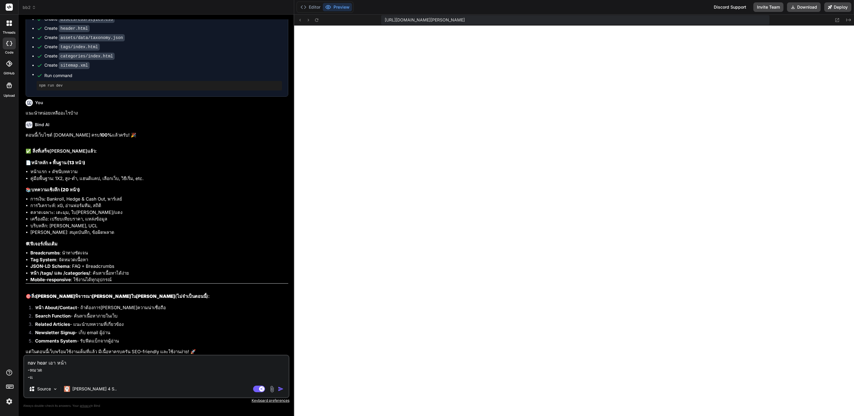
type textarea "x"
type textarea "nav hear เอา หน้า -หมวด -แท็"
type textarea "x"
type textarea "nav hear เอา หน้า -หมวด -แท็ก"
type textarea "x"
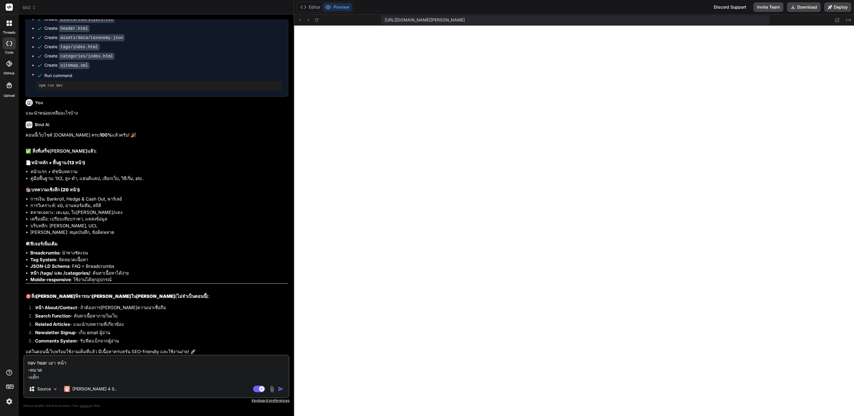
type textarea "nav hear เอา หน้า -หมวด -แท็ก"
click at [127, 379] on textarea "nav hear เอา หน้า -หมวด -แท็ก" at bounding box center [156, 368] width 264 height 25
type textarea "x"
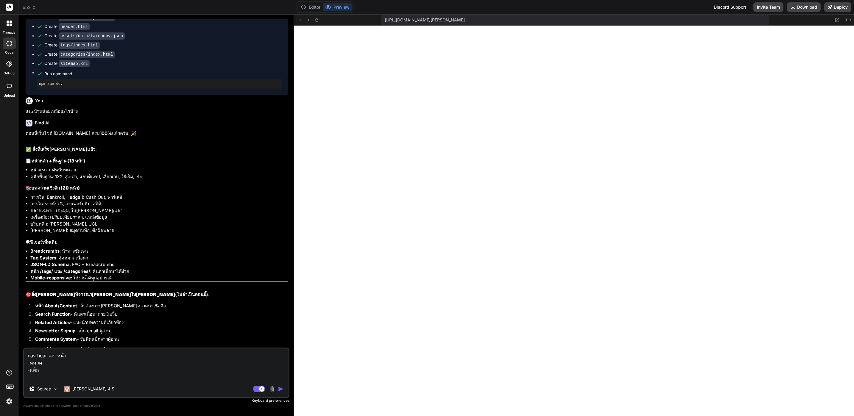
type textarea "nav hear เอา หน้า -หมวด -แท็ก อ"
type textarea "x"
type textarea "nav hear เอา หน้า -หมวด -แท็ก ออ"
type textarea "x"
type textarea "nav hear เอา หน้า -หมวด -แท็ก ออก"
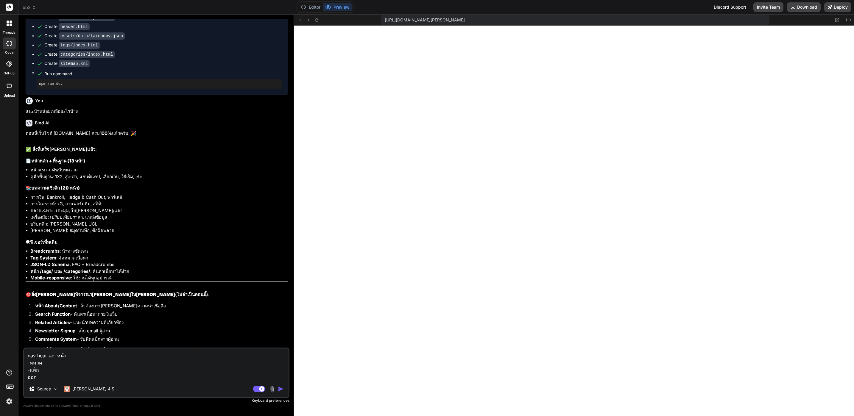
type textarea "x"
type textarea "nav hear เอา หน้า -หมวด -แท็ก ออก"
type textarea "x"
type textarea "nav hear เอา หน้า -หมวด -แท็ก ออก ห"
type textarea "x"
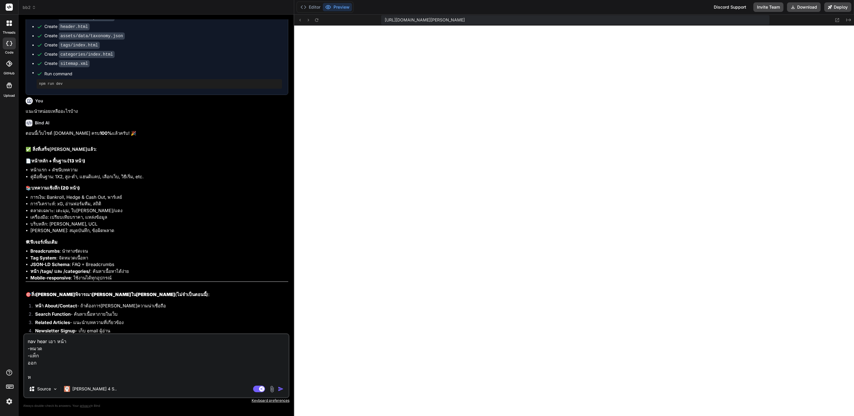
type textarea "nav hear เอา หน้า -หมวด -แท็ก ออก หย"
type textarea "x"
type textarea "nav hear เอา หน้า -หมวด -แท็ก ออก หย้"
type textarea "x"
type textarea "nav hear เอา หน้า -หมวด -แท็ก ออก หย้า"
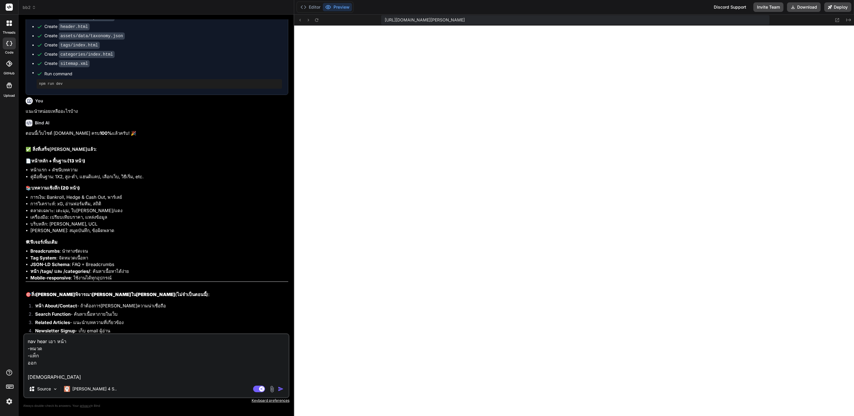
type textarea "x"
type textarea "nav hear เอา หน้า -หมวด -แท็ก ออก หย้"
type textarea "x"
type textarea "nav hear เอา หน้า -หมวด -แท็ก ออก หย"
type textarea "x"
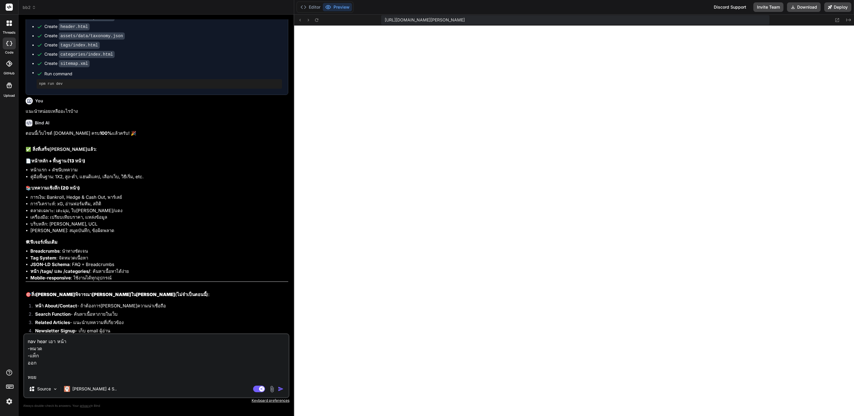
type textarea "nav hear เอา หน้า -หมวด -แท็ก ออก หยยน"
type textarea "x"
type textarea "nav hear เอา หน้า -หมวด -แท็ก ออก หยย"
type textarea "x"
type textarea "nav hear เอา หน้า -หมวด -แท็ก ออก หย"
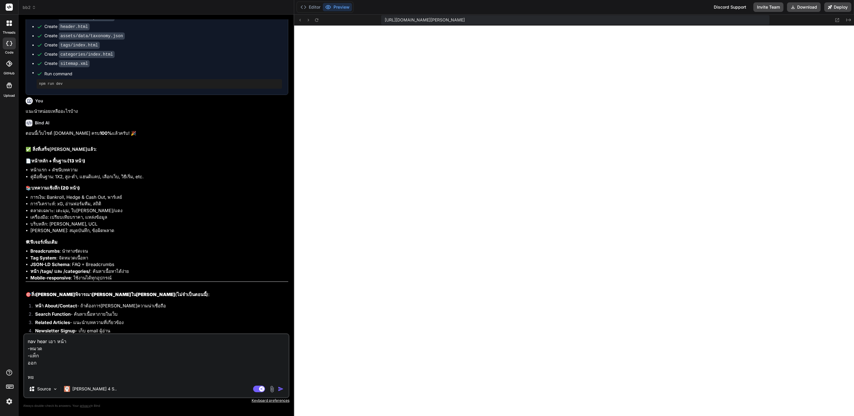
type textarea "x"
type textarea "nav hear เอา หน้า -หมวด -แท็ก ออก ห"
type textarea "x"
type textarea "nav hear เอา หน้า -หมวด -แท็ก ออก หน"
type textarea "x"
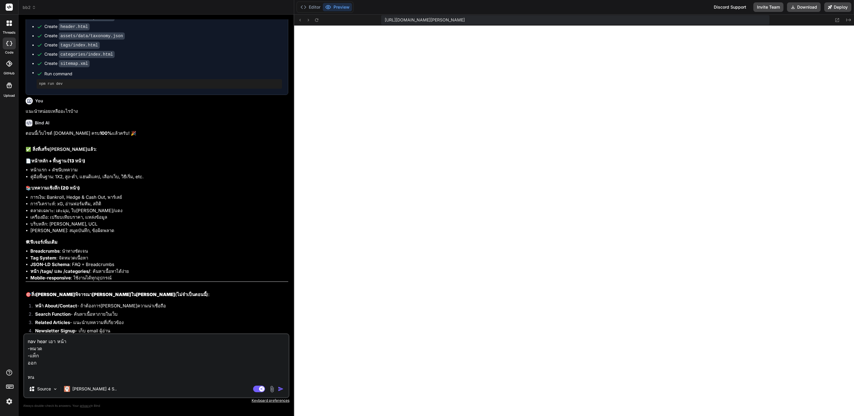
type textarea "nav hear เอา หน้า -หมวด -แท็ก ออก หน้"
type textarea "x"
type textarea "nav hear เอา หน้า -หมวด -แท็ก ออก หน้า"
type textarea "x"
type textarea "nav hear เอา หน้า -หมวด -แท็ก ออก หน้าเ"
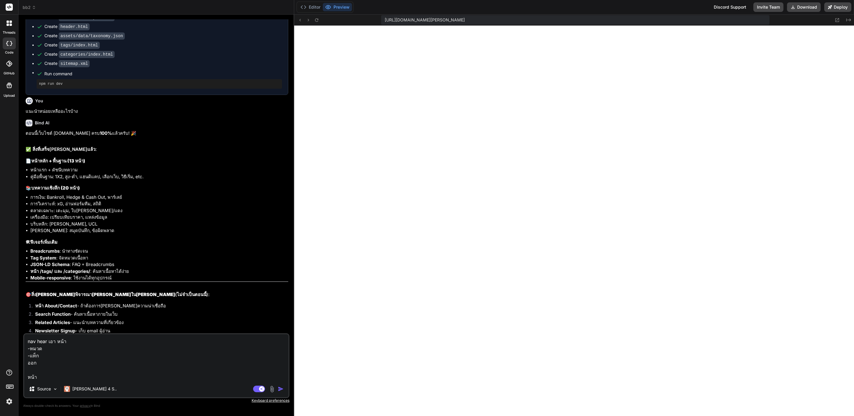
type textarea "x"
type textarea "nav hear เอา หน้า -หมวด -แท็ก ออก หน้าเล"
type textarea "x"
type textarea "nav hear เอา หน้า -หมวด -แท็ก ออก หน้าเลื"
type textarea "x"
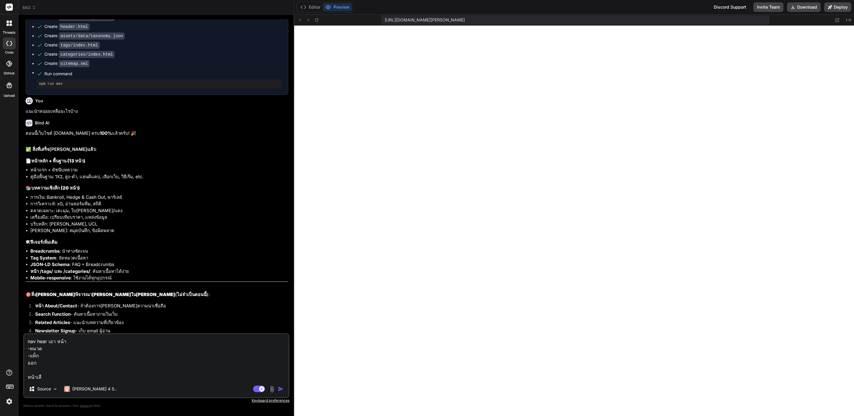
type textarea "nav hear เอา หน้า -หมวด -แท็ก ออก หน้าเลือ"
type textarea "x"
type textarea "nav hear เอา หน้า -หมวด -แท็ก ออก หน้าเลือก"
type textarea "x"
type textarea "nav hear เอา หน้า -หมวด -แท็ก ออก หน้าเลือกว"
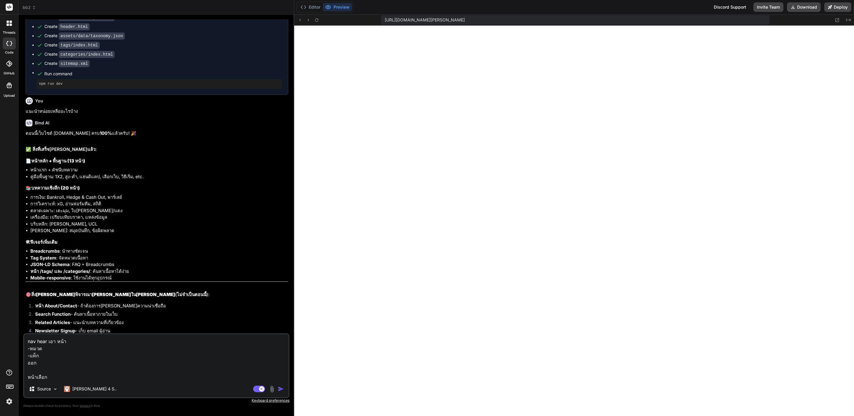
type textarea "x"
type textarea "nav hear เอา หน้า -หมวด -แท็ก ออก หน้าเลือกวเ"
type textarea "x"
type textarea "nav hear เอา หน้า -หมวด -แท็ก ออก หน้าเลือกว"
type textarea "x"
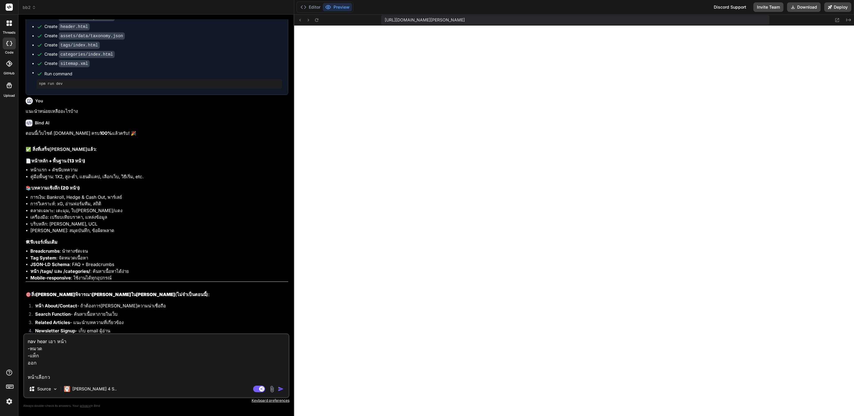
type textarea "nav hear เอา หน้า -หมวด -แท็ก ออก หน้าเลือก"
type textarea "x"
type textarea "nav hear เอา หน้า -หมวด -แท็ก ออก หน้าเลือกเ"
type textarea "x"
type textarea "nav hear เอา หน้า -หมวด -แท็ก ออก หน้าเลือกเว"
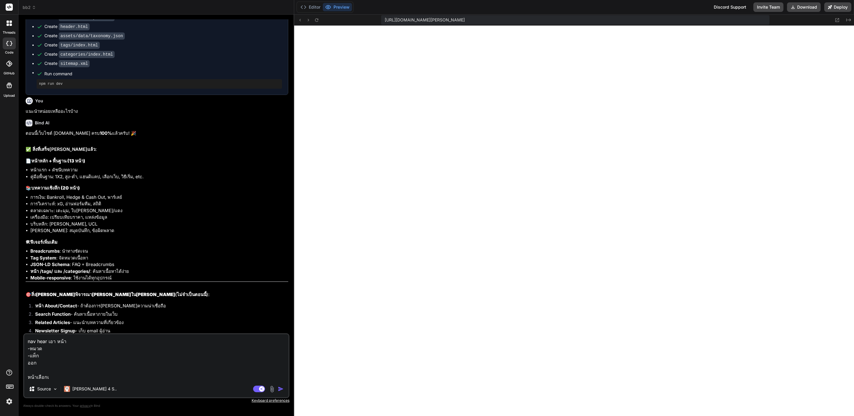
type textarea "x"
type textarea "nav hear เอา หน้า -หมวด -แท็ก ออก หน้าเลือกเว็"
type textarea "x"
type textarea "nav hear เอา หน้า -หมวด -แท็ก ออก หน้าเลือกเว็บ"
type textarea "x"
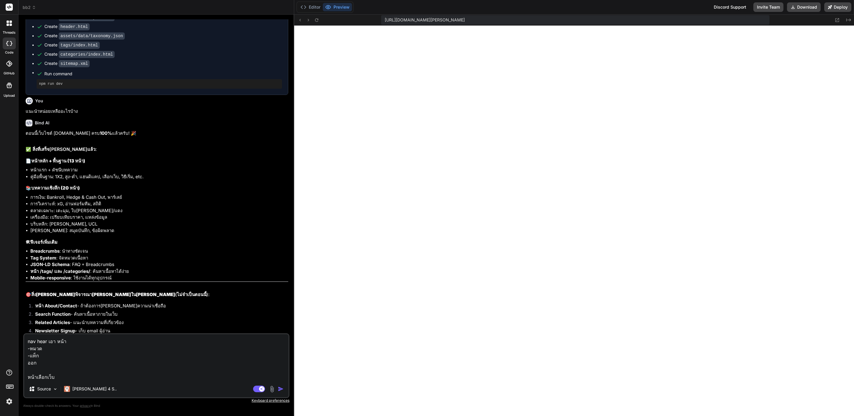
type textarea "nav hear เอา หน้า -หมวด -แท็ก ออก หน้าเลือกเว็บ"
click at [824, 9] on button "Deploy" at bounding box center [837, 7] width 27 height 10
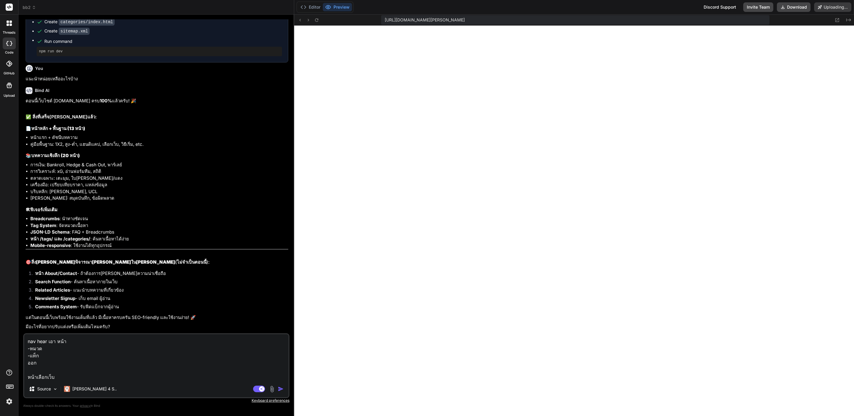
scroll to position [950, 0]
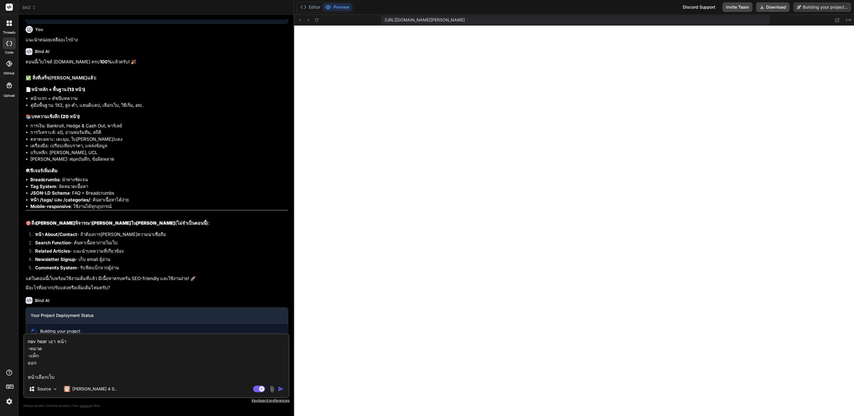
click at [90, 376] on textarea "nav hear เอา หน้า -หมวด -แท็ก ออก หน้าเลือกเว็บ" at bounding box center [156, 357] width 264 height 46
type textarea "x"
type textarea "nav hear เอา หน้า -หมวด -แท็ก ออก หน้าเลือกเว็บ -"
type textarea "x"
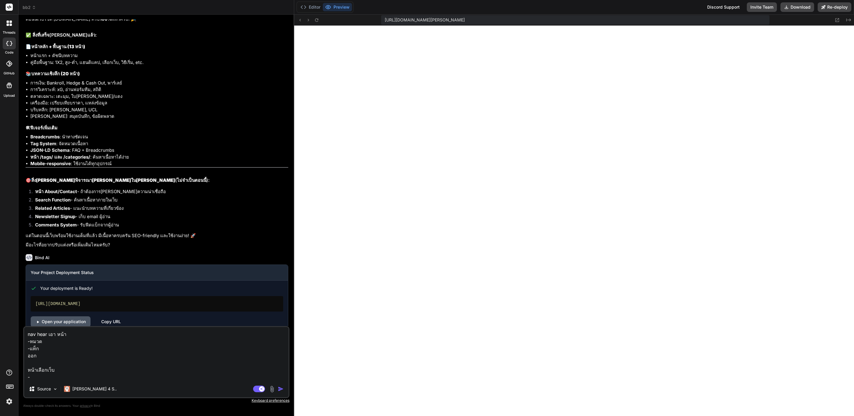
type textarea "nav hear เอา หน้า -หมวด -แท็ก ออก หน้าเลือกเว็บ -"
click at [66, 316] on link "Open your application" at bounding box center [61, 321] width 60 height 11
type textarea "x"
click at [65, 375] on textarea "nav hear เอา หน้า -หมวด -แท็ก ออก หน้าเลือกเว็บ -" at bounding box center [156, 354] width 264 height 54
paste textarea "/best-football-betting-sites"
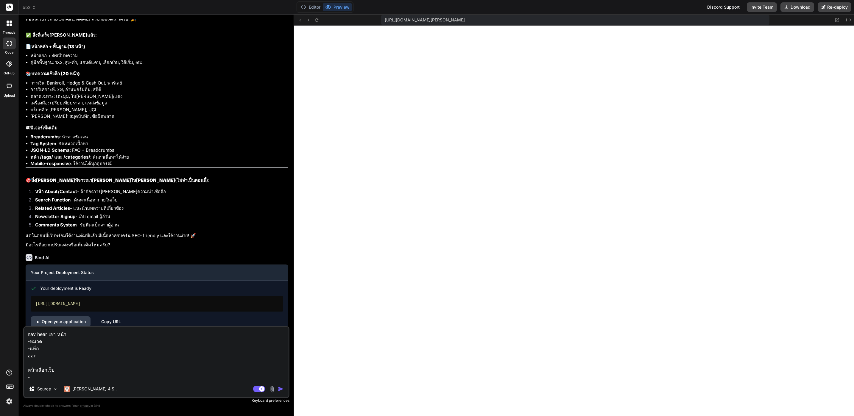
type textarea "nav hear เอา หน้า -หมวด -แท็ก ออก หน้าเลือกเว็บ -/best-football-betting-sites"
type textarea "x"
type textarea "nav hear เอา หน้า -หมวด -แท็ก ออก หน้าเลือกเว็บ -/best-football-betting-sites"
type textarea "x"
type textarea "nav hear เอา หน้า -หมวด -แท็ก ออก หน้าเลือกเว็บ -/best-football-betting-sites -"
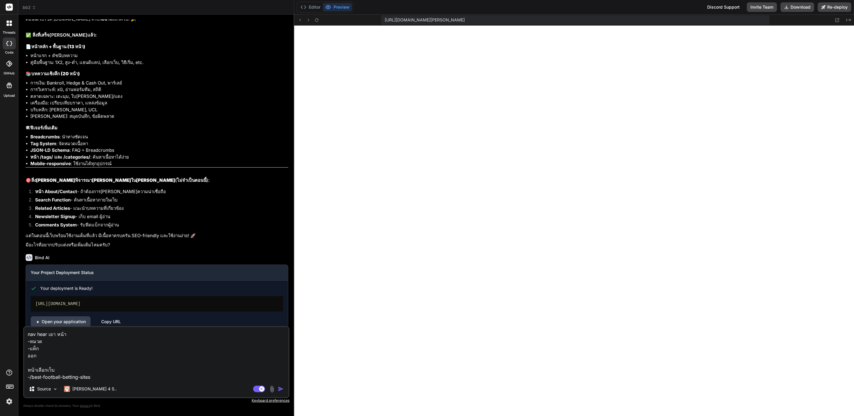
type textarea "x"
type textarea "nav hear เอา หน้า -หมวด -แท็ก ออก หน้าเลือกเว็บ -/best-football-betting-sites -"
type textarea "x"
type textarea "nav hear เอา หน้า -หมวด -แท็ก ออก หน้าเลือกเว็บ -/best-football-betting-sites -…"
type textarea "x"
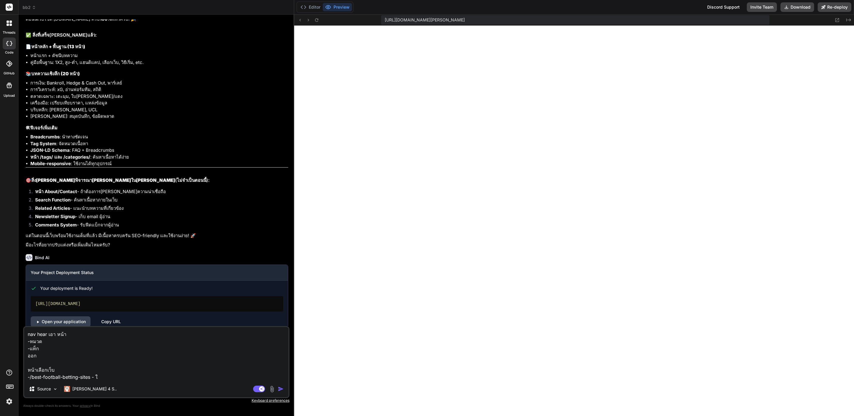
type textarea "nav hear เอา หน้า -หมวด -แท็ก ออก หน้าเลือกเว็บ -/best-football-betting-sites -…"
type textarea "x"
type textarea "nav hear เอา หน้า -หมวด -แท็ก ออก หน้าเลือกเว็บ -/best-football-betting-sites -…"
type textarea "x"
type textarea "nav hear เอา หน้า -หมวด -แท็ก ออก หน้าเลือกเว็บ -/best-football-betting-sites -…"
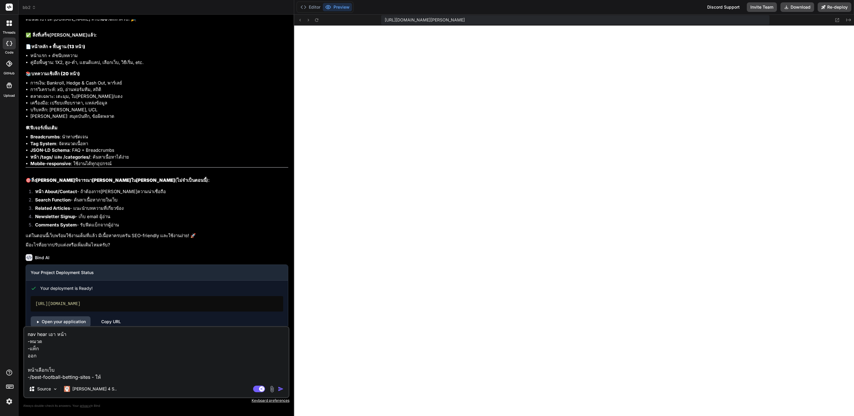
type textarea "x"
type textarea "nav hear เอา หน้า -หมวด -แท็ก ออก หน้าเลือกเว็บ -/best-football-betting-sites -…"
type textarea "x"
type textarea "nav hear เอา หน้า -หมวด -แท็ก ออก หน้าเลือกเว็บ -/best-football-betting-sites -…"
type textarea "x"
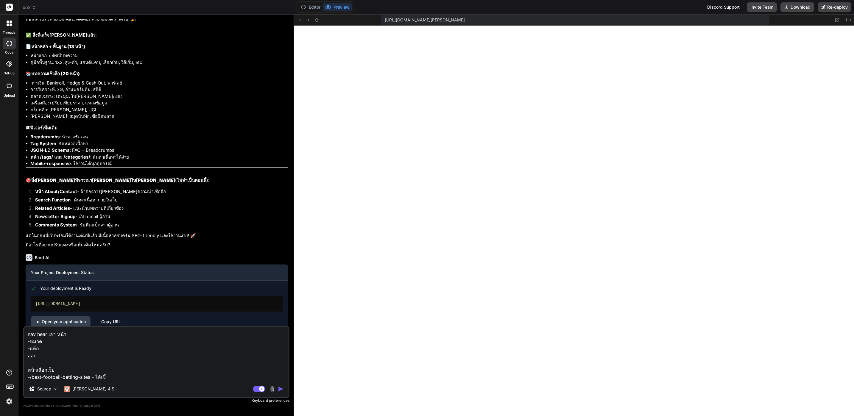
type textarea "nav hear เอา หน้า -หมวด -แท็ก ออก หน้าเลือกเว็บ -/best-football-betting-sites -…"
type textarea "x"
type textarea "nav hear เอา หน้า -หมวด -แท็ก ออก หน้าเลือกเว็บ -/best-football-betting-sites -…"
type textarea "x"
type textarea "nav hear เอา หน้า -หมวด -แท็ก ออก หน้าเลือกเว็บ -/best-football-betting-sites -…"
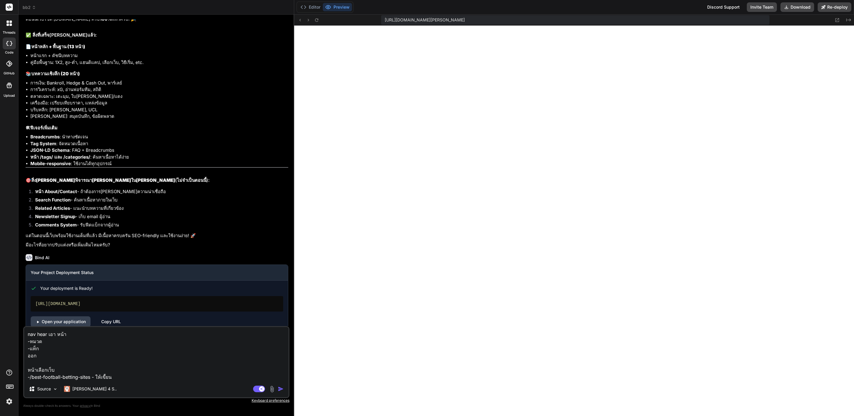
type textarea "x"
type textarea "nav hear เอา หน้า -หมวด -แท็ก ออก หน้าเลือกเว็บ -/best-football-betting-sites -…"
type textarea "x"
type textarea "nav hear เอา หน้า -หมวด -แท็ก ออก หน้าเลือกเว็บ -/best-football-betting-sites -…"
type textarea "x"
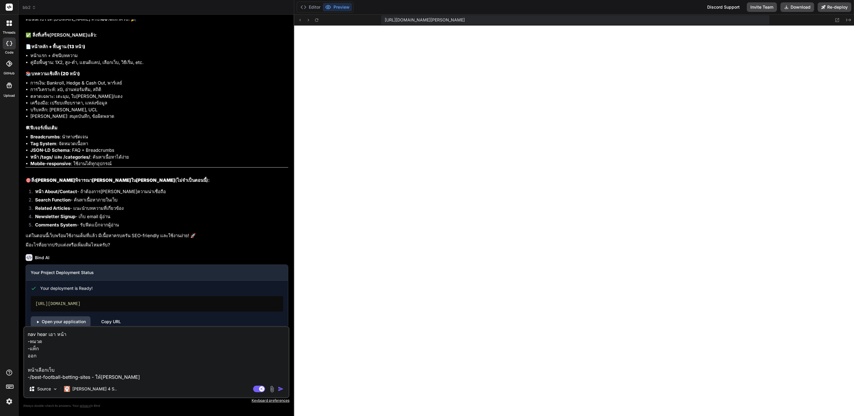
type textarea "nav hear เอา หน้า -หมวด -แท็ก ออก หน้าเลือกเว็บ -/best-football-betting-sites -…"
type textarea "x"
type textarea "nav hear เอา หน้า -หมวด -แท็ก ออก หน้าเลือกเว็บ -/best-football-betting-sites -…"
type textarea "x"
type textarea "nav hear เอา หน้า -หมวด -แท็ก ออก หน้าเลือกเว็บ -/best-football-betting-sites -…"
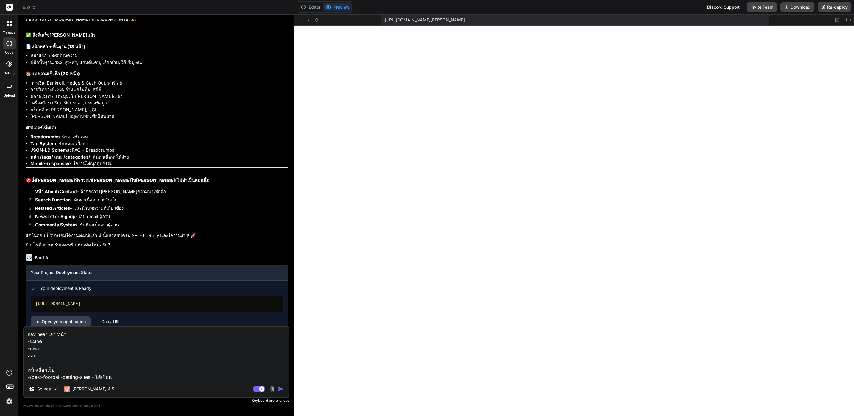
type textarea "x"
type textarea "nav hear เอา หน้า -หมวด -แท็ก ออก หน้าเลือกเว็บ -/best-football-betting-sites -…"
type textarea "x"
type textarea "nav hear เอา หน้า -หมวด -แท็ก ออก หน้าเลือกเว็บ -/best-football-betting-sites -…"
type textarea "x"
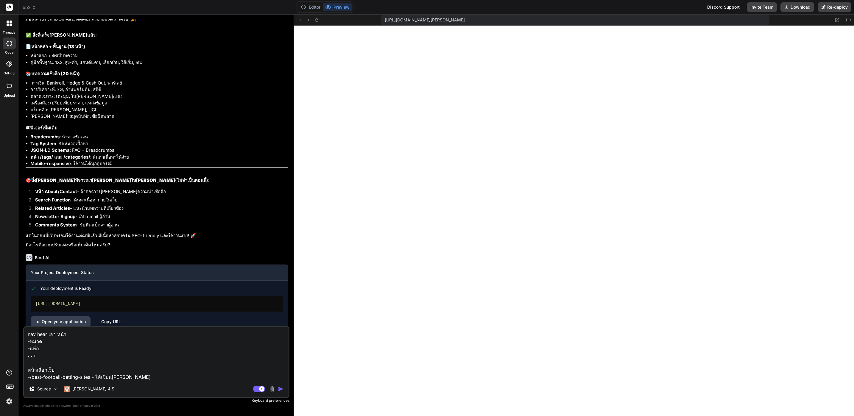
type textarea "nav hear เอา หน้า -หมวด -แท็ก ออก หน้าเลือกเว็บ -/best-football-betting-sites -…"
type textarea "x"
type textarea "nav hear เอา หน้า -หมวด -แท็ก ออก หน้าเลือกเว็บ -/best-football-betting-sites -…"
type textarea "x"
type textarea "nav hear เอา หน้า -หมวด -แท็ก ออก หน้าเลือกเว็บ -/best-football-betting-sites -…"
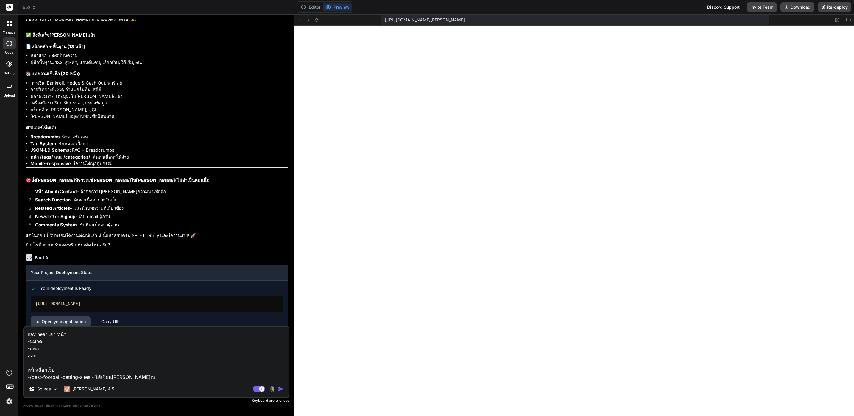
type textarea "x"
type textarea "nav hear เอา หน้า -หมวด -แท็ก ออก หน้าเลือกเว็บ -/best-football-betting-sites -…"
type textarea "x"
type textarea "nav hear เอา หน้า -หมวด -แท็ก ออก หน้าเลือกเว็บ -/best-football-betting-sites -…"
type textarea "x"
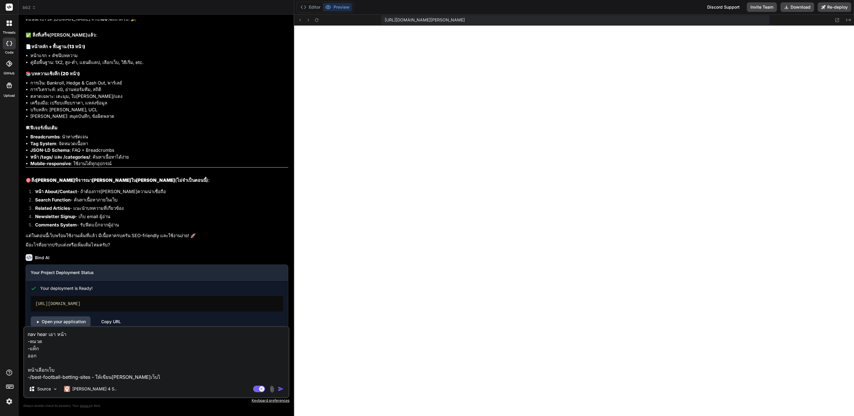
type textarea "nav hear เอา หน้า -หมวด -แท็ก ออก หน้าเลือกเว็บ -/best-football-betting-sites -…"
type textarea "x"
type textarea "nav hear เอา หน้า -หมวด -แท็ก ออก หน้าเลือกเว็บ -/best-football-betting-sites -…"
type textarea "x"
type textarea "nav hear เอา หน้า -หมวด -แท็ก ออก หน้าเลือกเว็บ -/best-football-betting-sites -…"
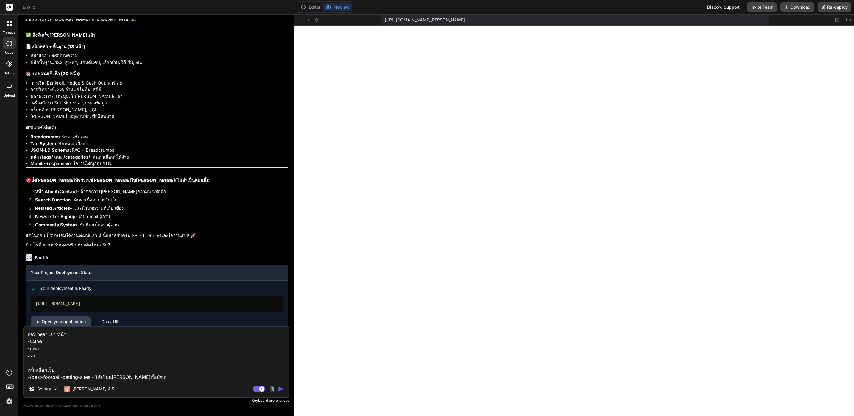
type textarea "x"
type textarea "nav hear เอา หน้า -หมวด -แท็ก ออก หน้าเลือกเว็บ -/best-football-betting-sites -…"
type textarea "x"
type textarea "nav hear เอา หน้า -หมวด -แท็ก ออก หน้าเลือกเว็บ -/best-football-betting-sites -…"
type textarea "x"
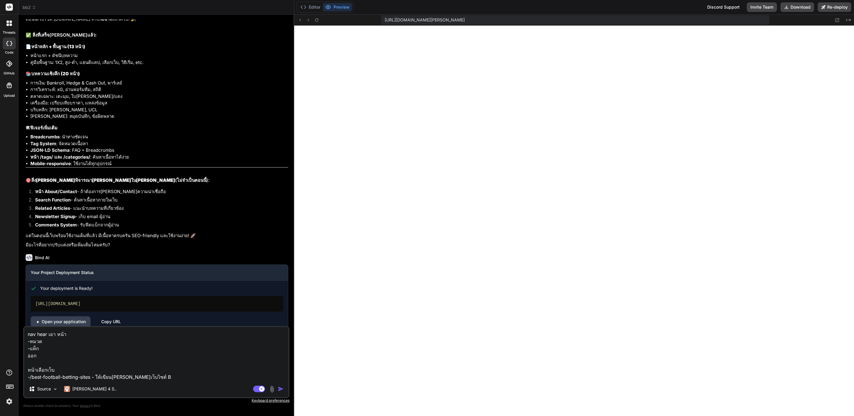
type textarea "nav hear เอา หน้า -หมวด -แท็ก ออก หน้าเลือกเว็บ -/best-football-betting-sites -…"
type textarea "x"
type textarea "nav hear เอา หน้า -หมวด -แท็ก ออก หน้าเลือกเว็บ -/best-football-betting-sites -…"
type textarea "x"
type textarea "nav hear เอา หน้า -หมวด -แท็ก ออก หน้าเลือกเว็บ -/best-football-betting-sites -…"
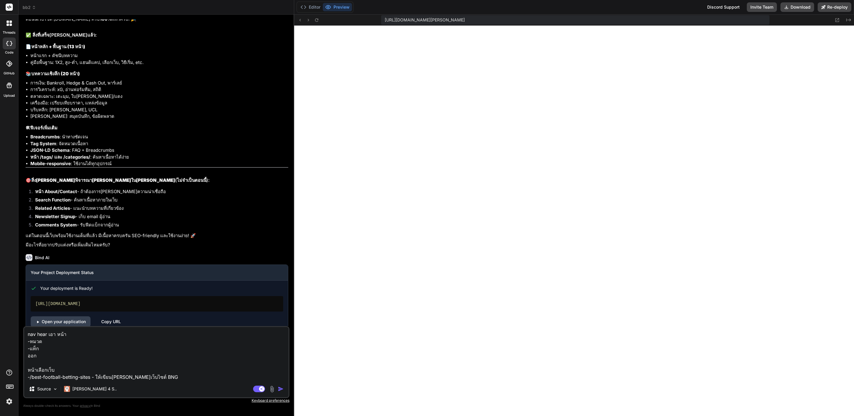
type textarea "x"
type textarea "nav hear เอา หน้า -หมวด -แท็ก ออก หน้าเลือกเว็บ -/best-football-betting-sites -…"
type textarea "x"
type textarea "nav hear เอา หน้า -หมวด -แท็ก ออก หน้าเลือกเว็บ -/best-football-betting-sites -…"
type textarea "x"
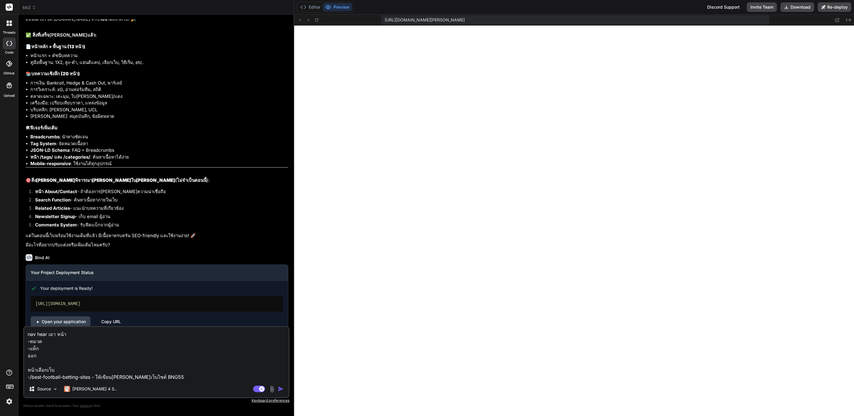
type textarea "nav hear เอา หน้า -หมวด -แท็ก ออก หน้าเลือกเว็บ -/best-football-betting-sites -…"
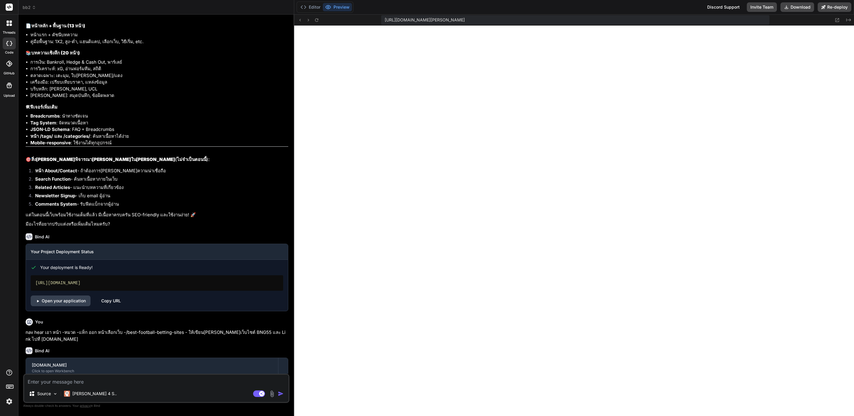
scroll to position [1057, 0]
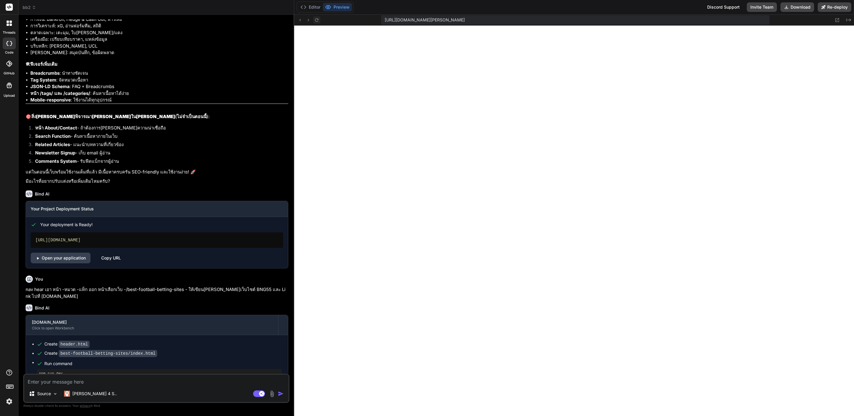
click at [319, 20] on icon at bounding box center [316, 20] width 5 height 5
click at [202, 384] on textarea at bounding box center [156, 380] width 264 height 11
click at [802, 3] on button "Download" at bounding box center [797, 7] width 34 height 10
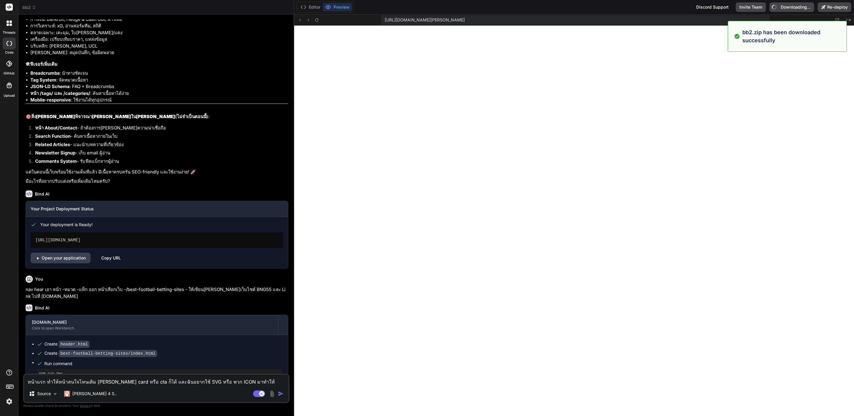
click at [276, 393] on div "Agent Mode. When this toggle is activated, AI automatically makes decisions, re…" at bounding box center [269, 393] width 34 height 7
click at [278, 395] on img "button" at bounding box center [281, 394] width 6 height 6
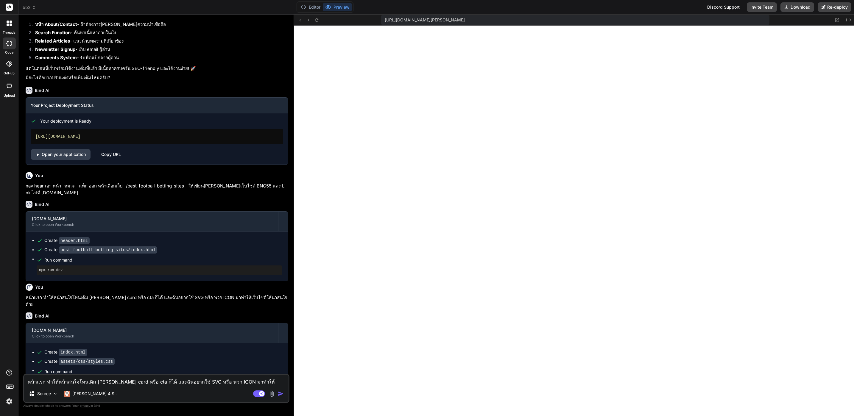
scroll to position [1266, 0]
click at [185, 383] on textarea "หน้าแรก ทำให้หน้าสนใจโทนเดิม เพิ่ม card หรือ cta ก็ได้ และฉันอยากใช้ SVG หรือ พ…" at bounding box center [156, 380] width 264 height 11
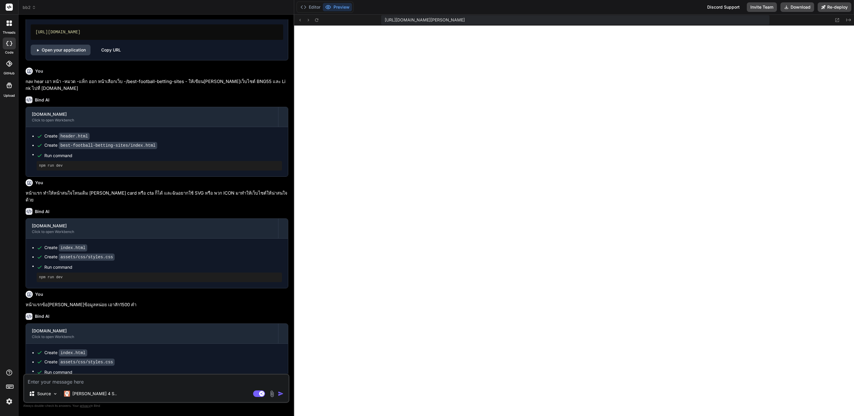
scroll to position [1266, 0]
click at [798, 5] on button "Download" at bounding box center [797, 7] width 34 height 10
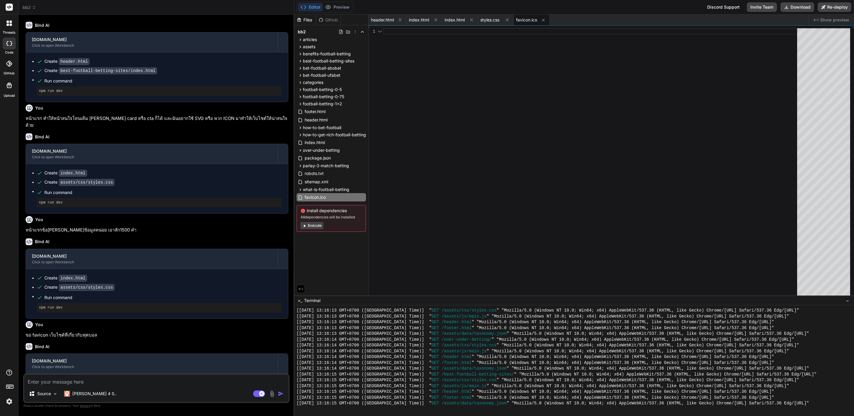
scroll to position [1355, 0]
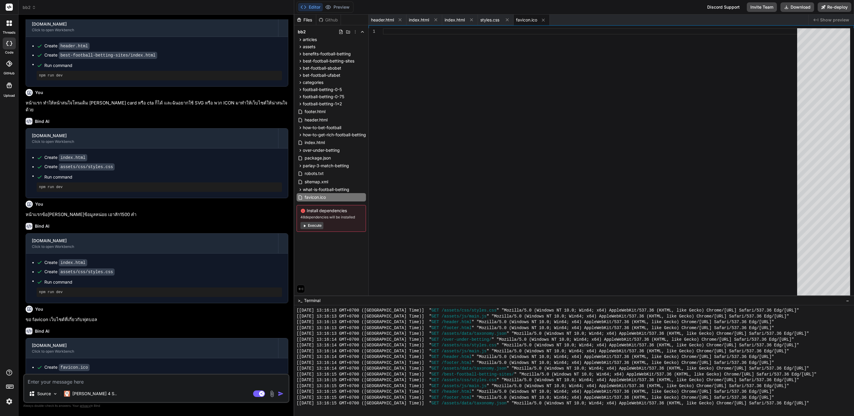
click at [537, 144] on div at bounding box center [592, 163] width 418 height 270
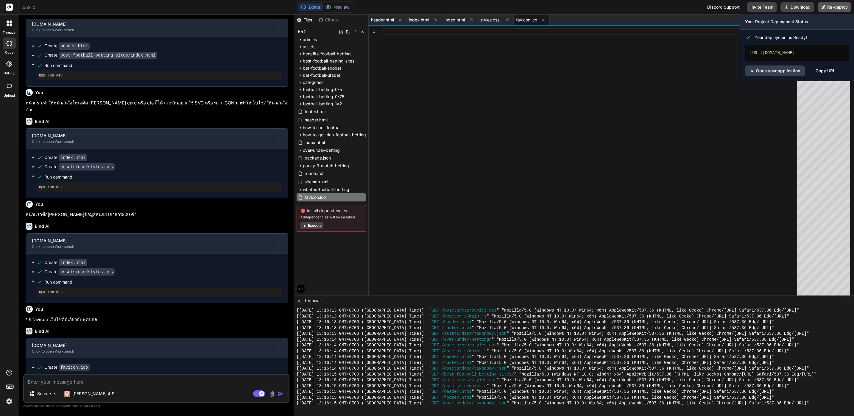
click at [832, 9] on button "Re-deploy" at bounding box center [835, 7] width 34 height 10
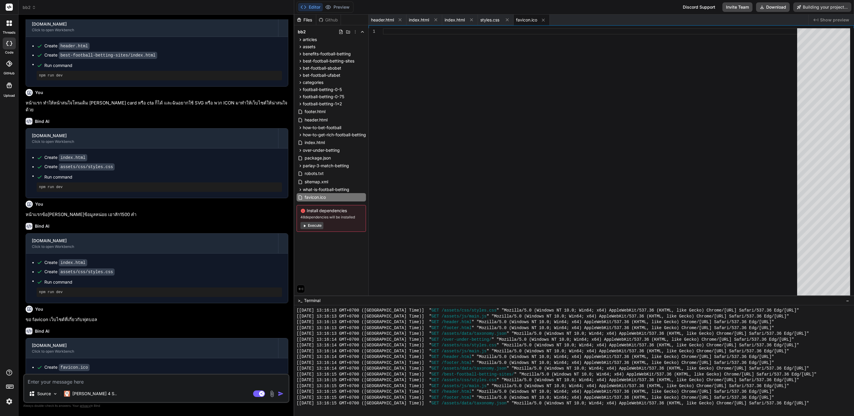
scroll to position [1355, 0]
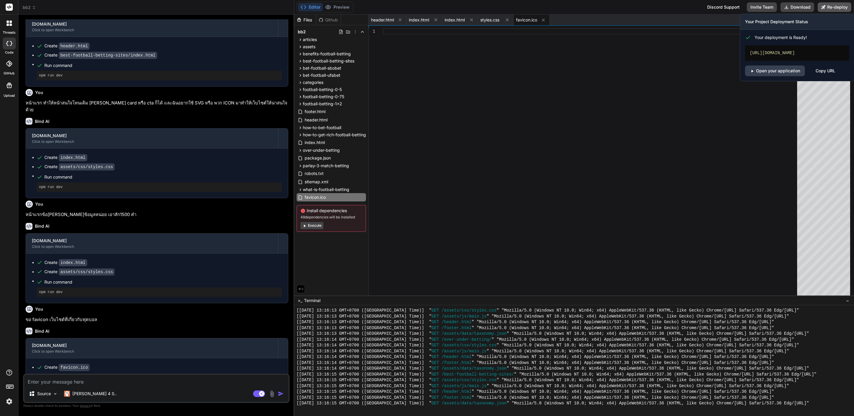
click at [827, 9] on button "Re-deploy" at bounding box center [835, 7] width 34 height 10
click at [799, 50] on div "https://bb2-ecru.vercel.app" at bounding box center [797, 52] width 104 height 15
click at [785, 73] on link "Open your application" at bounding box center [775, 70] width 60 height 11
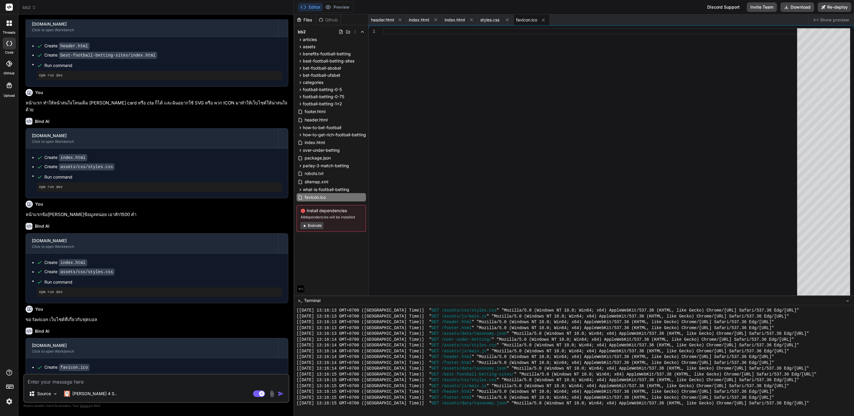
click at [113, 382] on textarea at bounding box center [156, 380] width 264 height 11
click at [327, 197] on div "favicon.ico" at bounding box center [331, 197] width 69 height 8
click at [802, 7] on button "Download" at bounding box center [797, 7] width 34 height 10
click at [134, 385] on textarea at bounding box center [156, 380] width 264 height 11
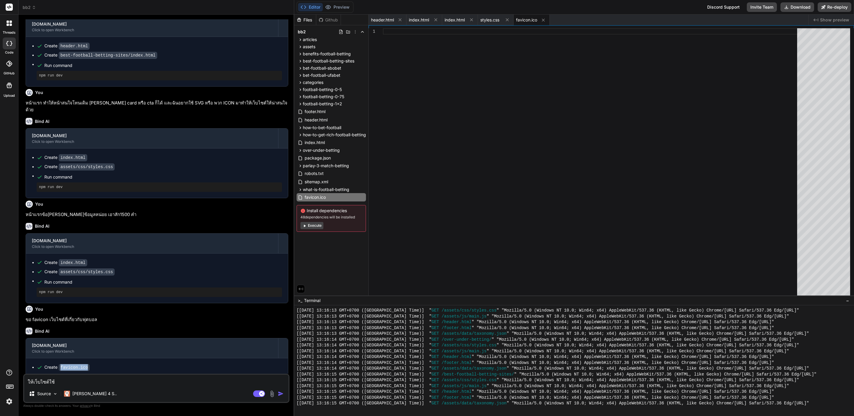
drag, startPoint x: 89, startPoint y: 349, endPoint x: 59, endPoint y: 350, distance: 29.5
click at [59, 364] on div "Create favicon.ico" at bounding box center [159, 367] width 245 height 6
copy code "favicon.ico"
drag, startPoint x: 59, startPoint y: 350, endPoint x: 83, endPoint y: 380, distance: 38.6
click at [83, 380] on textarea "ให้เว็บไซต์ใช้" at bounding box center [156, 380] width 264 height 11
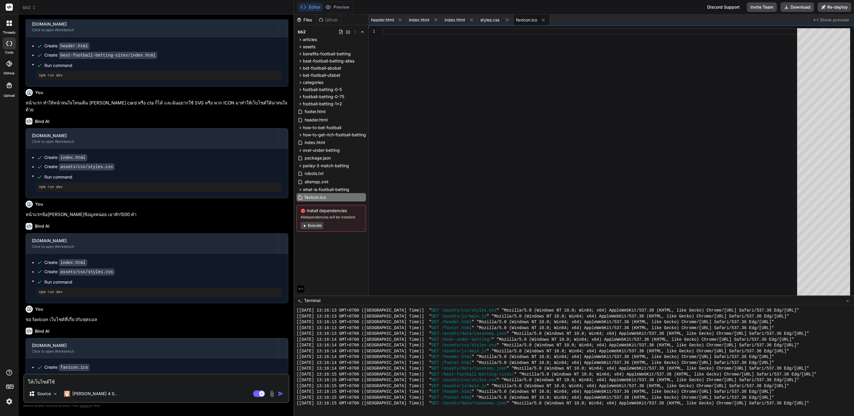
paste textarea "favicon.ico"
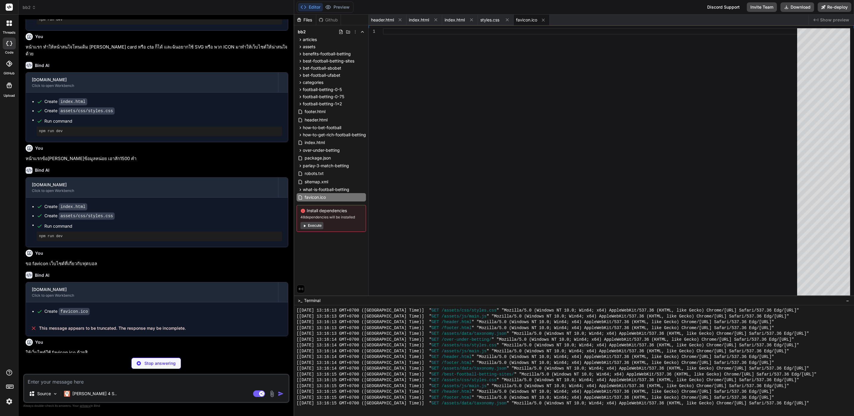
scroll to position [1417, 0]
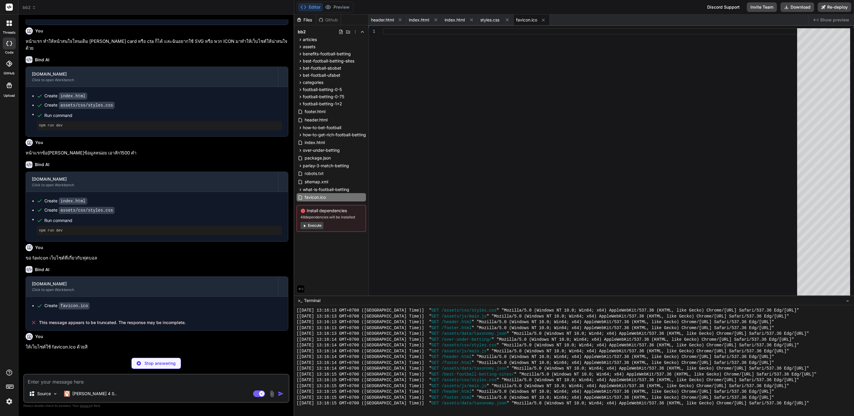
click at [696, 133] on div at bounding box center [592, 163] width 418 height 270
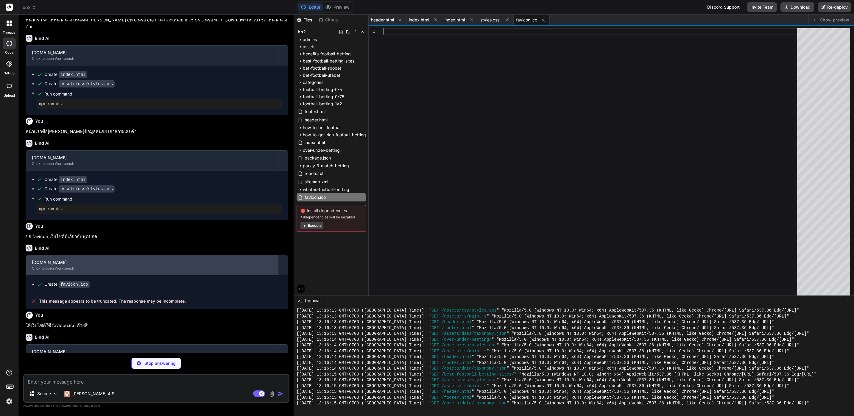
scroll to position [1450, 0]
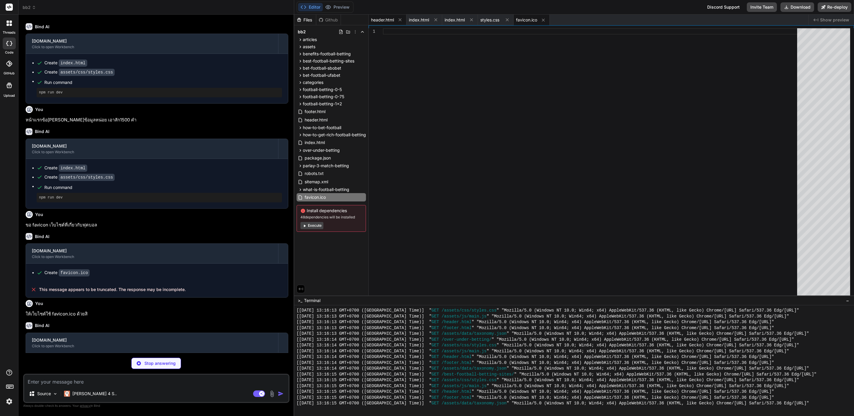
click at [384, 20] on span "header.html" at bounding box center [382, 20] width 23 height 6
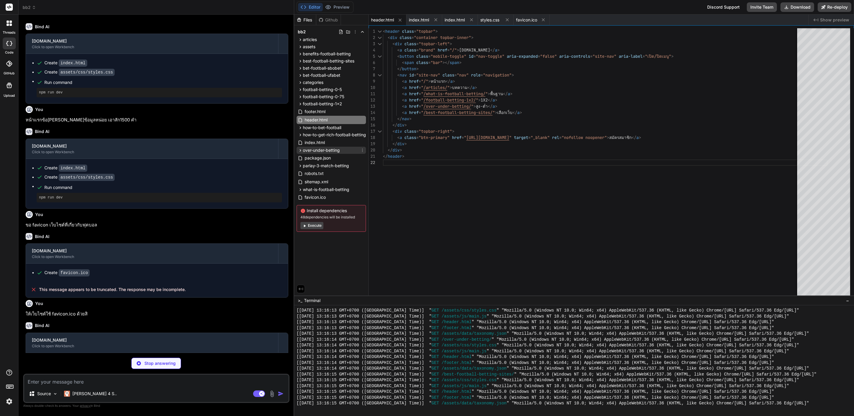
click at [341, 149] on div "over-under-betting" at bounding box center [331, 150] width 69 height 7
click at [328, 160] on span "index.html" at bounding box center [319, 158] width 21 height 7
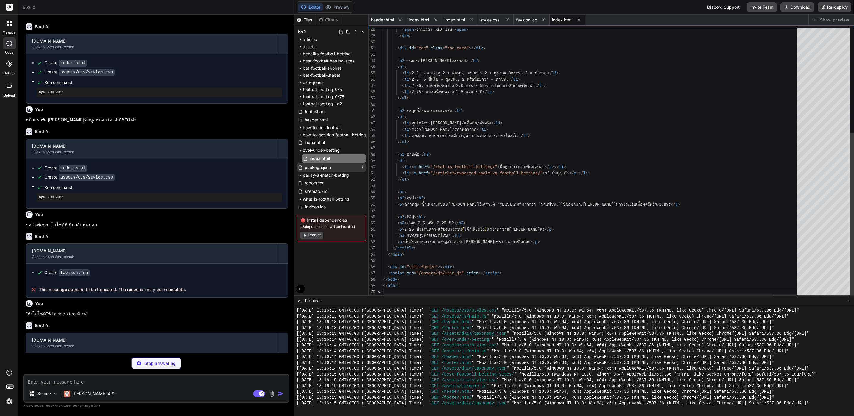
click at [329, 168] on span "package.json" at bounding box center [317, 167] width 27 height 7
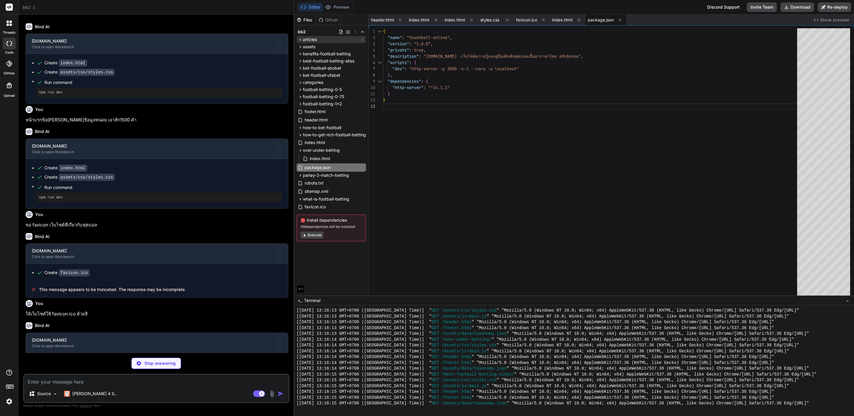
click at [331, 40] on div "articles" at bounding box center [331, 39] width 69 height 7
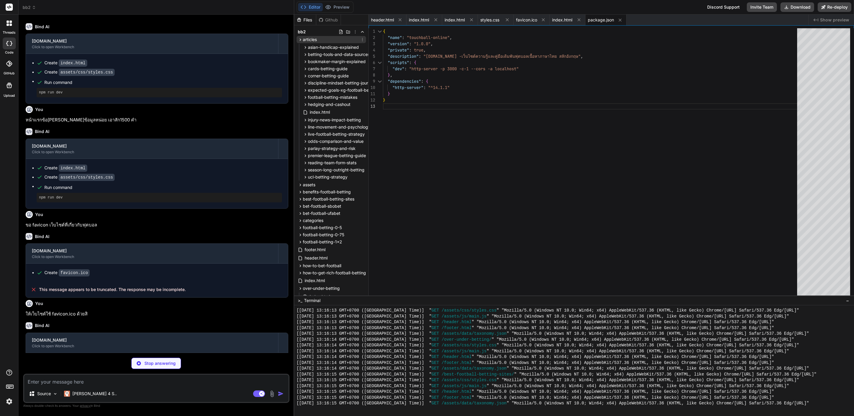
click at [331, 40] on div "articles" at bounding box center [331, 39] width 69 height 7
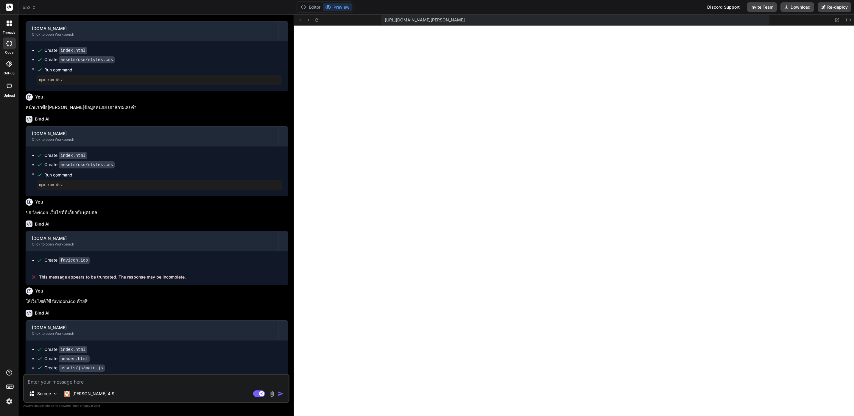
scroll to position [1469, 0]
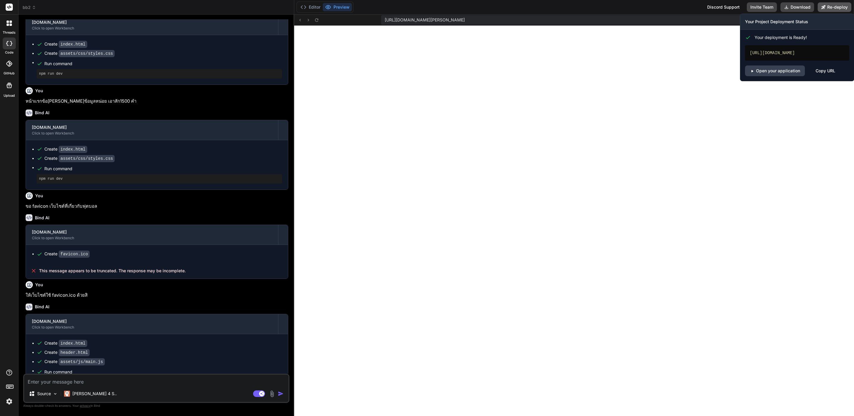
click at [840, 6] on button "Re-deploy" at bounding box center [835, 7] width 34 height 10
click at [781, 72] on link "Open your application" at bounding box center [775, 70] width 60 height 11
click at [836, 6] on button "Re-deploy" at bounding box center [835, 7] width 34 height 10
click at [793, 66] on link "Open your application" at bounding box center [775, 70] width 60 height 11
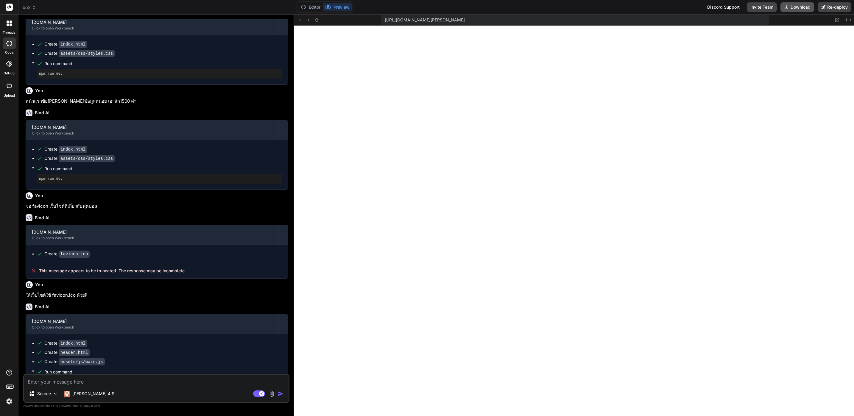
click at [795, 6] on button "Download" at bounding box center [797, 7] width 34 height 10
click at [109, 383] on textarea at bounding box center [156, 380] width 264 height 11
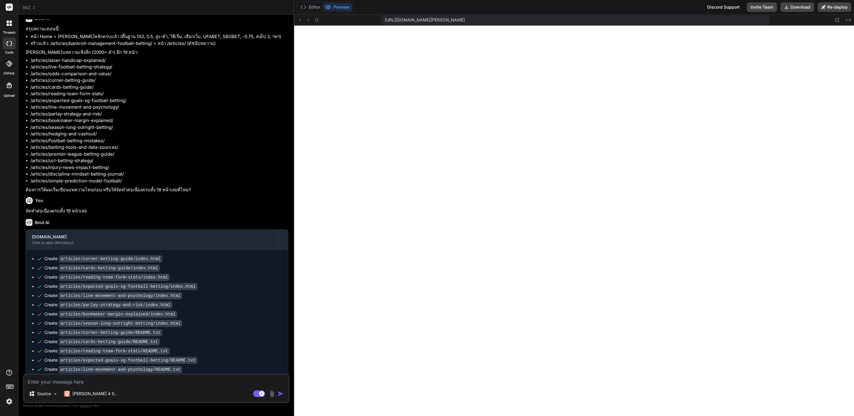
scroll to position [45, 0]
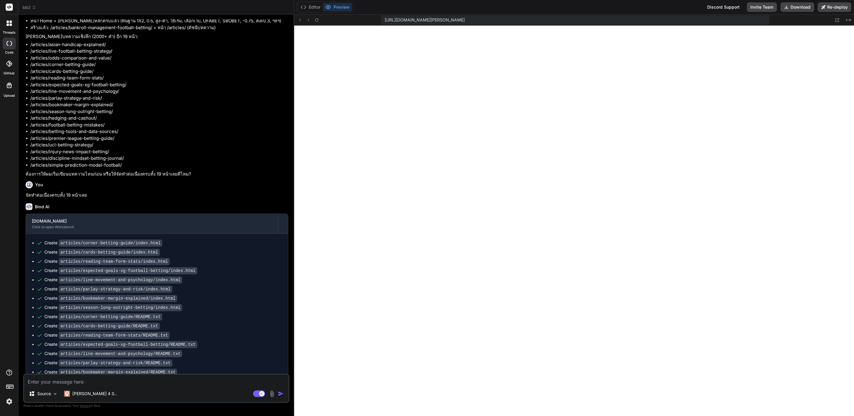
drag, startPoint x: 205, startPoint y: 228, endPoint x: 229, endPoint y: 53, distance: 177.0
drag, startPoint x: 236, startPoint y: 183, endPoint x: 238, endPoint y: 14, distance: 169.1
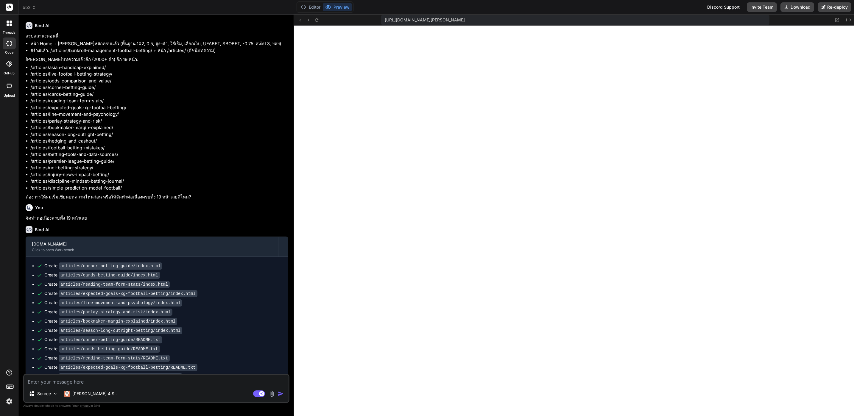
scroll to position [0, 0]
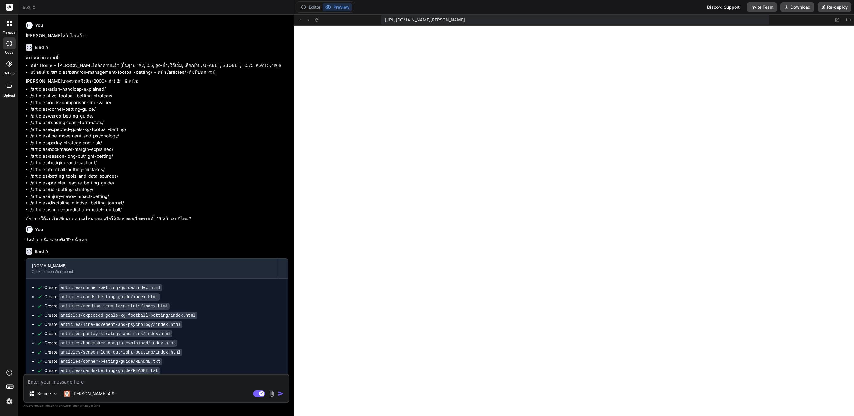
click at [32, 10] on span "bb2" at bounding box center [29, 7] width 13 height 6
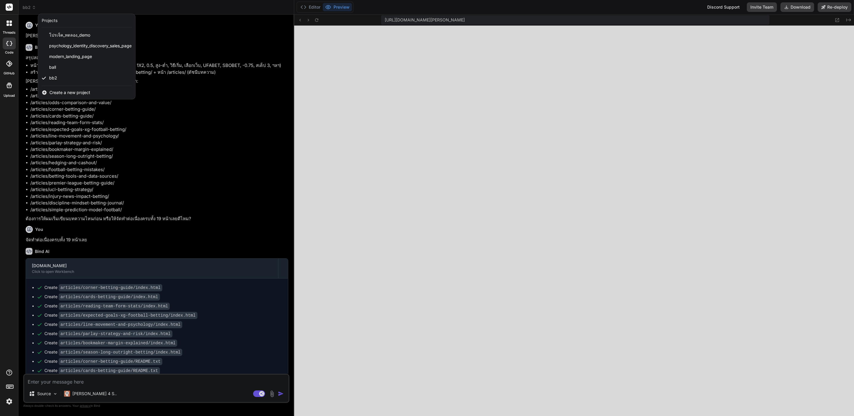
click at [331, 33] on div at bounding box center [427, 208] width 854 height 416
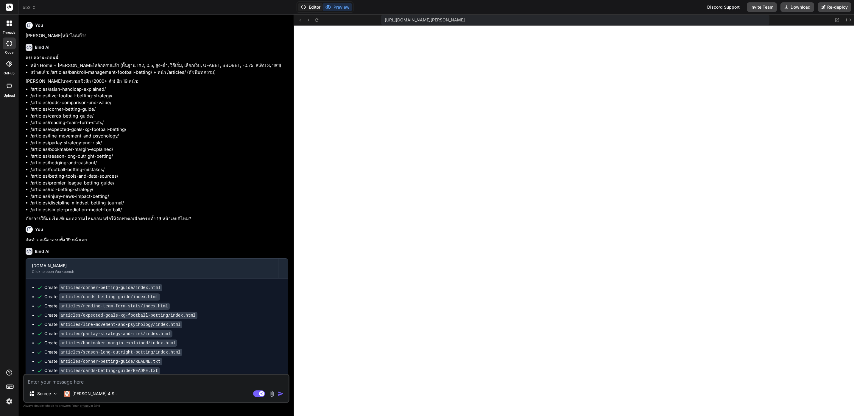
click at [313, 7] on button "Editor" at bounding box center [310, 7] width 25 height 8
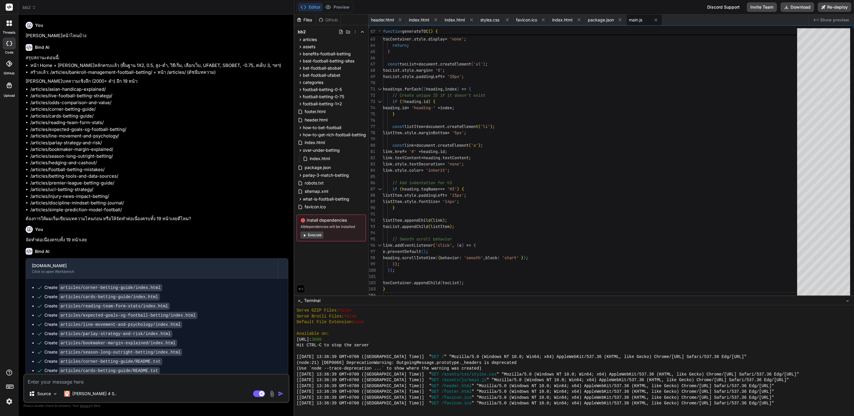
click at [355, 30] on icon at bounding box center [355, 31] width 5 height 5
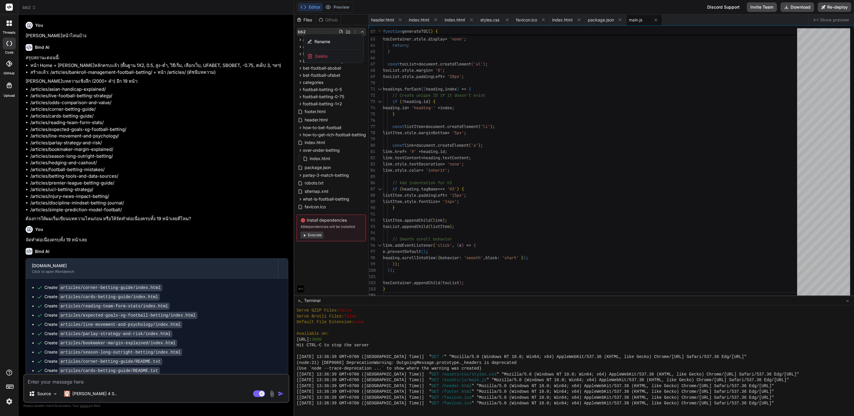
click at [325, 57] on span "Delete" at bounding box center [321, 56] width 13 height 6
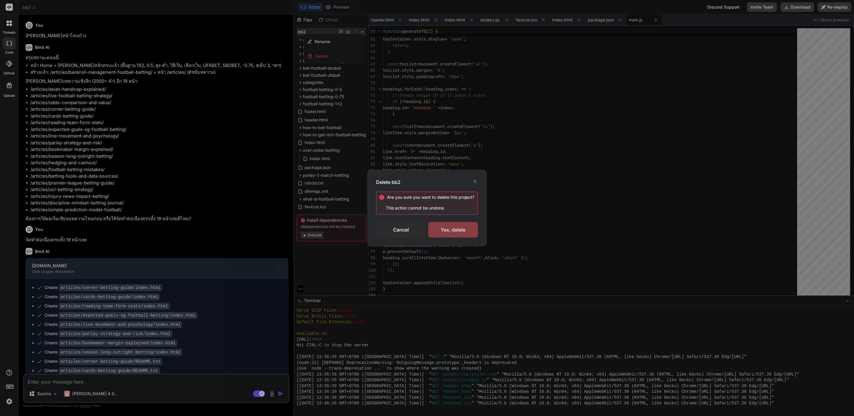
click at [453, 229] on div "Yes, delete" at bounding box center [453, 229] width 50 height 15
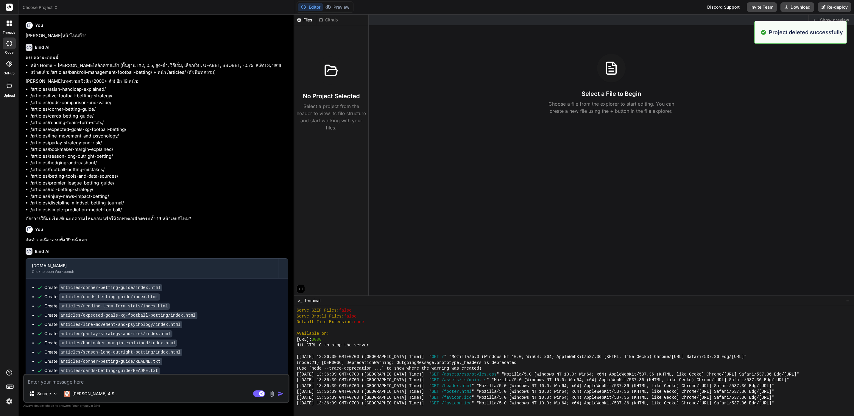
click at [49, 6] on span "Choose Project" at bounding box center [40, 7] width 35 height 6
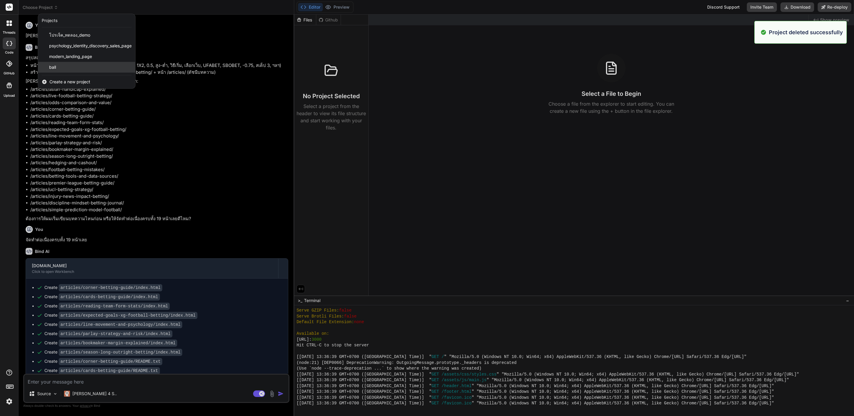
click at [69, 65] on div "ball" at bounding box center [86, 67] width 97 height 11
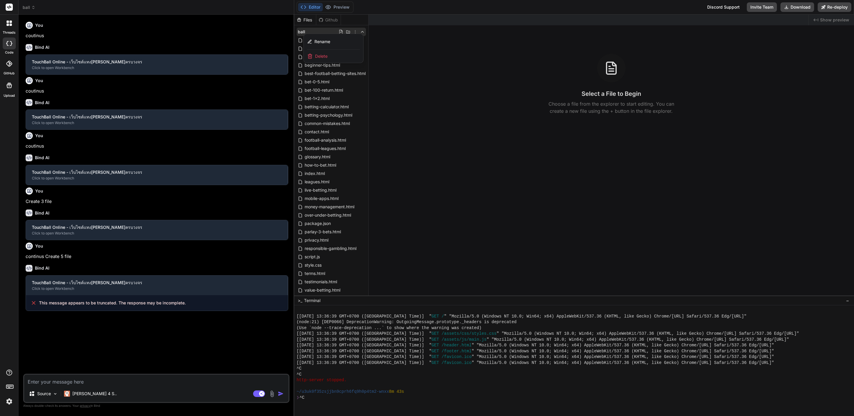
scroll to position [1852, 0]
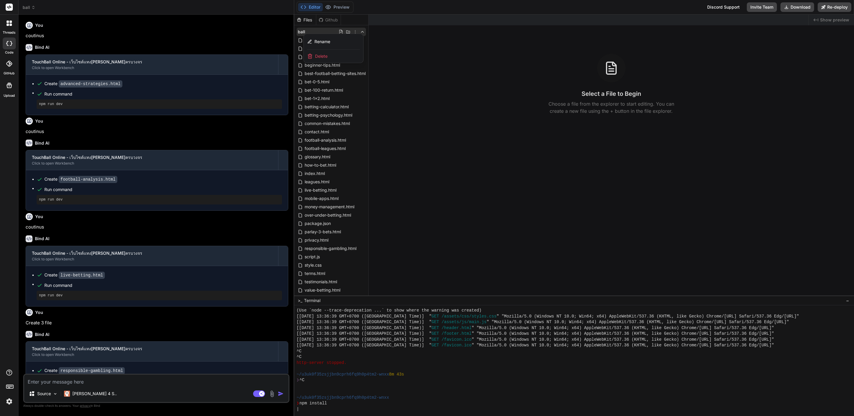
click at [336, 58] on div "Delete" at bounding box center [334, 56] width 60 height 13
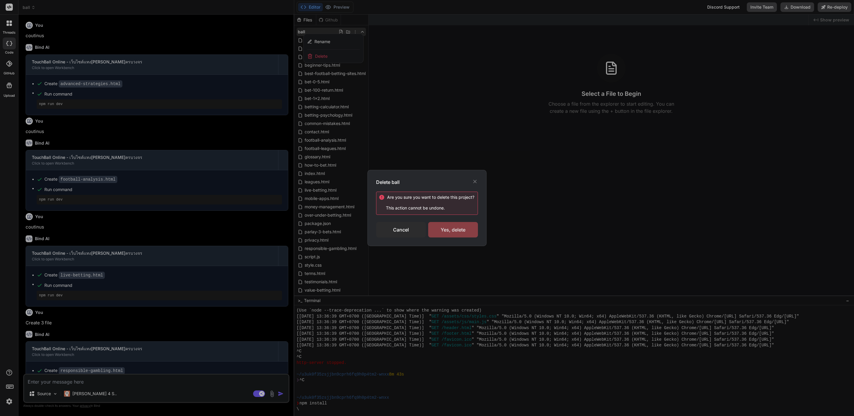
click at [445, 230] on div "Yes, delete" at bounding box center [453, 229] width 50 height 15
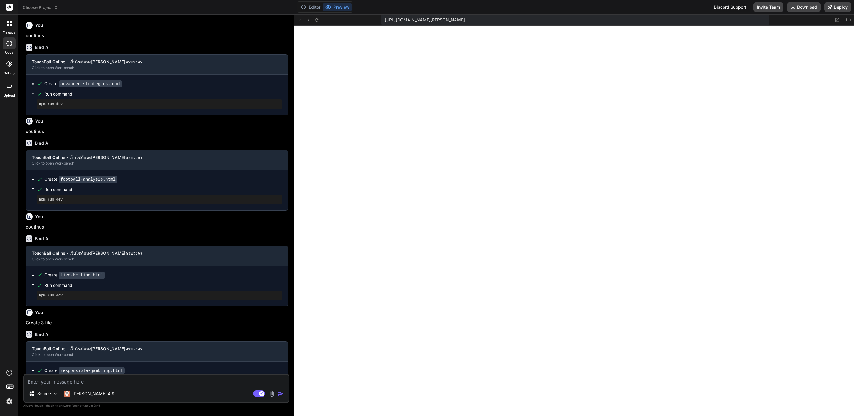
scroll to position [2067, 0]
click at [58, 6] on icon at bounding box center [56, 7] width 4 height 4
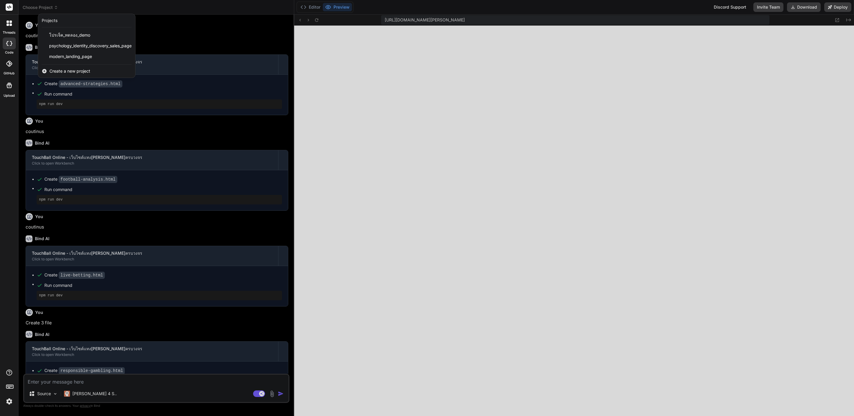
click at [14, 17] on div at bounding box center [9, 23] width 13 height 13
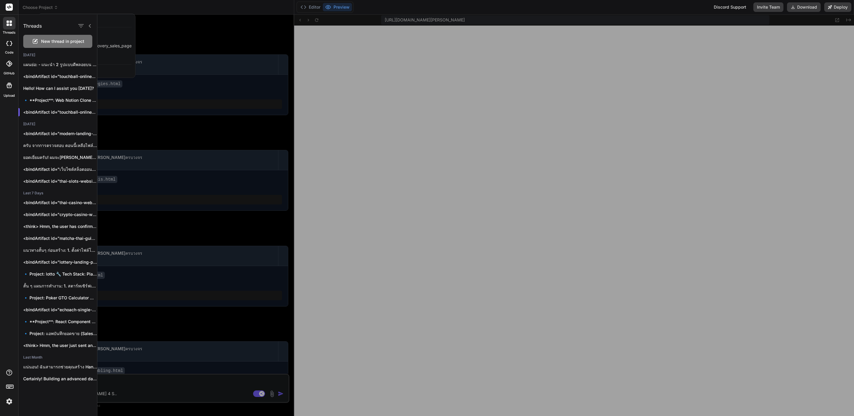
click at [301, 60] on div at bounding box center [475, 216] width 756 height 402
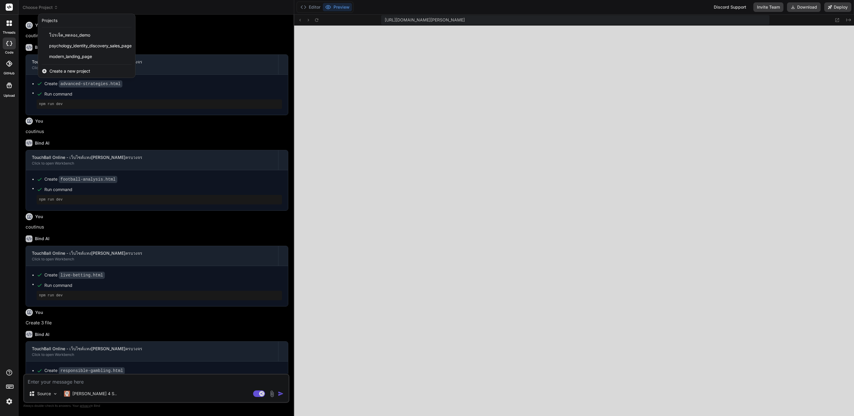
click at [776, 284] on div at bounding box center [427, 208] width 854 height 416
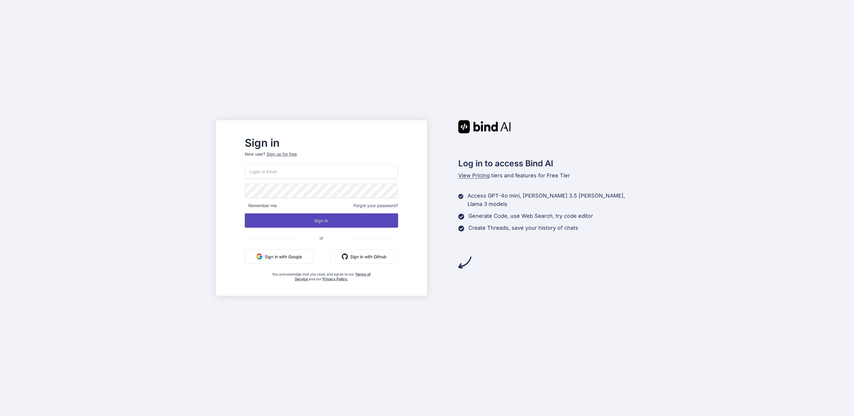
type input "[EMAIL_ADDRESS][DOMAIN_NAME]"
click at [350, 216] on button "Sign In" at bounding box center [321, 220] width 153 height 14
